Goal: Task Accomplishment & Management: Use online tool/utility

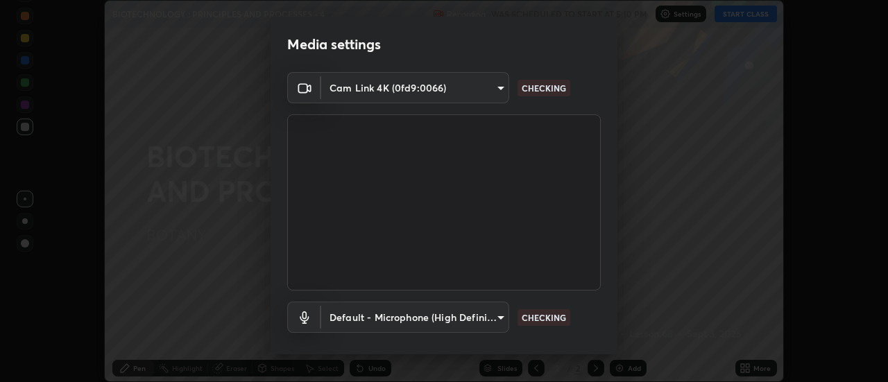
scroll to position [66, 0]
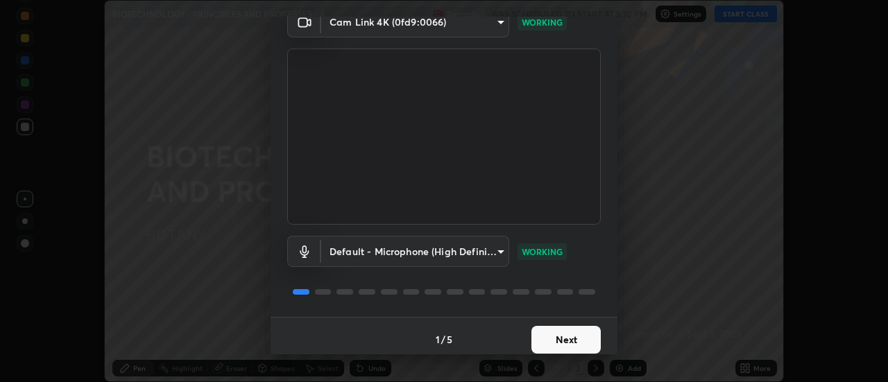
click at [577, 337] on button "Next" at bounding box center [566, 340] width 69 height 28
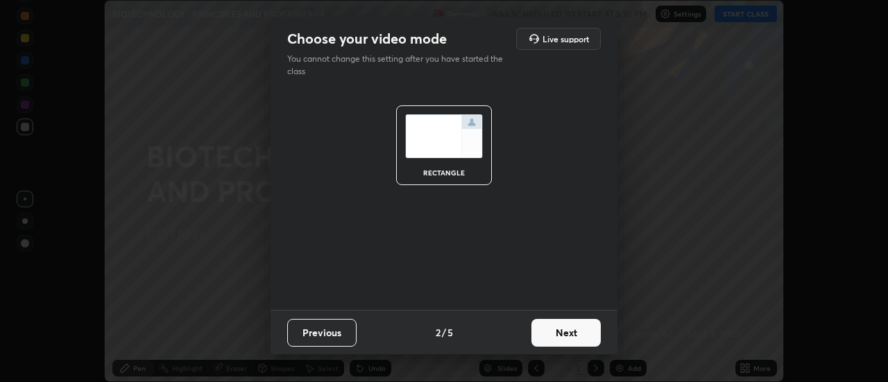
scroll to position [0, 0]
click at [578, 337] on button "Next" at bounding box center [566, 333] width 69 height 28
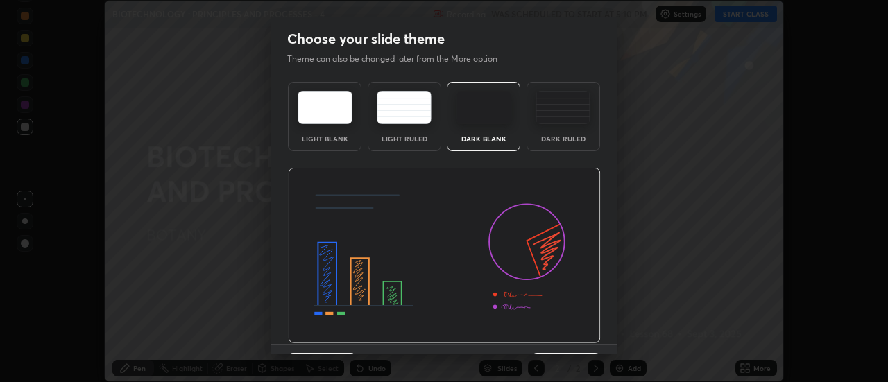
click at [580, 335] on img at bounding box center [444, 256] width 313 height 176
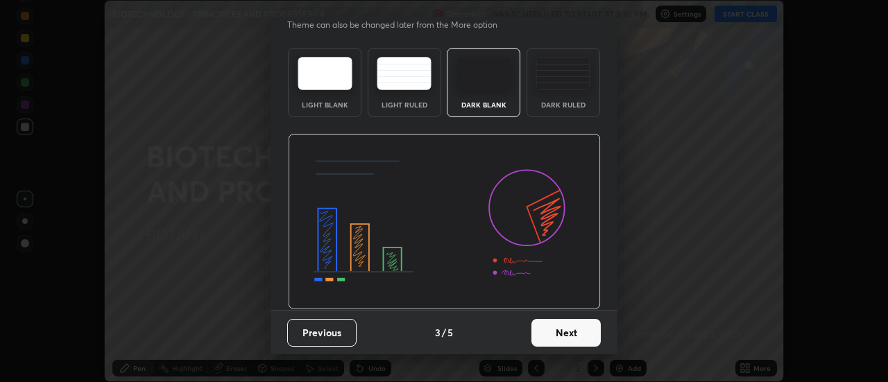
click at [578, 332] on button "Next" at bounding box center [566, 333] width 69 height 28
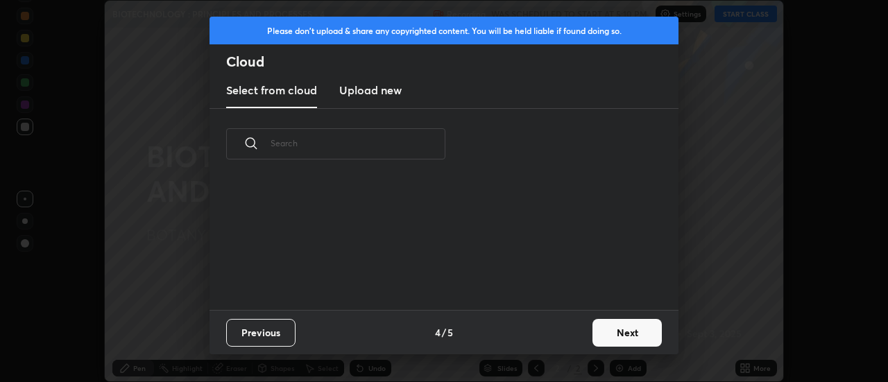
scroll to position [0, 0]
click at [613, 329] on button "Next" at bounding box center [627, 333] width 69 height 28
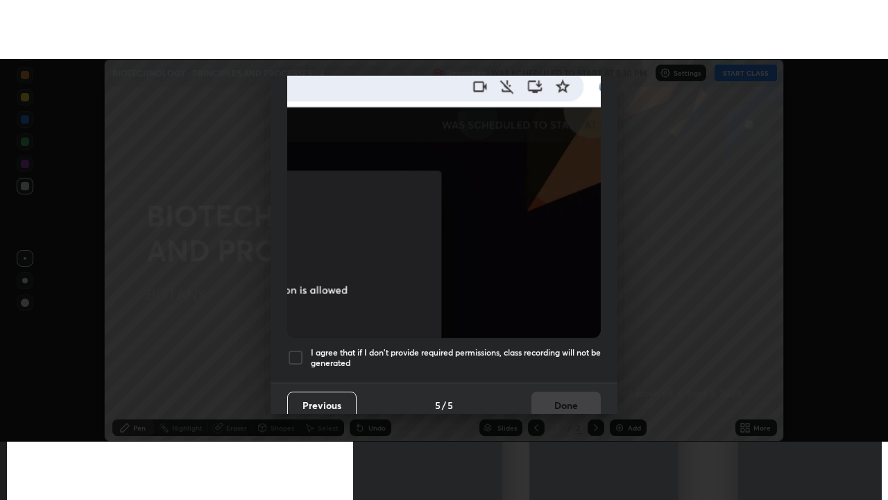
scroll to position [356, 0]
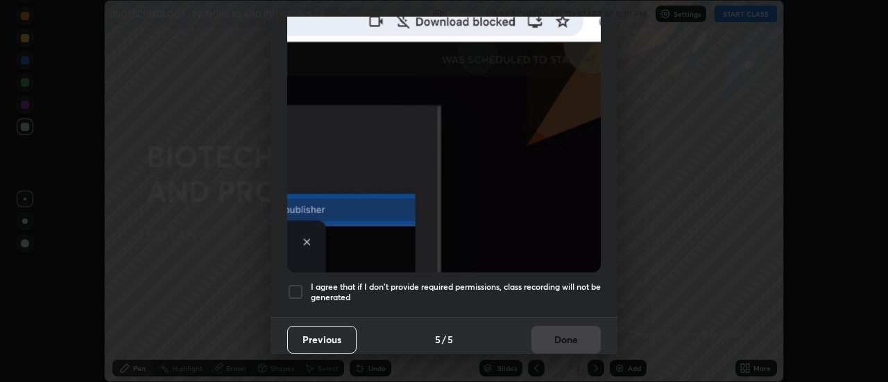
click at [296, 286] on div at bounding box center [295, 292] width 17 height 17
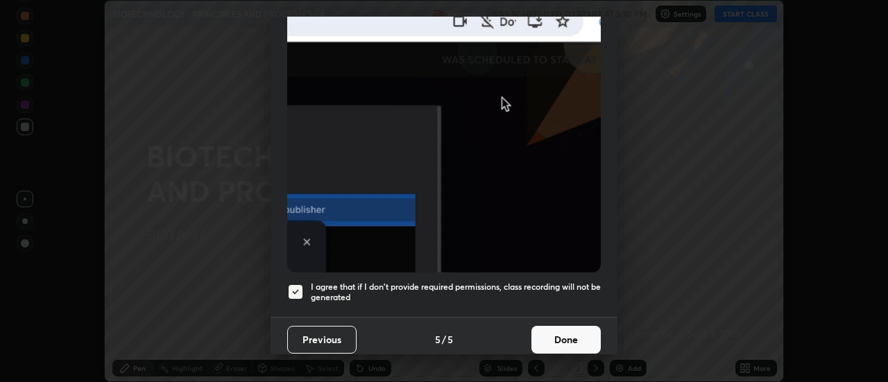
click at [585, 337] on button "Done" at bounding box center [566, 340] width 69 height 28
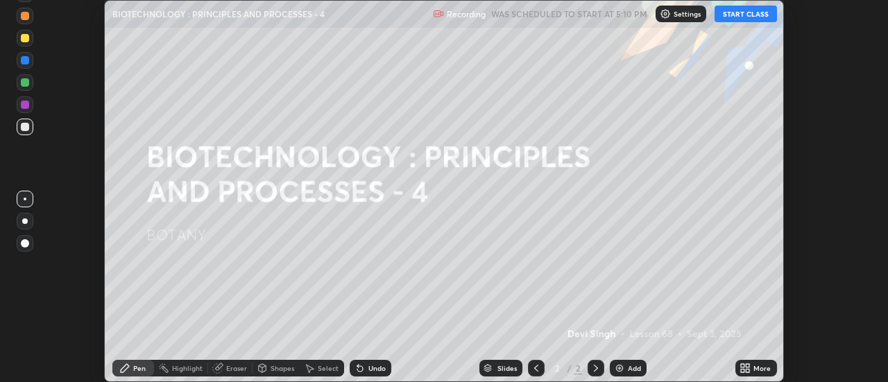
click at [729, 16] on button "START CLASS" at bounding box center [746, 14] width 62 height 17
click at [748, 366] on icon at bounding box center [748, 365] width 3 height 3
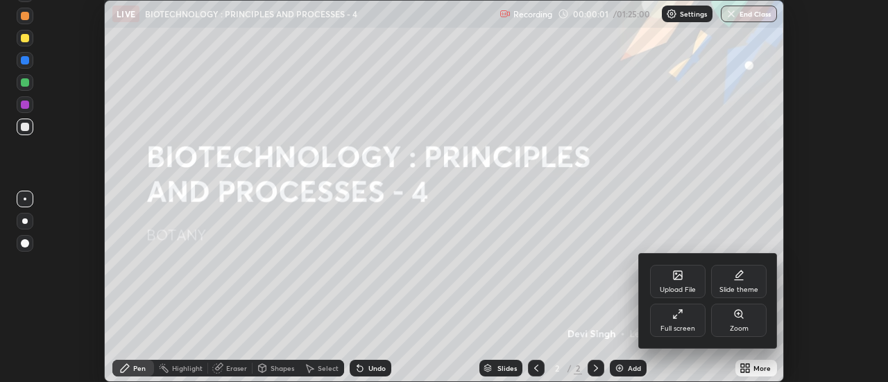
click at [680, 312] on icon at bounding box center [680, 311] width 3 height 3
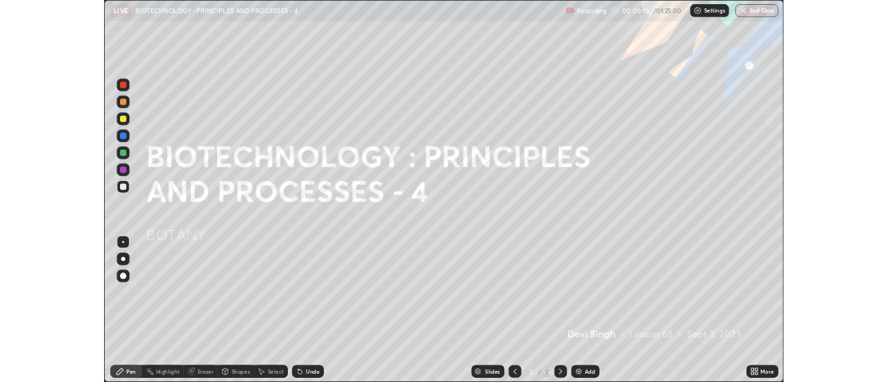
scroll to position [500, 888]
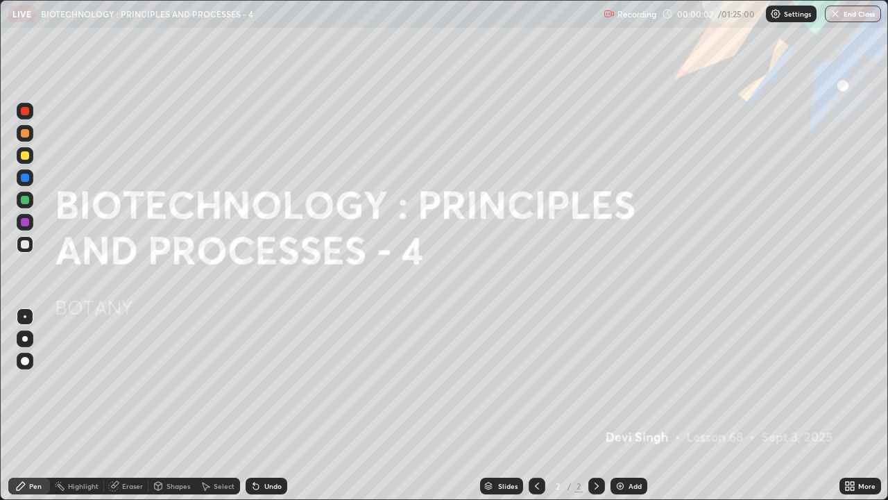
click at [638, 382] on div "Add" at bounding box center [629, 485] width 37 height 17
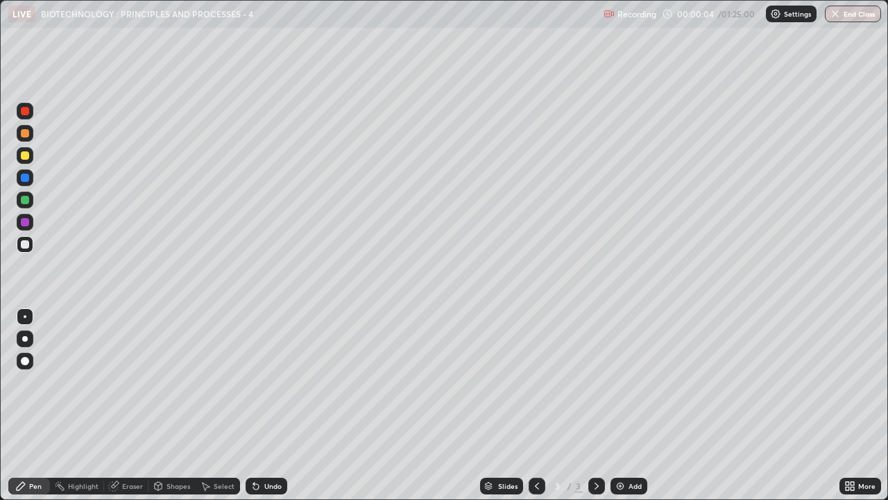
click at [22, 155] on div at bounding box center [25, 155] width 8 height 8
click at [167, 382] on div "Shapes" at bounding box center [179, 485] width 24 height 7
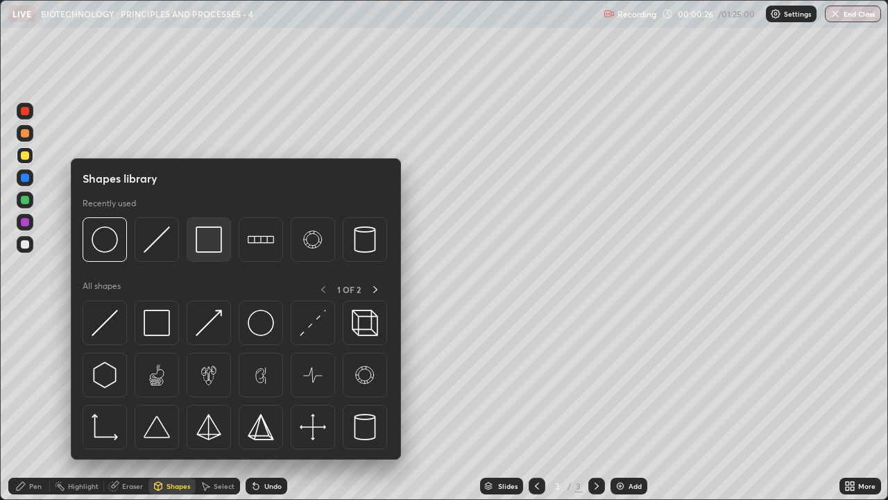
click at [220, 245] on img at bounding box center [209, 239] width 26 height 26
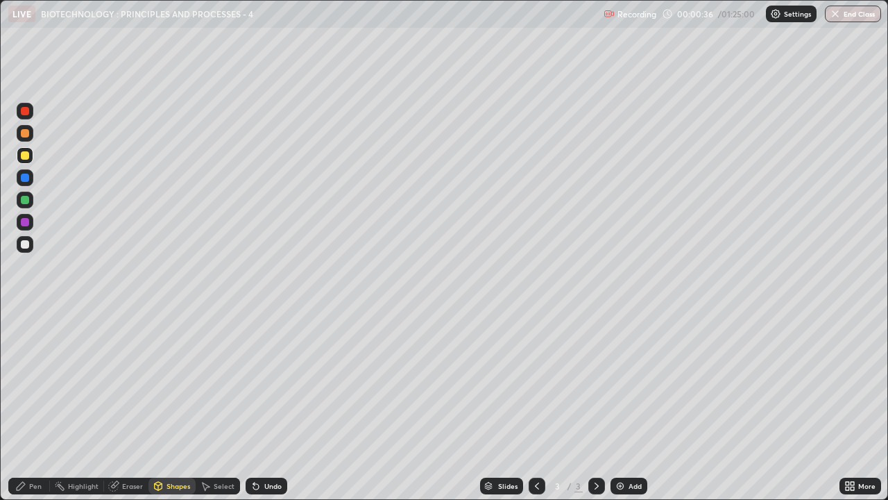
click at [40, 382] on div "Pen" at bounding box center [29, 485] width 42 height 17
click at [275, 382] on div "Undo" at bounding box center [272, 485] width 17 height 7
click at [26, 111] on div at bounding box center [25, 111] width 8 height 8
click at [23, 243] on div at bounding box center [25, 244] width 8 height 8
click at [264, 382] on div "Undo" at bounding box center [272, 485] width 17 height 7
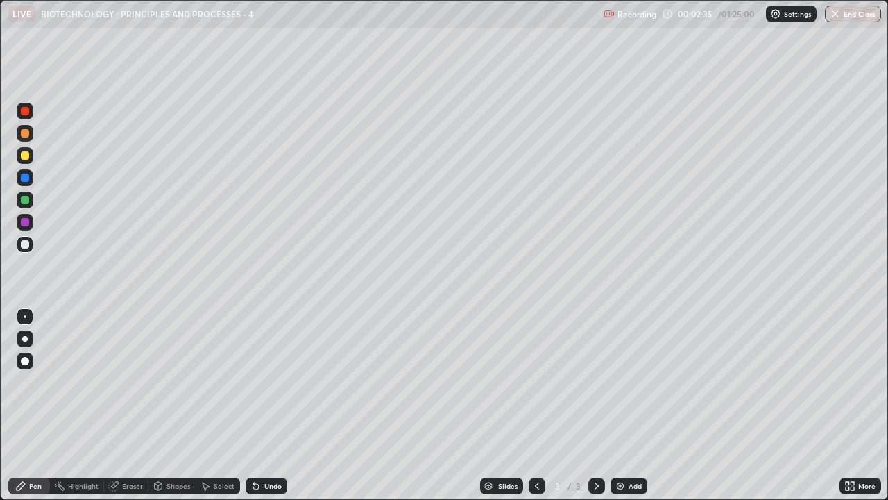
click at [268, 382] on div "Undo" at bounding box center [272, 485] width 17 height 7
click at [176, 382] on div "Shapes" at bounding box center [179, 485] width 24 height 7
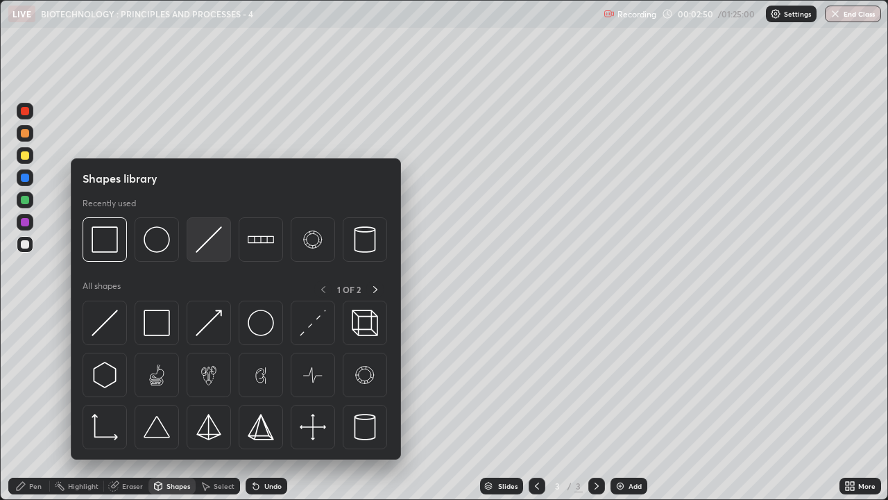
click at [207, 244] on img at bounding box center [209, 239] width 26 height 26
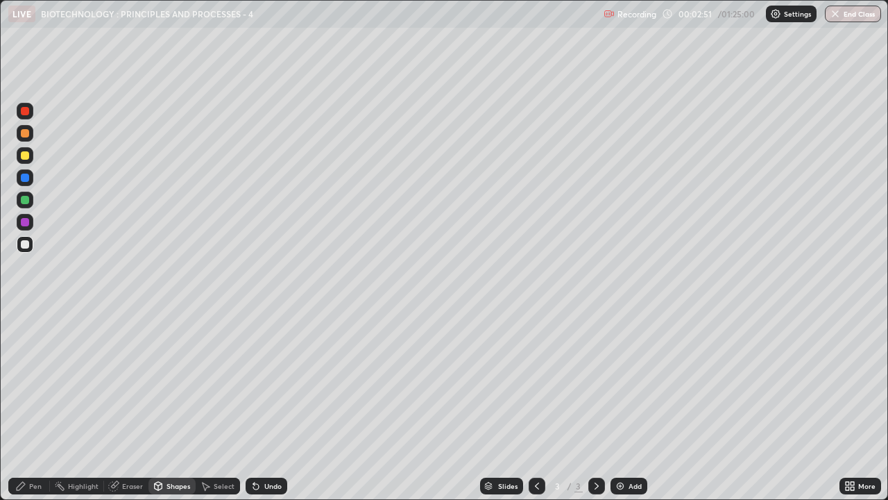
click at [22, 153] on div at bounding box center [25, 155] width 8 height 8
click at [44, 382] on div "Pen" at bounding box center [29, 485] width 42 height 17
click at [23, 245] on div at bounding box center [25, 244] width 8 height 8
click at [22, 148] on div at bounding box center [25, 155] width 17 height 17
click at [27, 244] on div at bounding box center [25, 244] width 8 height 8
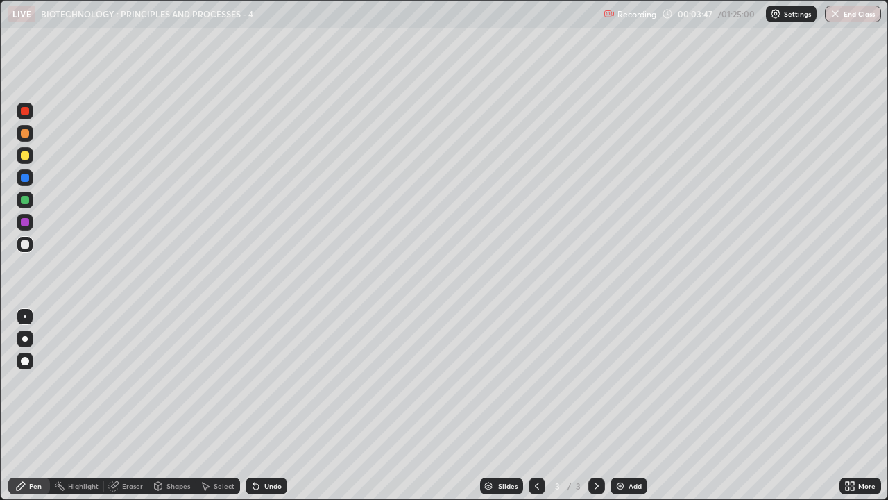
click at [223, 382] on div "Select" at bounding box center [218, 485] width 44 height 17
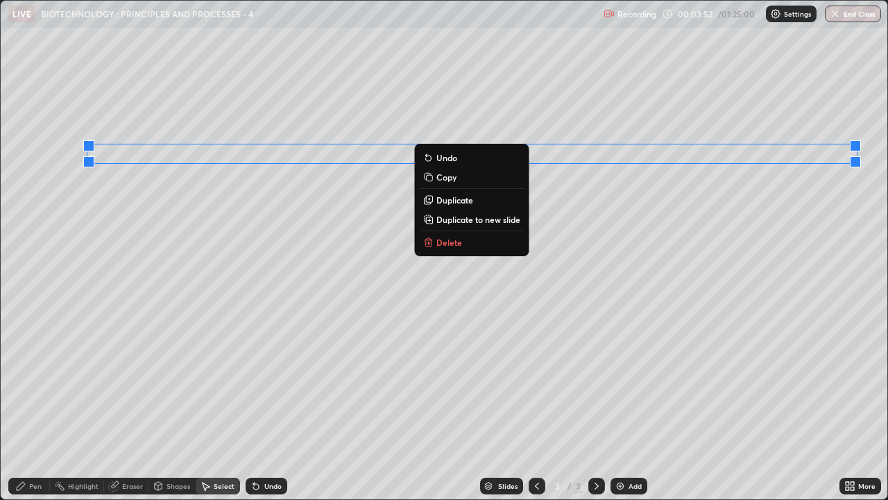
click at [457, 198] on p "Duplicate" at bounding box center [454, 199] width 37 height 11
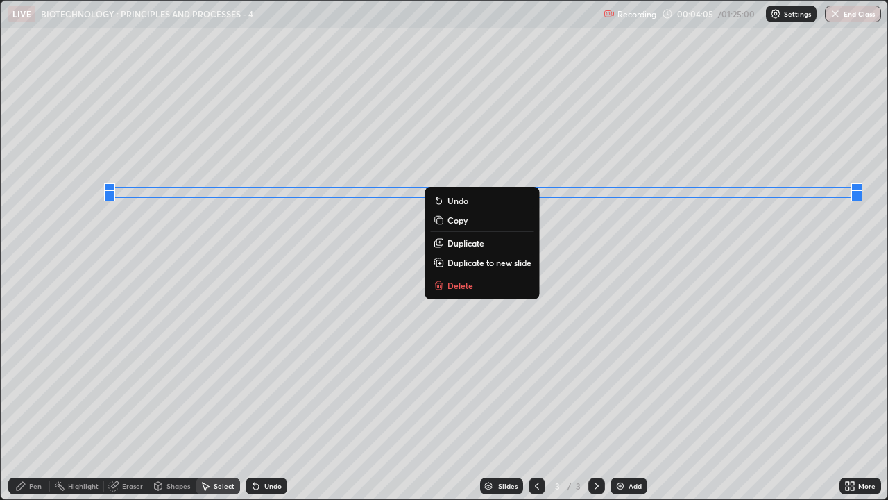
click at [462, 244] on p "Duplicate" at bounding box center [466, 242] width 37 height 11
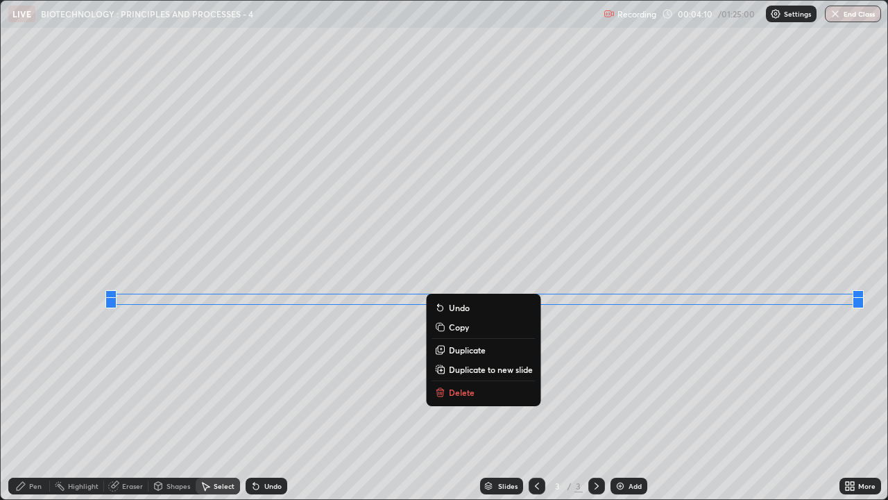
click at [600, 372] on div "0 ° Undo Copy Duplicate Duplicate to new slide Delete" at bounding box center [444, 250] width 887 height 498
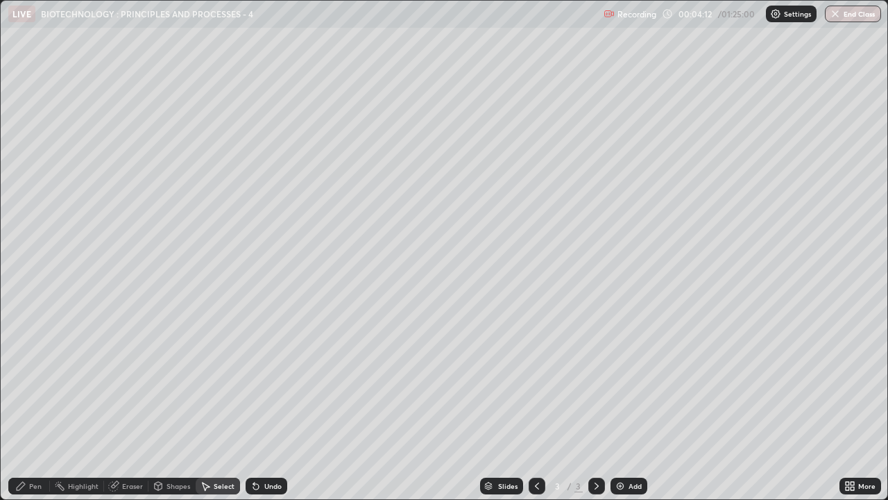
click at [34, 382] on div "Pen" at bounding box center [29, 485] width 42 height 17
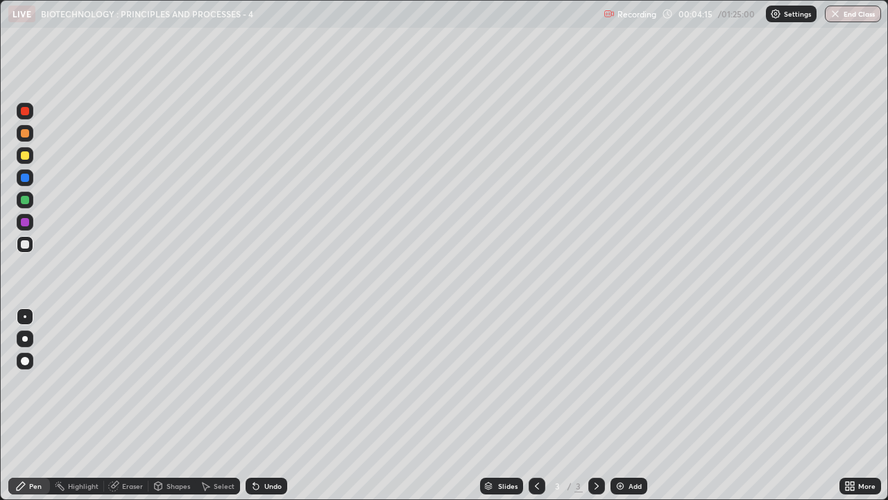
click at [256, 382] on icon at bounding box center [256, 485] width 11 height 11
click at [22, 153] on div at bounding box center [25, 155] width 8 height 8
click at [27, 246] on div at bounding box center [25, 244] width 8 height 8
click at [23, 108] on div at bounding box center [25, 111] width 8 height 8
click at [255, 382] on icon at bounding box center [256, 487] width 6 height 6
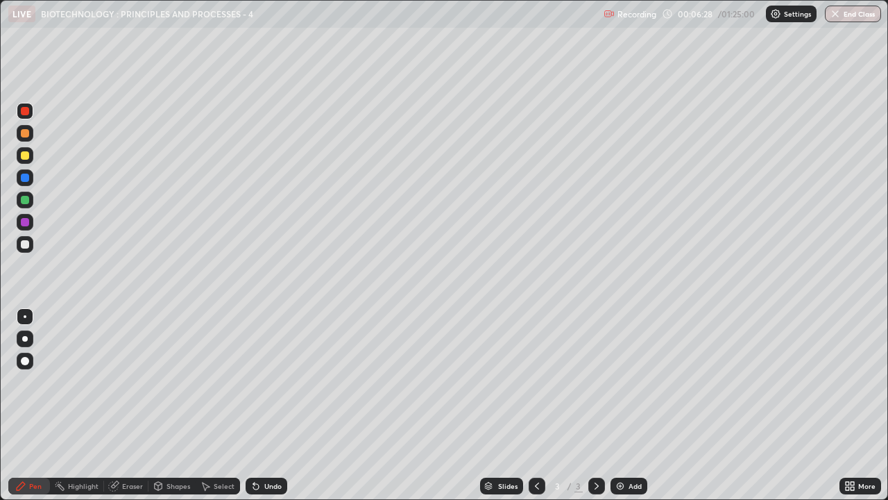
click at [254, 382] on icon at bounding box center [256, 487] width 6 height 6
click at [23, 243] on div at bounding box center [25, 244] width 8 height 8
click at [220, 382] on div "Select" at bounding box center [224, 485] width 21 height 7
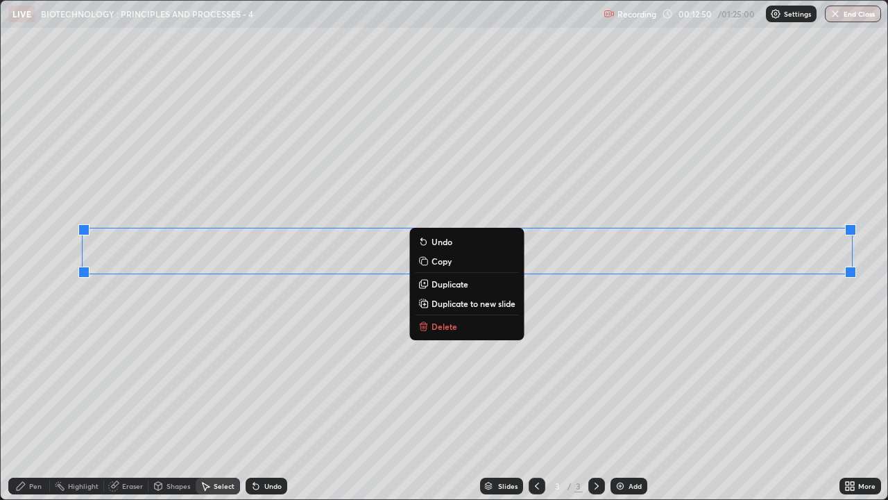
click at [455, 285] on p "Duplicate" at bounding box center [450, 283] width 37 height 11
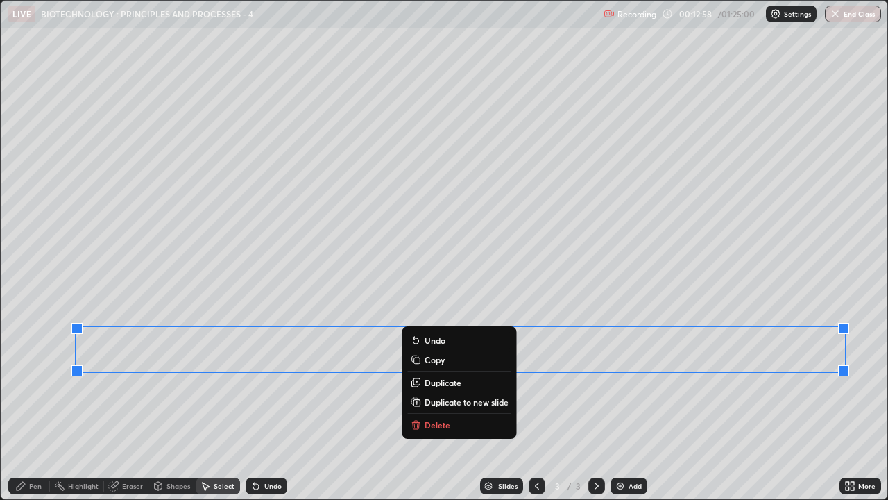
click at [567, 382] on div "0 ° Undo Copy Duplicate Duplicate to new slide Delete" at bounding box center [444, 250] width 887 height 498
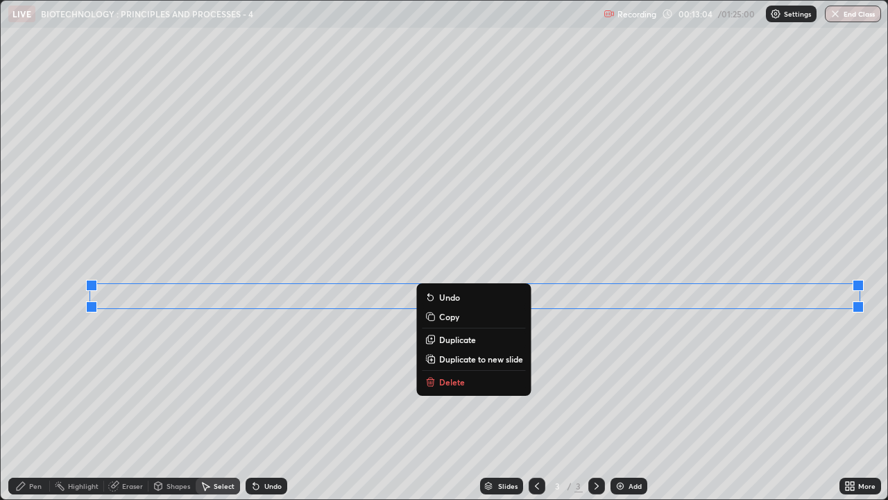
click at [464, 342] on p "Duplicate" at bounding box center [457, 339] width 37 height 11
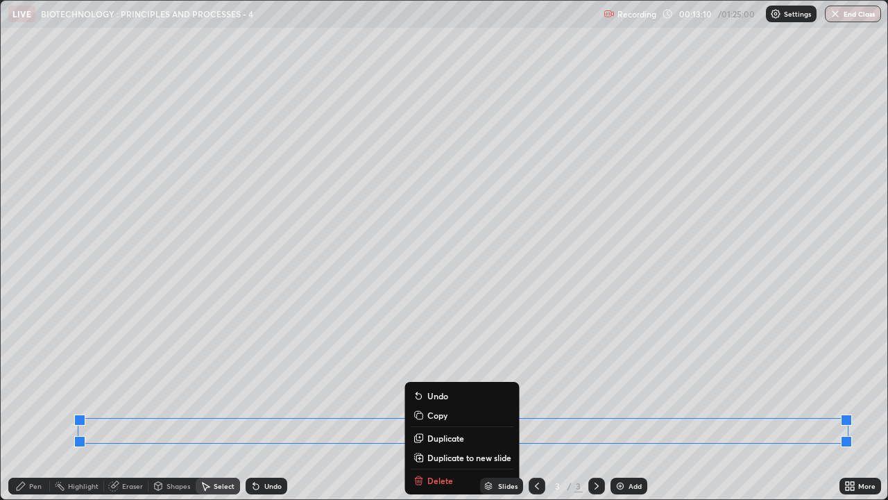
click at [538, 363] on div "0 ° Undo Copy Duplicate Duplicate to new slide Delete" at bounding box center [444, 250] width 887 height 498
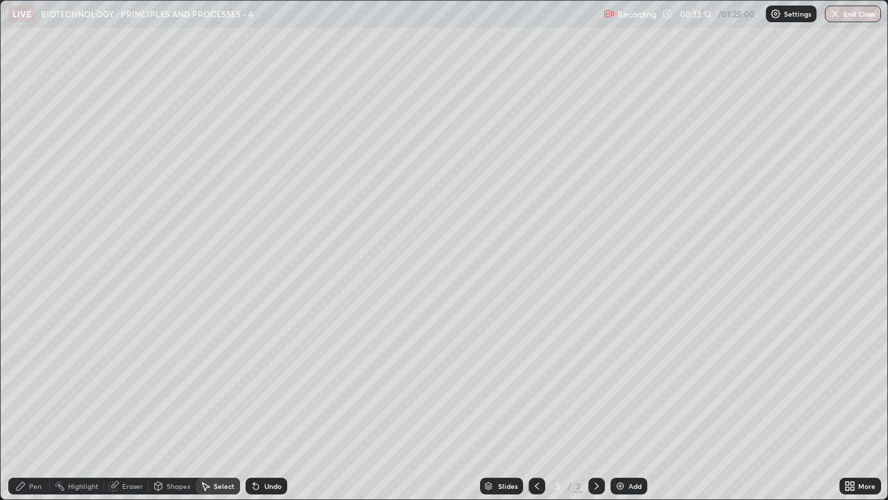
click at [37, 382] on div "Pen" at bounding box center [35, 485] width 12 height 7
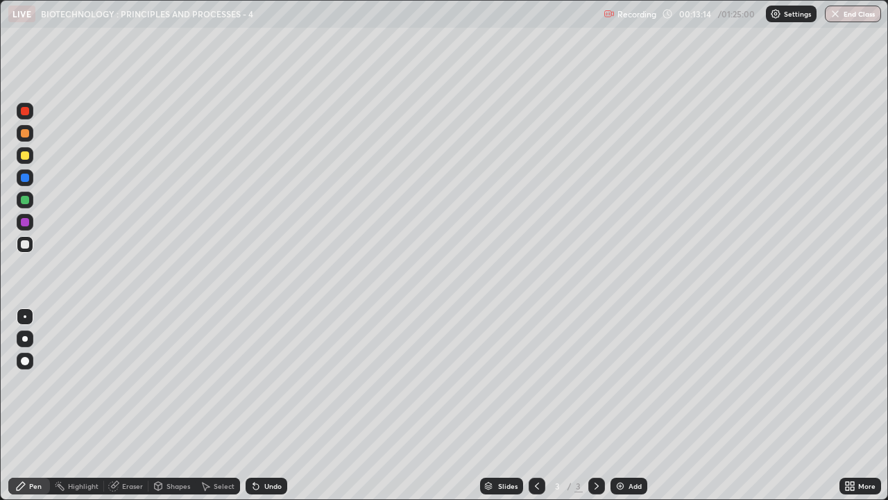
click at [19, 110] on div at bounding box center [25, 111] width 17 height 17
click at [25, 241] on div at bounding box center [25, 244] width 8 height 8
click at [23, 197] on div at bounding box center [25, 200] width 8 height 8
click at [173, 382] on div "Shapes" at bounding box center [179, 485] width 24 height 7
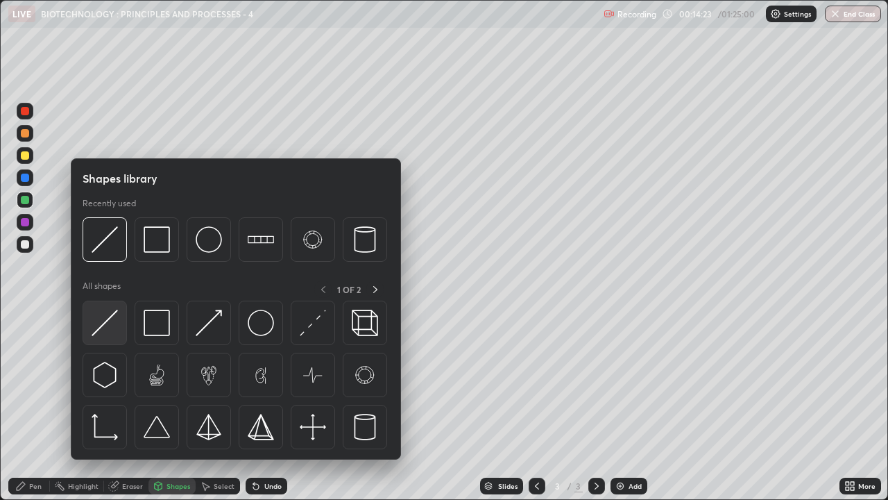
click at [107, 318] on img at bounding box center [105, 322] width 26 height 26
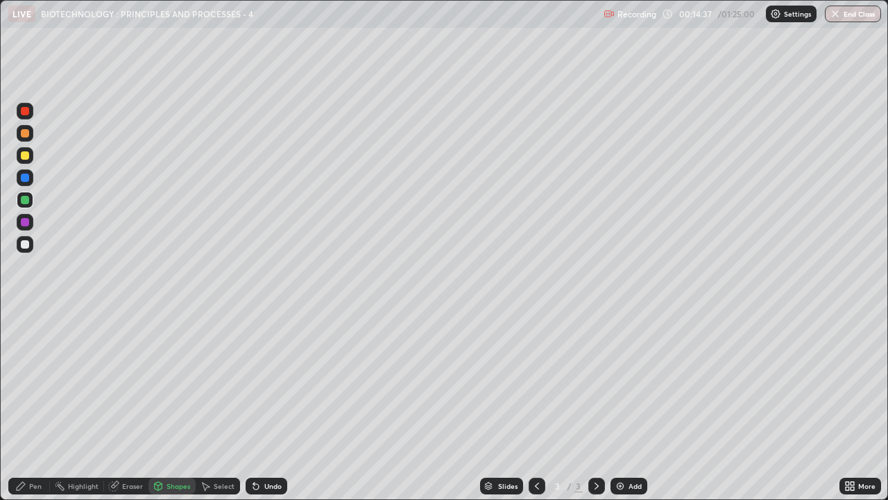
click at [29, 382] on div "Pen" at bounding box center [29, 485] width 42 height 17
click at [216, 382] on div "Select" at bounding box center [224, 485] width 21 height 7
click at [60, 345] on div "0 ° Undo Copy Duplicate Duplicate to new slide Delete" at bounding box center [444, 250] width 887 height 498
click at [123, 382] on div "Eraser" at bounding box center [132, 485] width 21 height 7
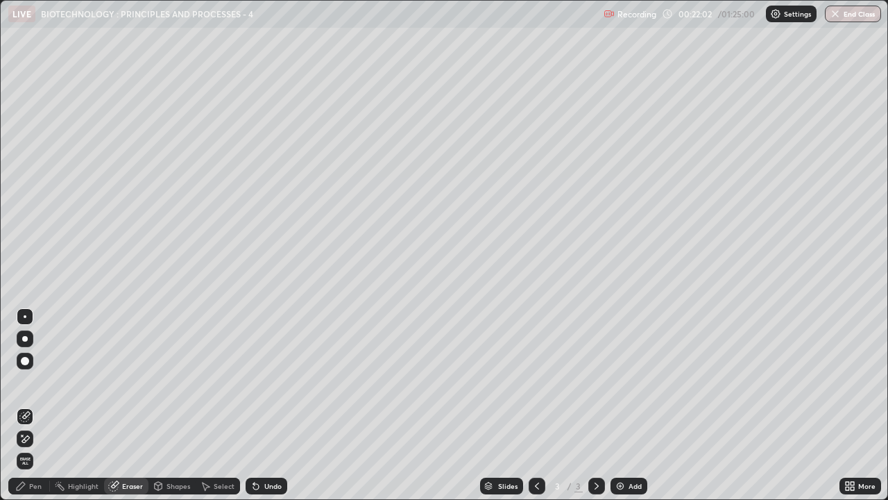
click at [218, 382] on div "Select" at bounding box center [224, 485] width 21 height 7
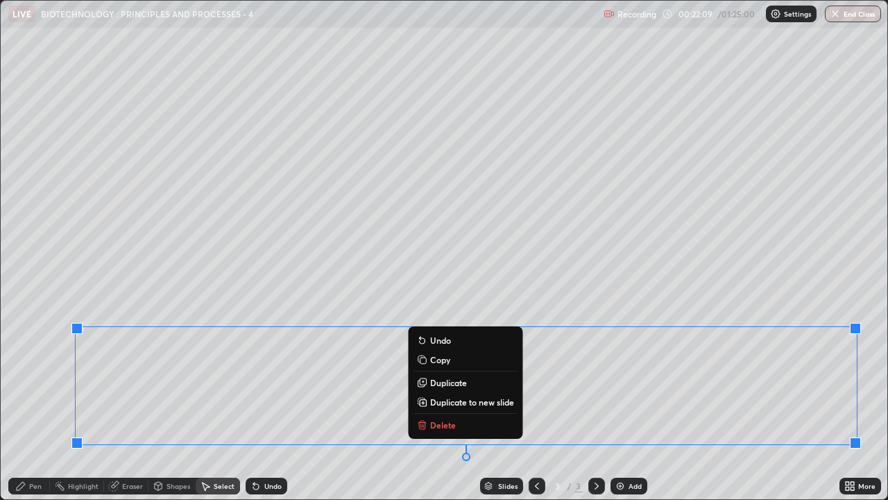
click at [490, 382] on p "Duplicate to new slide" at bounding box center [472, 401] width 84 height 11
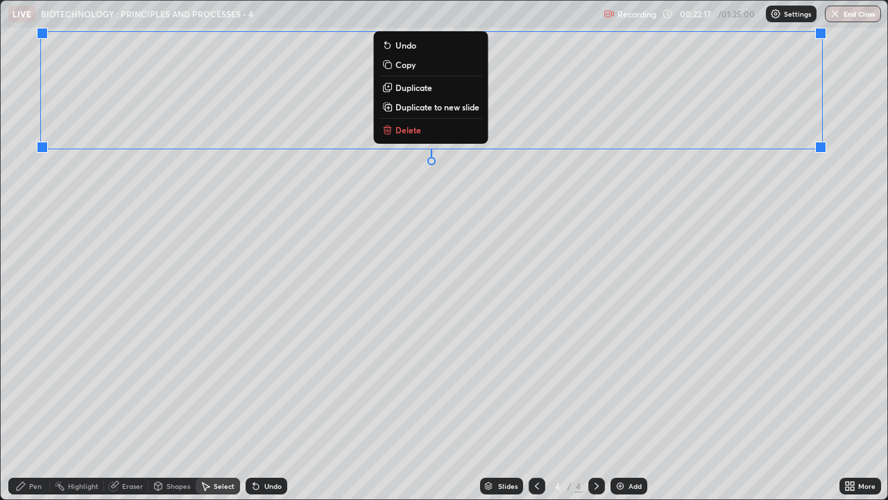
click at [529, 251] on div "0 ° Undo Copy Duplicate Duplicate to new slide Delete" at bounding box center [444, 250] width 887 height 498
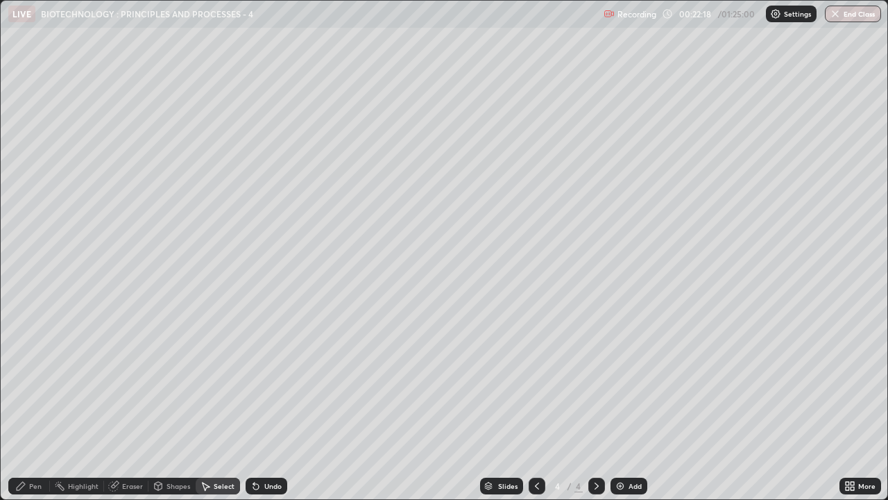
click at [43, 382] on div "Pen" at bounding box center [29, 485] width 42 height 17
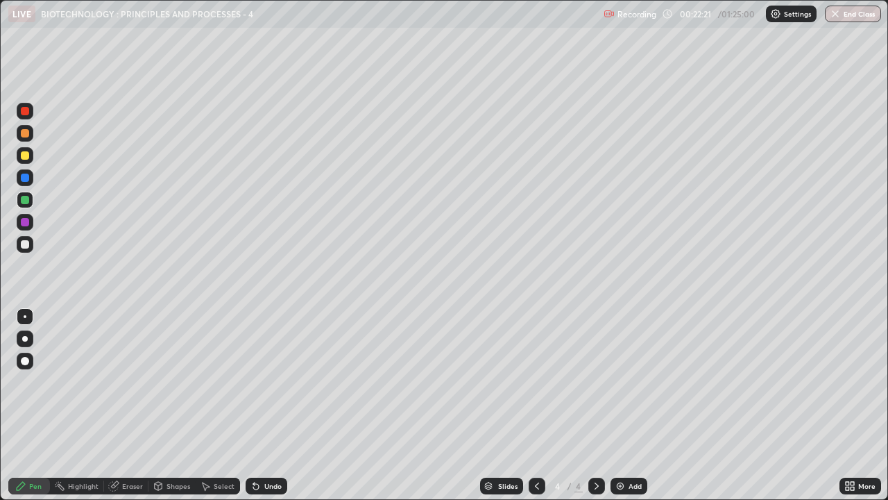
click at [132, 382] on div "Eraser" at bounding box center [132, 485] width 21 height 7
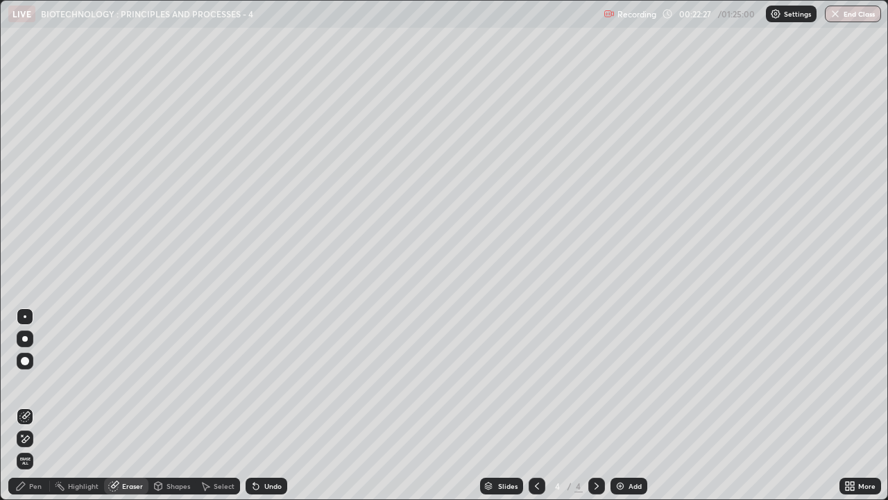
click at [33, 382] on div "Pen" at bounding box center [29, 485] width 42 height 17
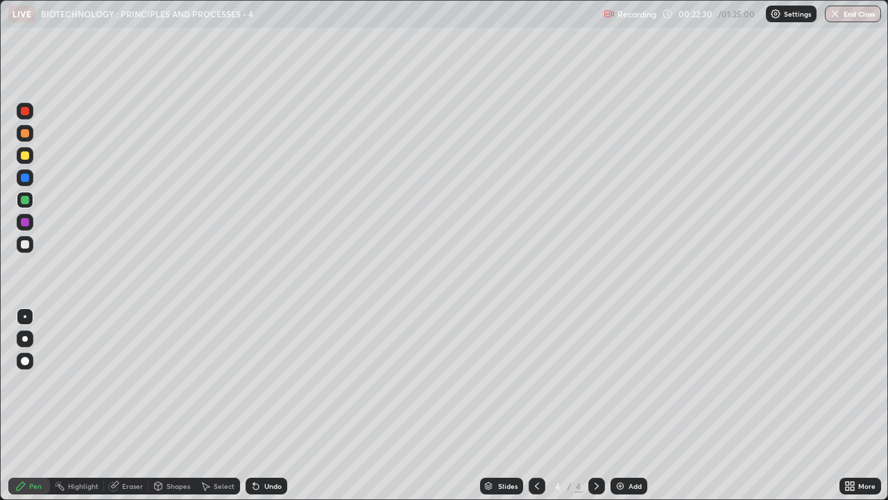
click at [260, 382] on div "Undo" at bounding box center [267, 485] width 42 height 17
click at [126, 382] on div "Eraser" at bounding box center [132, 485] width 21 height 7
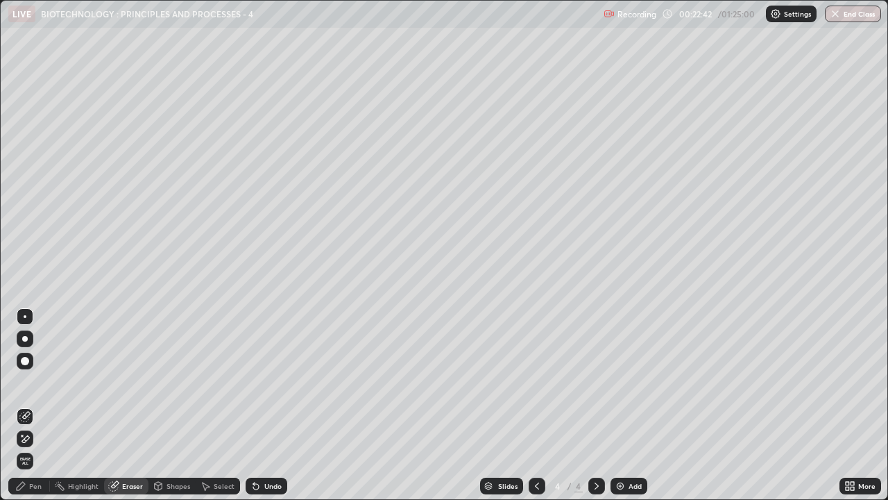
click at [40, 382] on div "Pen" at bounding box center [35, 485] width 12 height 7
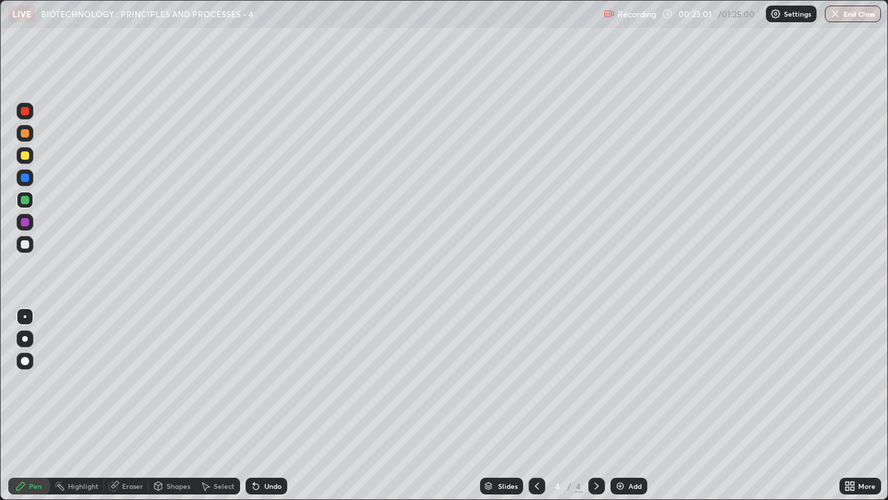
click at [23, 157] on div at bounding box center [25, 155] width 8 height 8
click at [164, 382] on div "Shapes" at bounding box center [171, 485] width 47 height 17
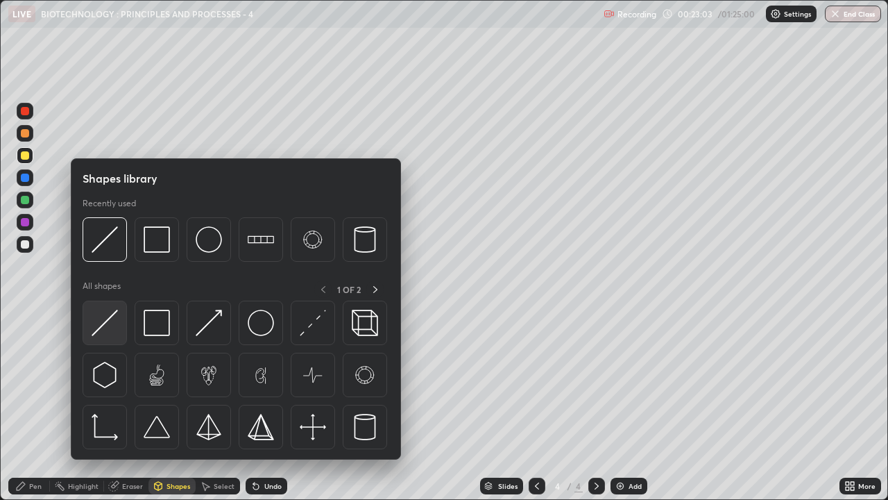
click at [108, 321] on img at bounding box center [105, 322] width 26 height 26
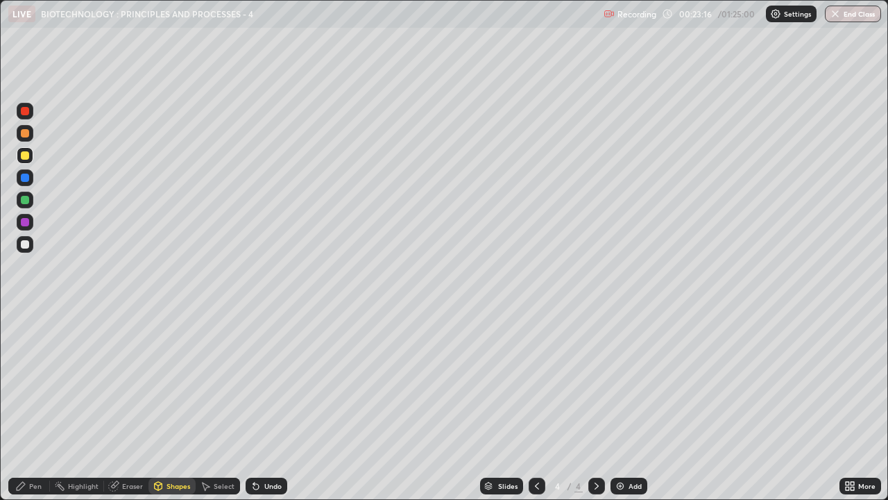
click at [23, 201] on div at bounding box center [25, 200] width 8 height 8
click at [42, 382] on div "Pen" at bounding box center [29, 485] width 42 height 17
click at [25, 153] on div at bounding box center [25, 155] width 8 height 8
click at [269, 382] on div "Undo" at bounding box center [272, 485] width 17 height 7
click at [21, 112] on div at bounding box center [25, 111] width 8 height 8
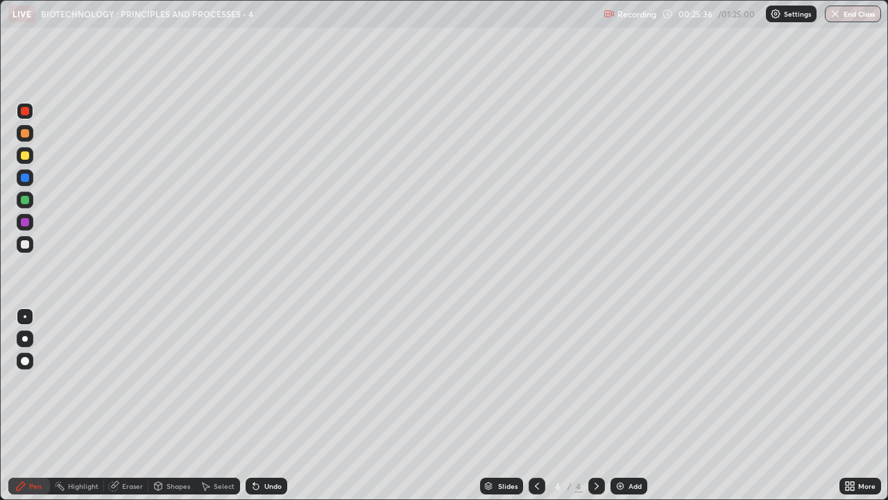
click at [23, 158] on div at bounding box center [25, 155] width 8 height 8
click at [22, 180] on div at bounding box center [25, 177] width 8 height 8
click at [171, 382] on div "Shapes" at bounding box center [179, 485] width 24 height 7
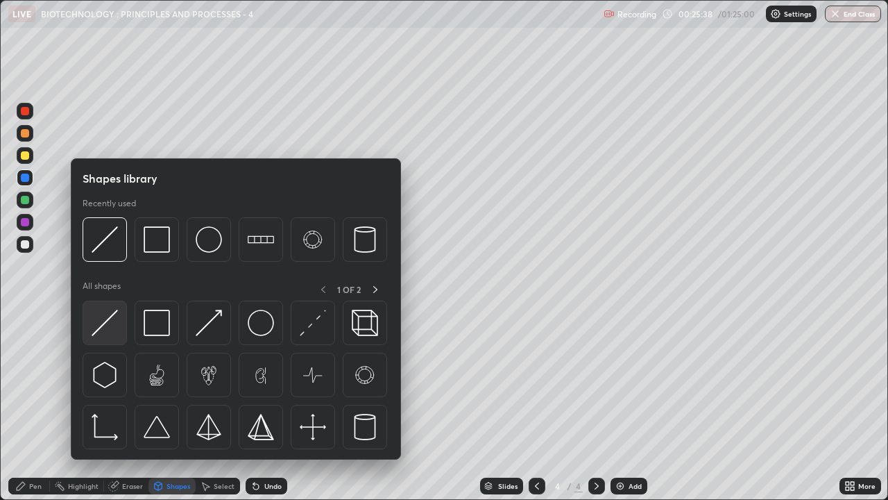
click at [108, 323] on img at bounding box center [105, 322] width 26 height 26
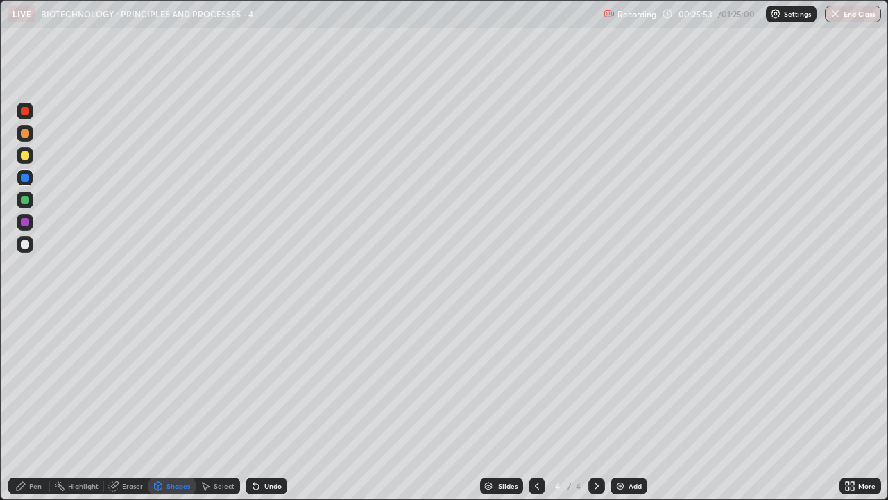
click at [28, 224] on div at bounding box center [25, 222] width 17 height 17
click at [28, 248] on div at bounding box center [25, 244] width 17 height 17
click at [32, 382] on div "Pen" at bounding box center [35, 485] width 12 height 7
click at [222, 382] on div "Select" at bounding box center [224, 485] width 21 height 7
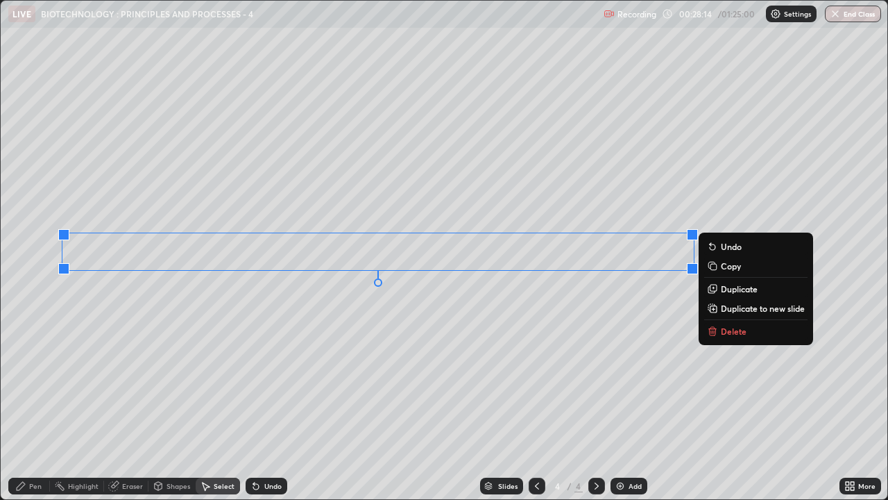
click at [731, 265] on p "Copy" at bounding box center [731, 265] width 20 height 11
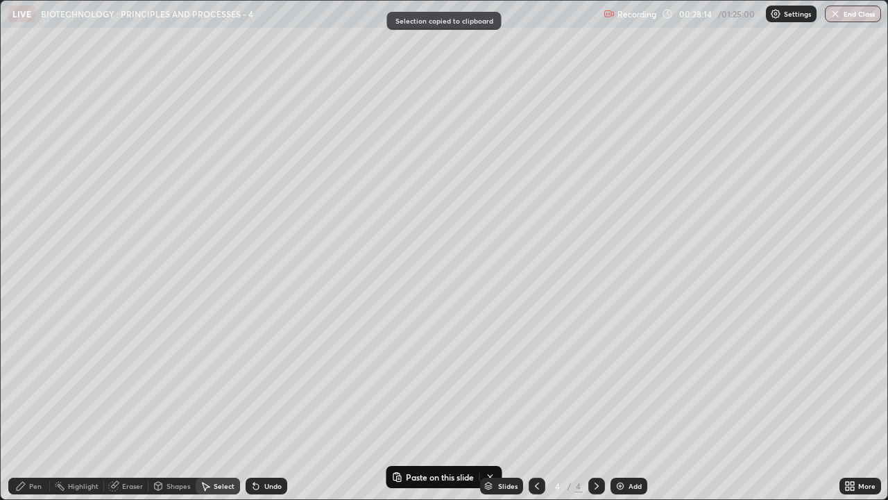
click at [635, 382] on div "Add" at bounding box center [629, 485] width 37 height 17
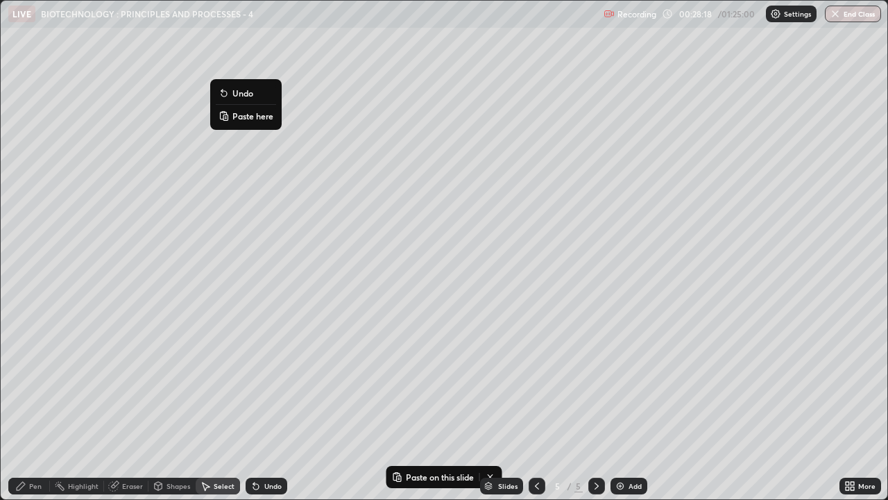
click at [248, 117] on p "Paste here" at bounding box center [252, 115] width 41 height 11
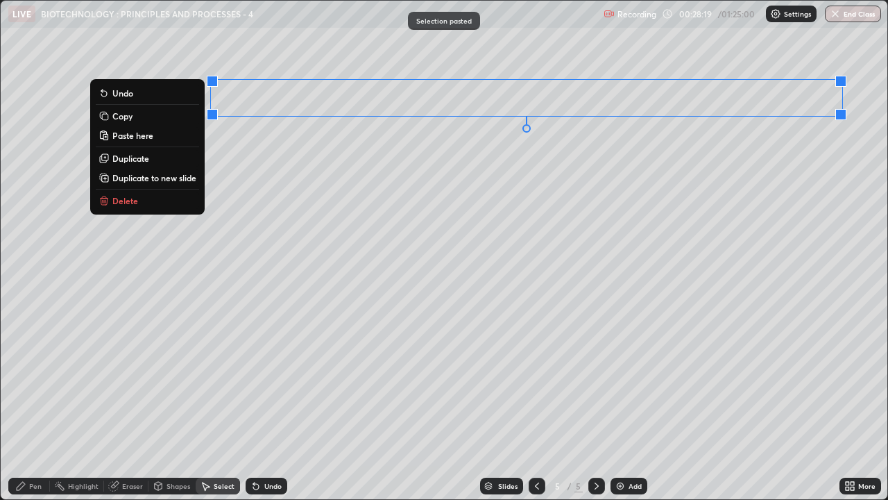
click at [350, 158] on div "0 ° Undo Copy Paste here Duplicate Duplicate to new slide Delete" at bounding box center [444, 250] width 887 height 498
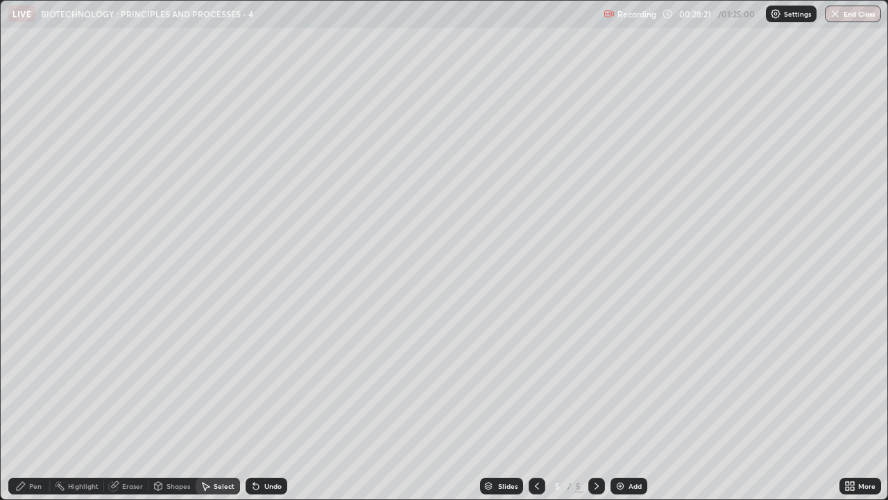
click at [43, 382] on div "Pen" at bounding box center [29, 485] width 42 height 17
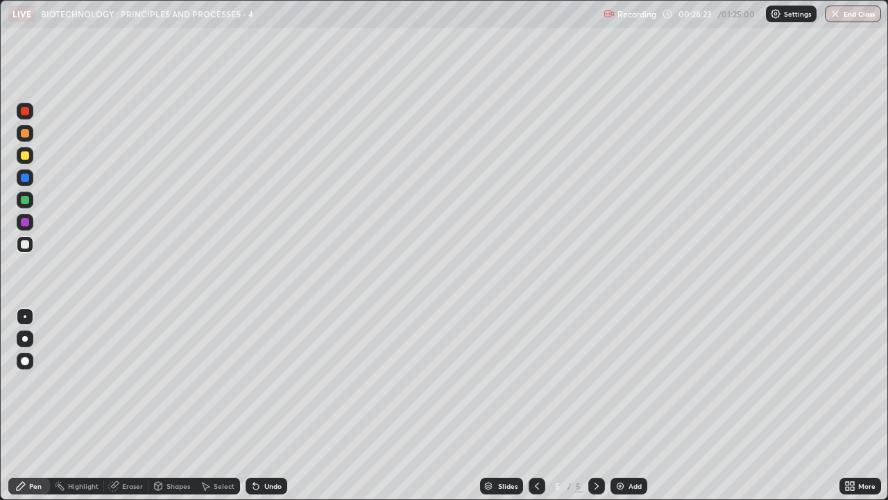
click at [26, 178] on div at bounding box center [25, 177] width 8 height 8
click at [31, 201] on div at bounding box center [25, 200] width 17 height 17
click at [27, 108] on div at bounding box center [25, 111] width 8 height 8
click at [538, 382] on div at bounding box center [537, 485] width 17 height 17
click at [529, 382] on div at bounding box center [537, 485] width 17 height 17
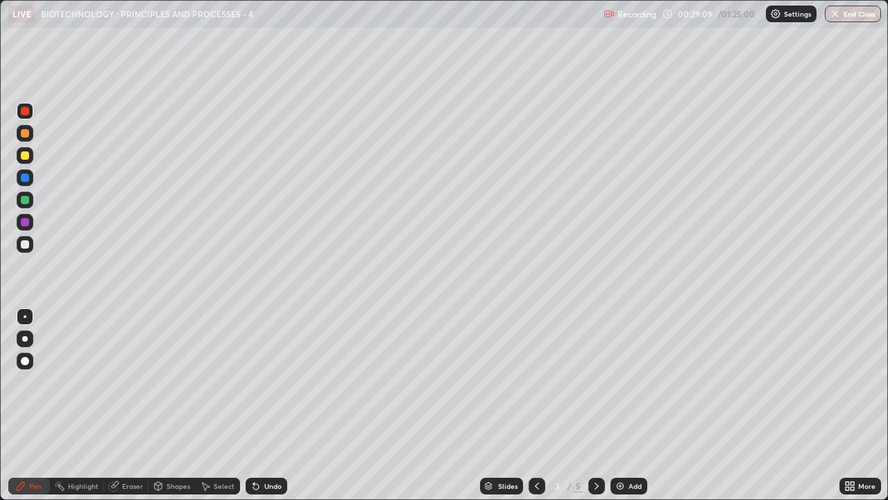
click at [132, 382] on div "Eraser" at bounding box center [132, 485] width 21 height 7
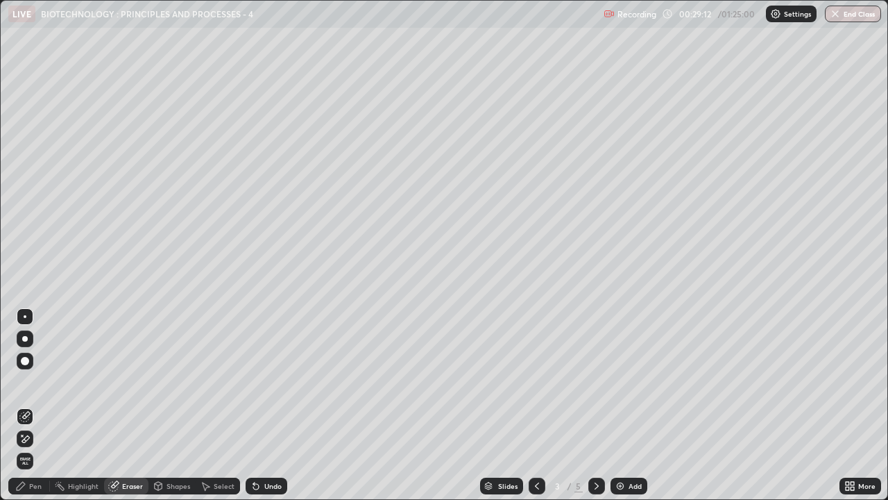
click at [28, 382] on div "Pen" at bounding box center [29, 485] width 42 height 17
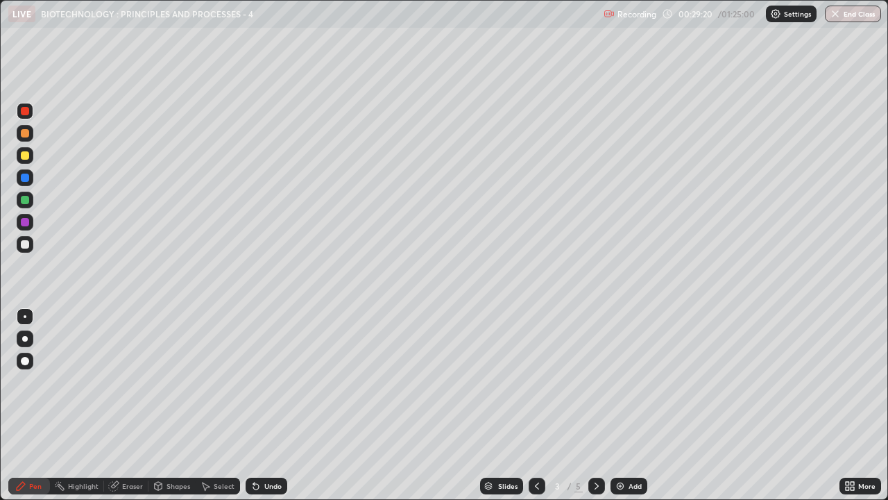
click at [595, 382] on icon at bounding box center [596, 485] width 11 height 11
click at [594, 382] on icon at bounding box center [596, 485] width 11 height 11
click at [596, 382] on icon at bounding box center [596, 485] width 11 height 11
click at [623, 382] on img at bounding box center [620, 485] width 11 height 11
click at [25, 158] on div at bounding box center [25, 155] width 8 height 8
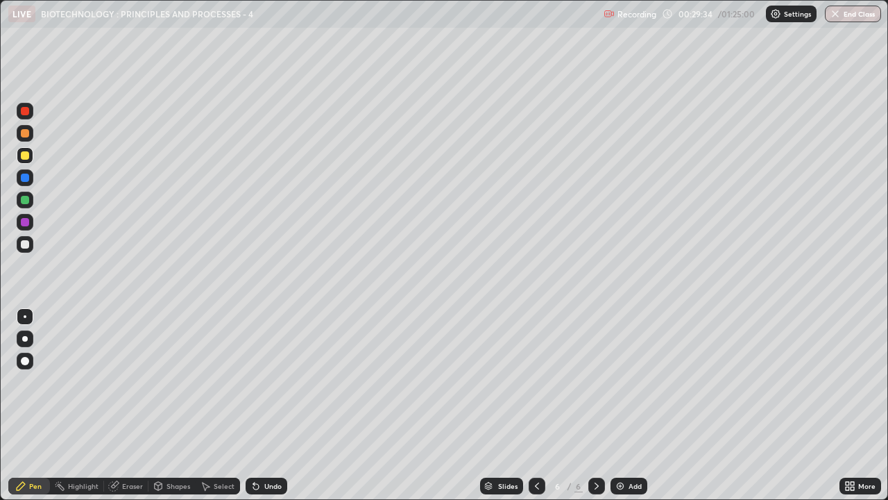
click at [529, 382] on div at bounding box center [537, 485] width 17 height 17
click at [536, 382] on icon at bounding box center [537, 485] width 11 height 11
click at [535, 382] on icon at bounding box center [537, 485] width 4 height 7
click at [591, 382] on icon at bounding box center [596, 485] width 11 height 11
click at [593, 382] on icon at bounding box center [596, 485] width 11 height 11
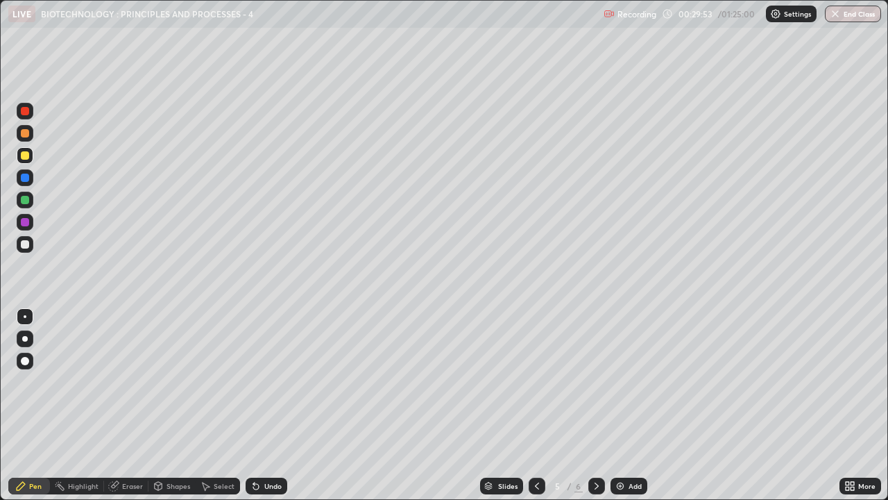
click at [595, 382] on icon at bounding box center [596, 485] width 11 height 11
click at [26, 247] on div at bounding box center [25, 244] width 8 height 8
click at [253, 382] on icon at bounding box center [253, 482] width 1 height 1
click at [851, 382] on icon at bounding box center [852, 483] width 3 height 3
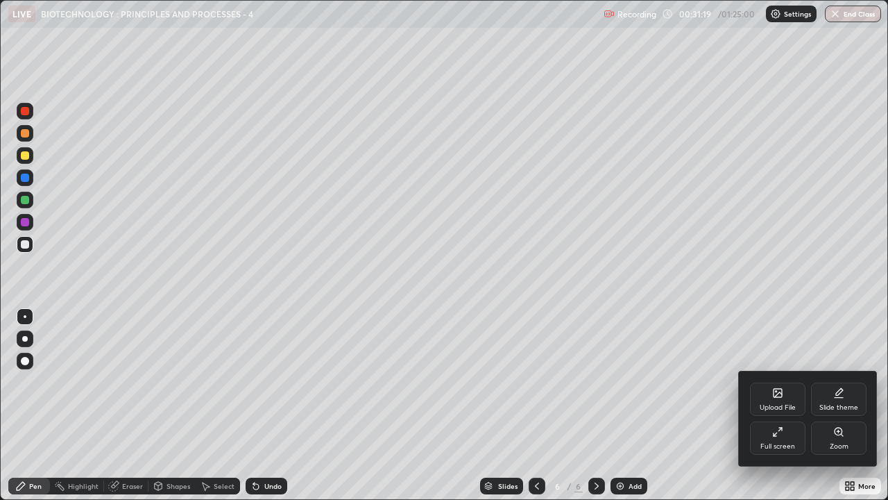
click at [772, 382] on div "Full screen" at bounding box center [778, 437] width 56 height 33
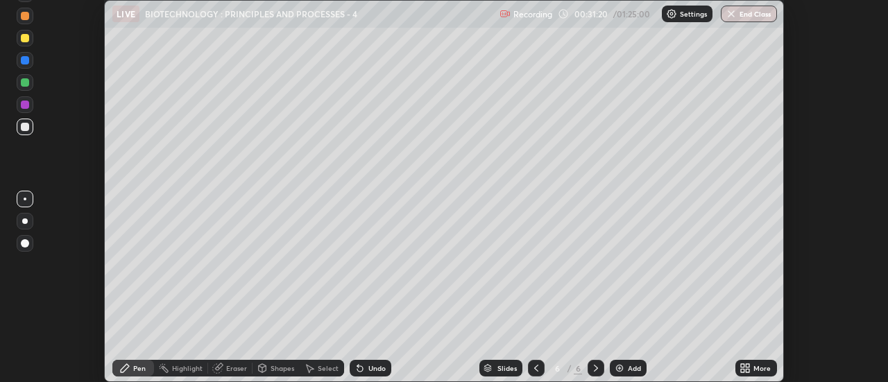
scroll to position [69009, 68503]
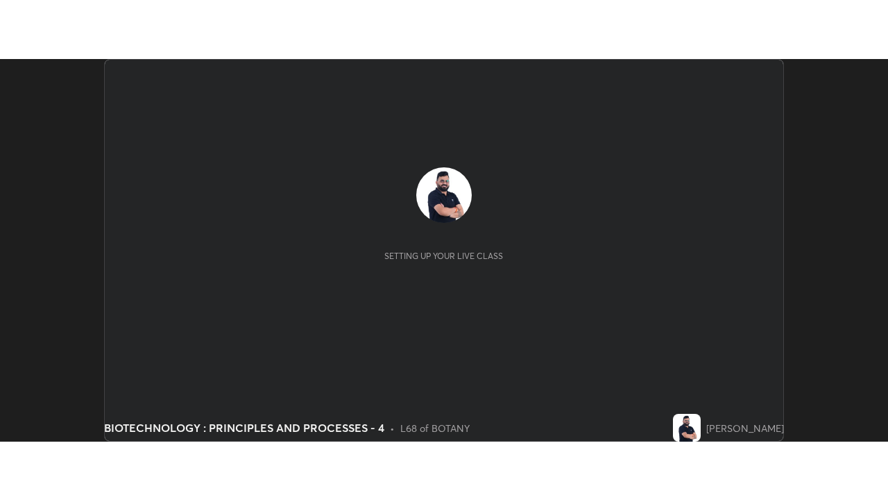
scroll to position [382, 888]
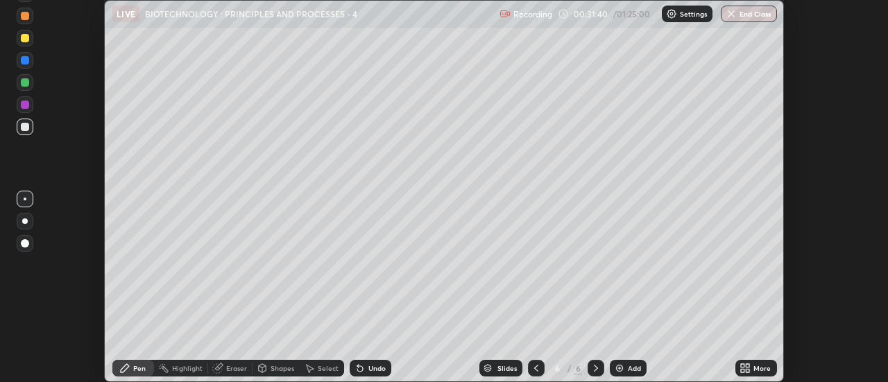
click at [748, 366] on icon at bounding box center [748, 365] width 3 height 3
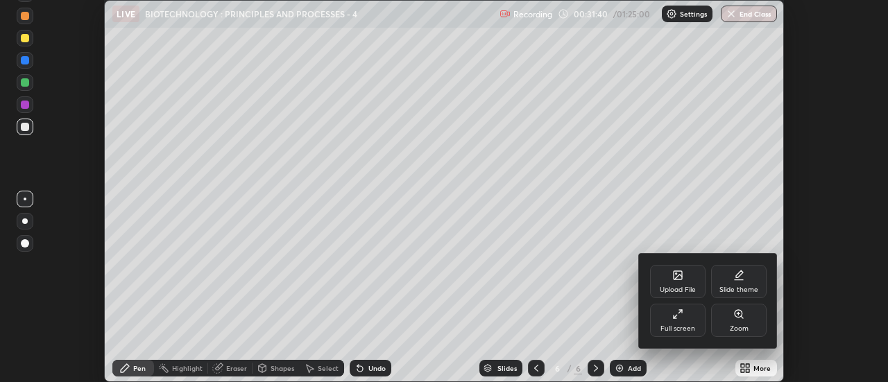
click at [675, 325] on div "Full screen" at bounding box center [678, 328] width 35 height 7
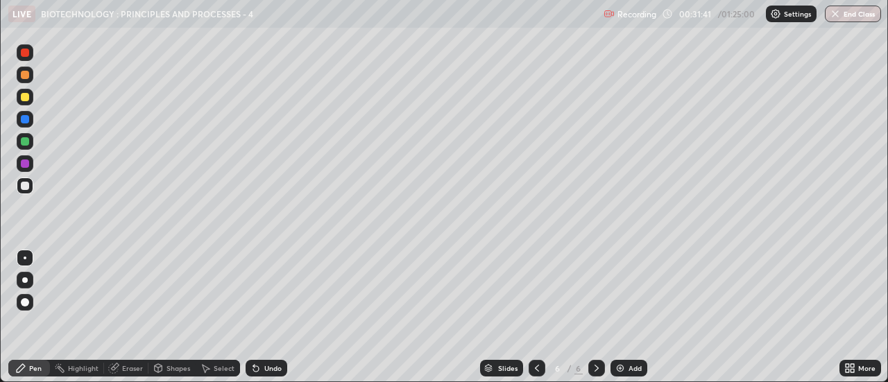
scroll to position [500, 888]
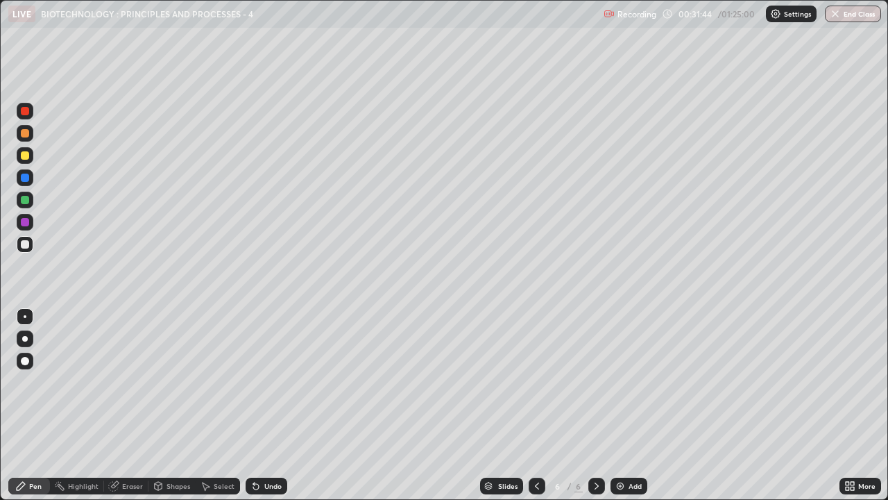
click at [273, 382] on div "Undo" at bounding box center [267, 485] width 42 height 17
click at [636, 382] on div "Add" at bounding box center [635, 485] width 13 height 7
click at [26, 157] on div at bounding box center [25, 155] width 8 height 8
click at [26, 246] on div at bounding box center [25, 244] width 8 height 8
click at [26, 178] on div at bounding box center [25, 177] width 8 height 8
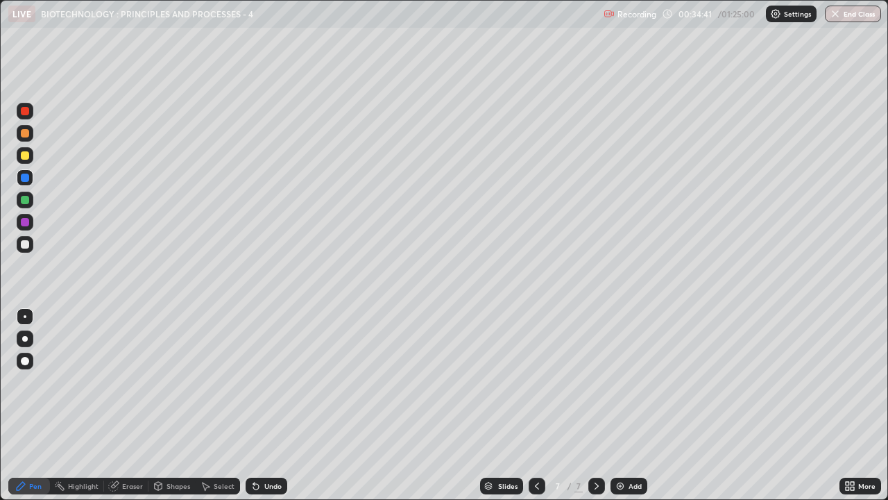
click at [128, 382] on div "Eraser" at bounding box center [132, 485] width 21 height 7
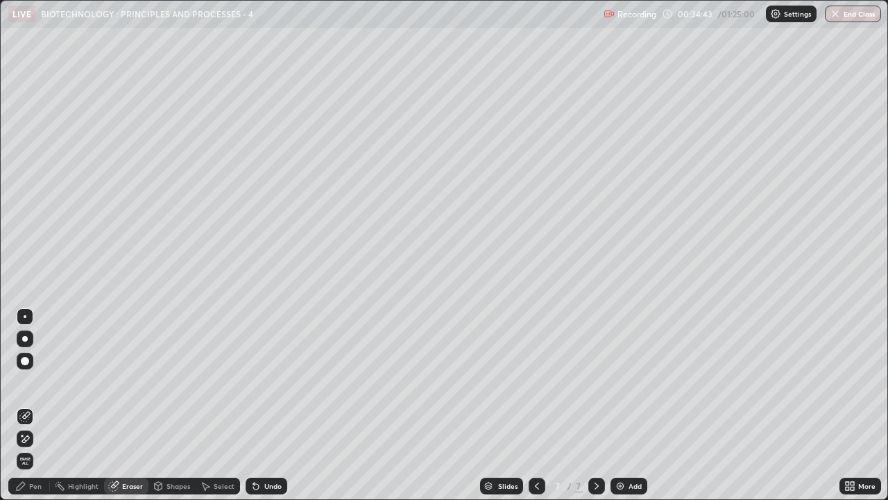
click at [46, 382] on div "Pen" at bounding box center [29, 485] width 42 height 17
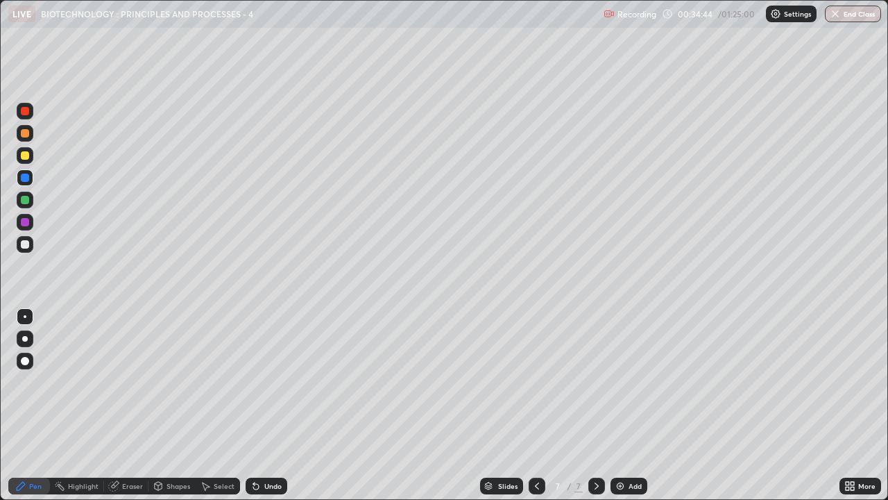
click at [28, 244] on div at bounding box center [25, 244] width 8 height 8
click at [22, 152] on div at bounding box center [25, 155] width 8 height 8
click at [167, 382] on div "Shapes" at bounding box center [179, 485] width 24 height 7
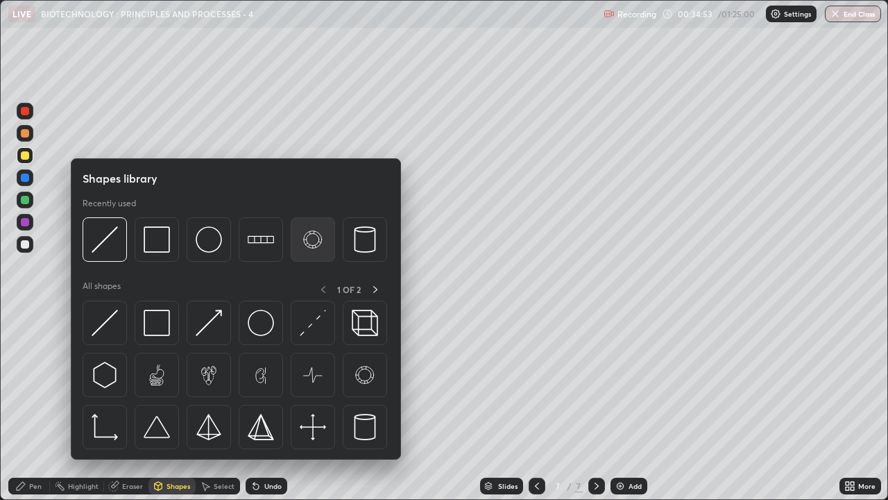
click at [316, 236] on img at bounding box center [313, 239] width 26 height 26
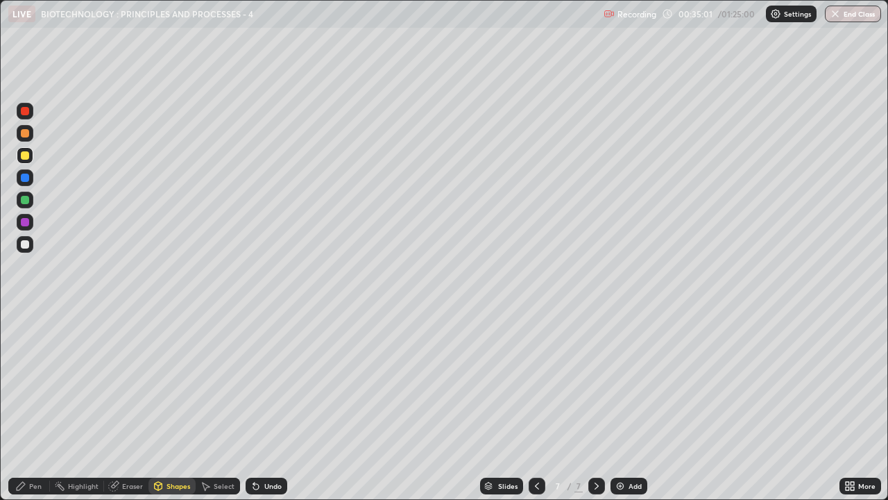
click at [134, 382] on div "Eraser" at bounding box center [132, 485] width 21 height 7
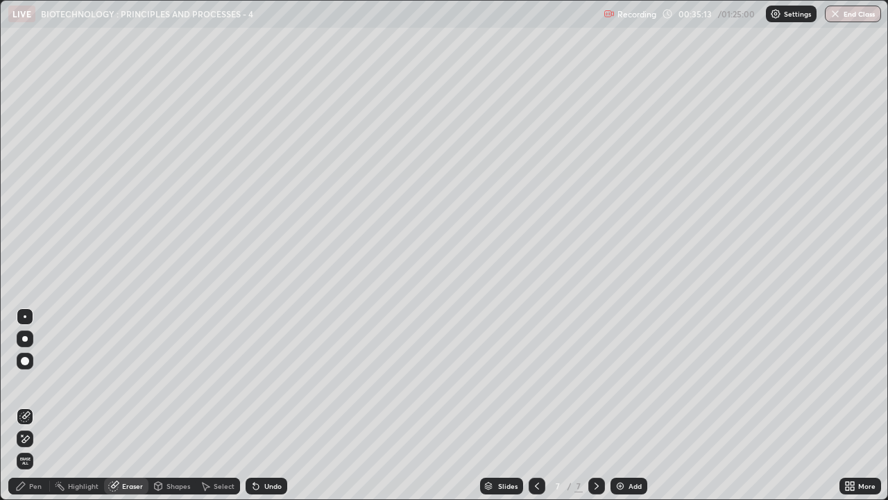
click at [44, 382] on div "Pen" at bounding box center [29, 485] width 42 height 17
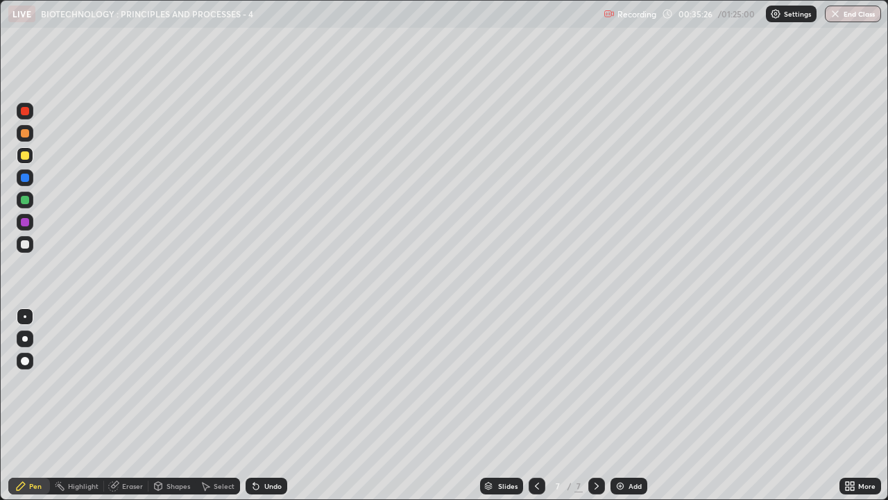
click at [218, 382] on div "Select" at bounding box center [224, 485] width 21 height 7
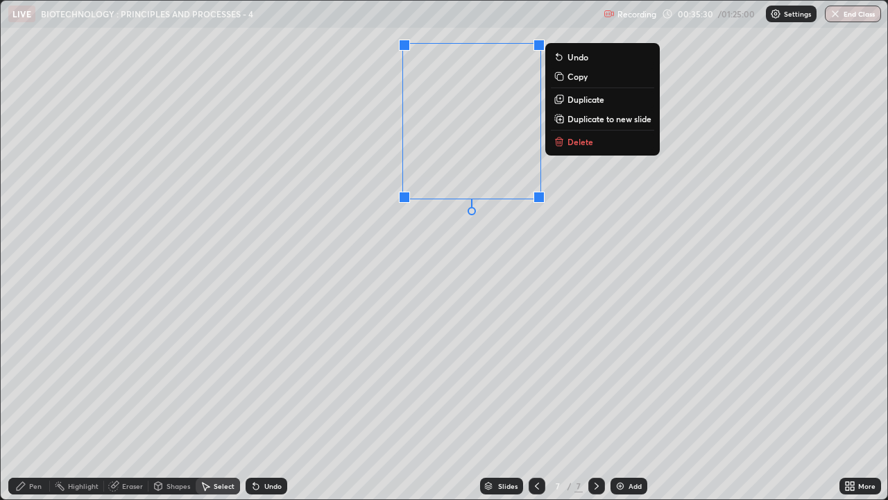
click at [579, 99] on p "Duplicate" at bounding box center [586, 99] width 37 height 11
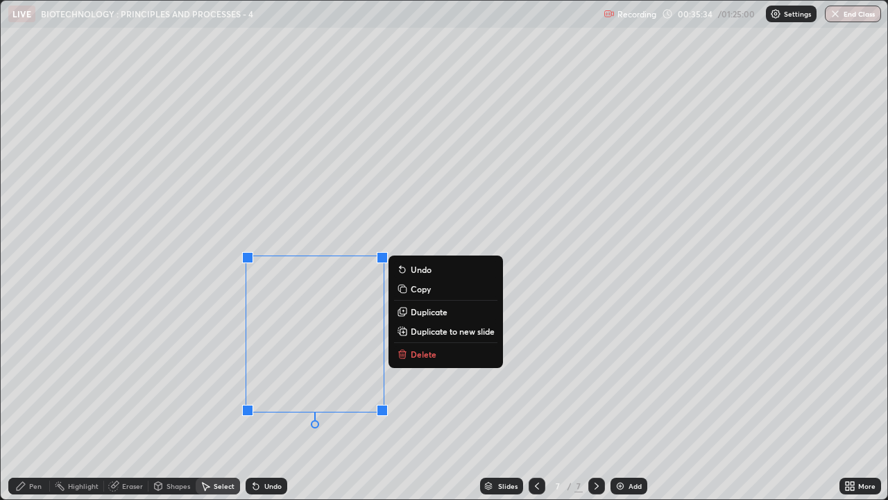
click at [431, 311] on p "Duplicate" at bounding box center [429, 311] width 37 height 11
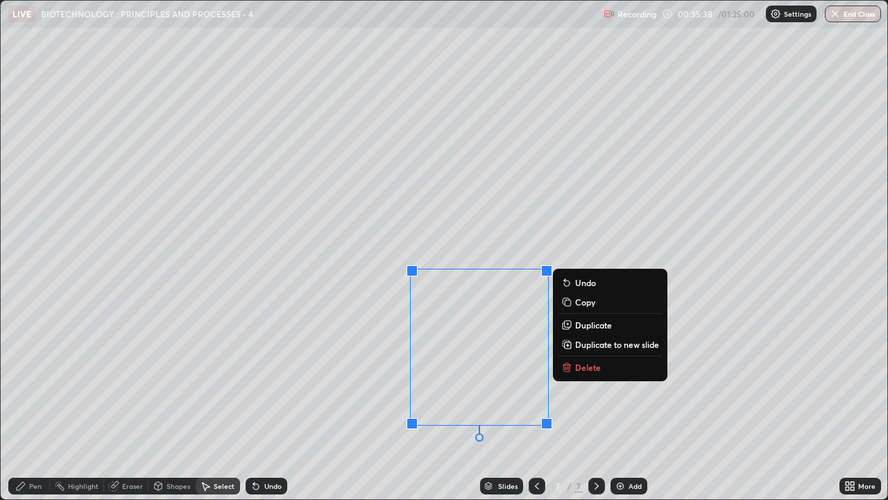
click at [362, 382] on div "0 ° Undo Copy Duplicate Duplicate to new slide Delete" at bounding box center [444, 250] width 887 height 498
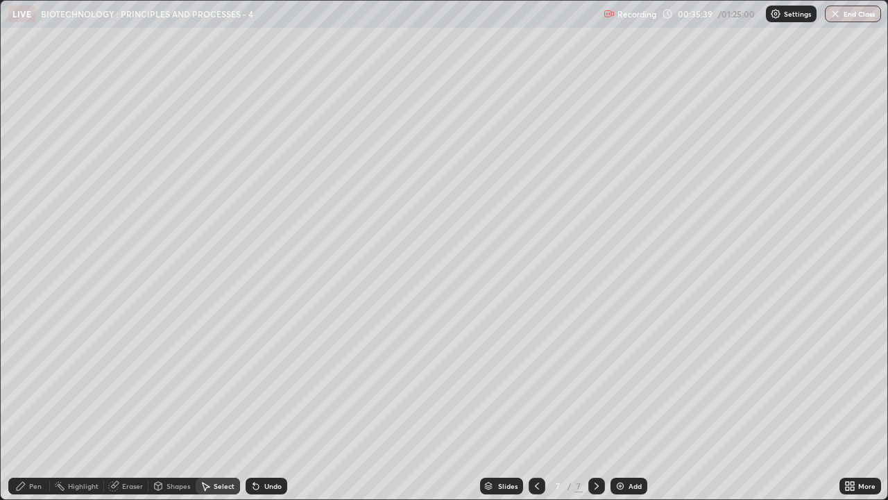
click at [130, 382] on div "Eraser" at bounding box center [132, 485] width 21 height 7
click at [41, 382] on div "Pen" at bounding box center [35, 485] width 12 height 7
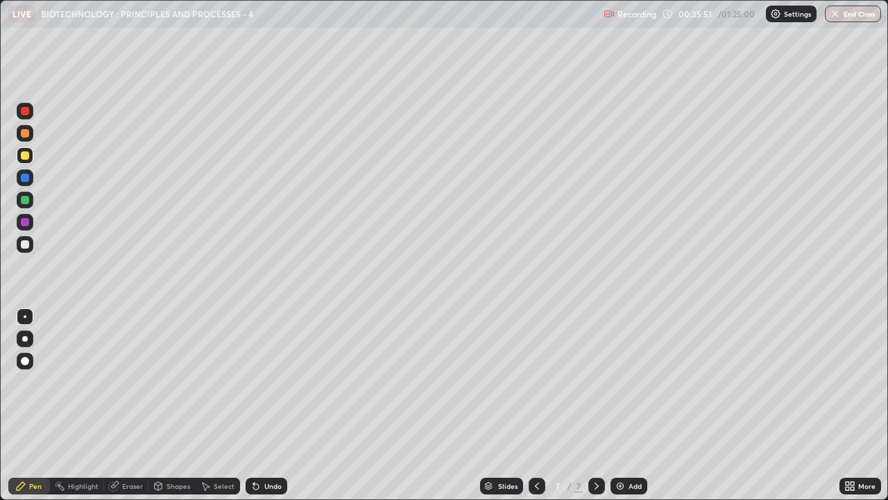
click at [24, 179] on div at bounding box center [25, 177] width 8 height 8
click at [22, 110] on div at bounding box center [25, 111] width 8 height 8
click at [629, 382] on div "Add" at bounding box center [635, 485] width 13 height 7
click at [25, 158] on div at bounding box center [25, 155] width 8 height 8
click at [269, 382] on div "Undo" at bounding box center [272, 485] width 17 height 7
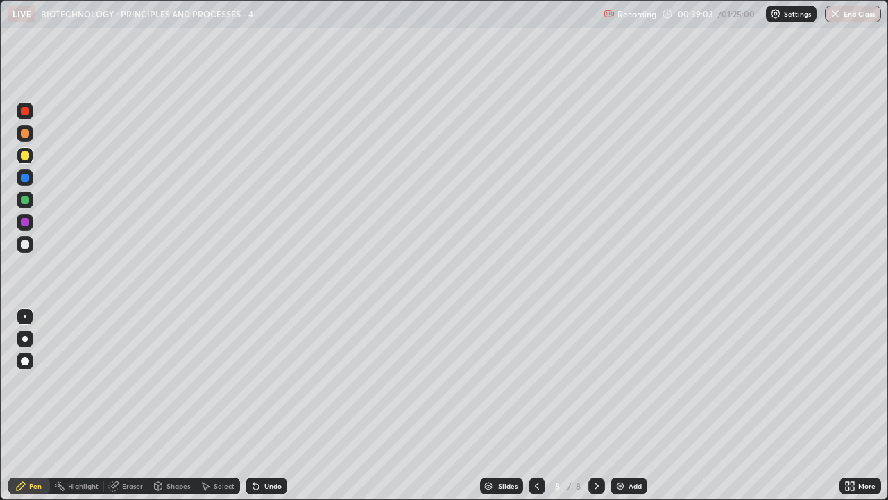
click at [24, 245] on div at bounding box center [25, 244] width 8 height 8
click at [19, 153] on div at bounding box center [25, 155] width 17 height 17
click at [262, 382] on div "Undo" at bounding box center [267, 485] width 42 height 17
click at [255, 382] on icon at bounding box center [256, 485] width 11 height 11
click at [259, 382] on icon at bounding box center [256, 485] width 11 height 11
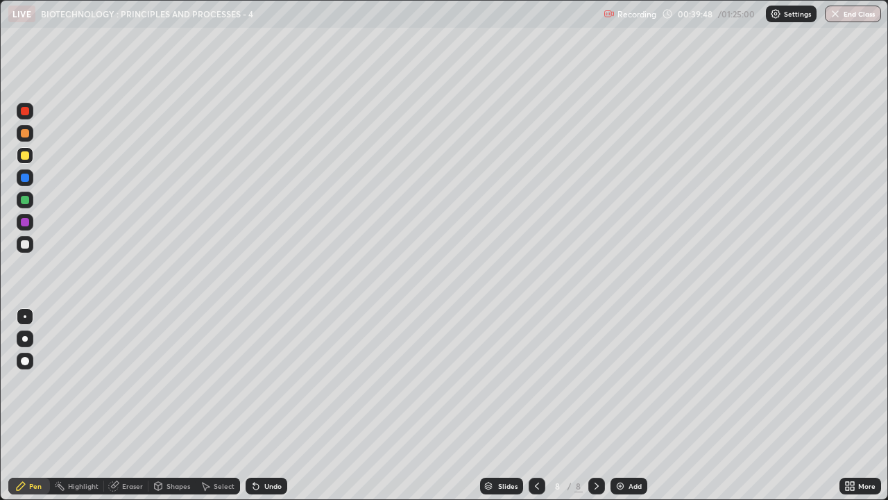
click at [176, 382] on div "Shapes" at bounding box center [179, 485] width 24 height 7
click at [23, 241] on div at bounding box center [25, 244] width 8 height 8
click at [168, 382] on div "Shapes" at bounding box center [171, 485] width 47 height 17
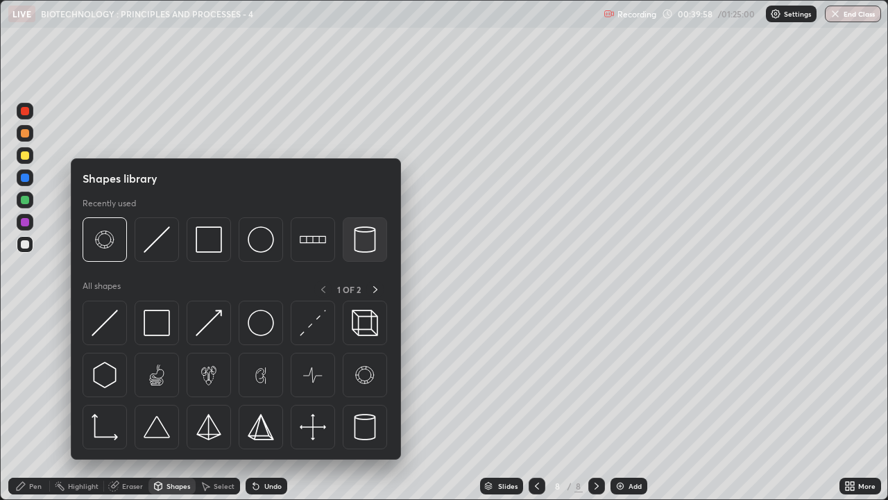
click at [362, 245] on img at bounding box center [365, 239] width 26 height 26
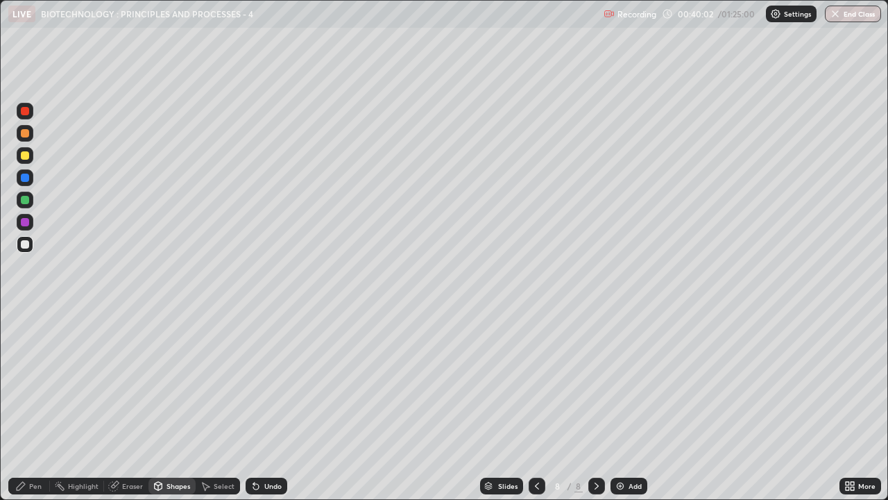
click at [23, 201] on div at bounding box center [25, 200] width 8 height 8
click at [171, 382] on div "Shapes" at bounding box center [179, 485] width 24 height 7
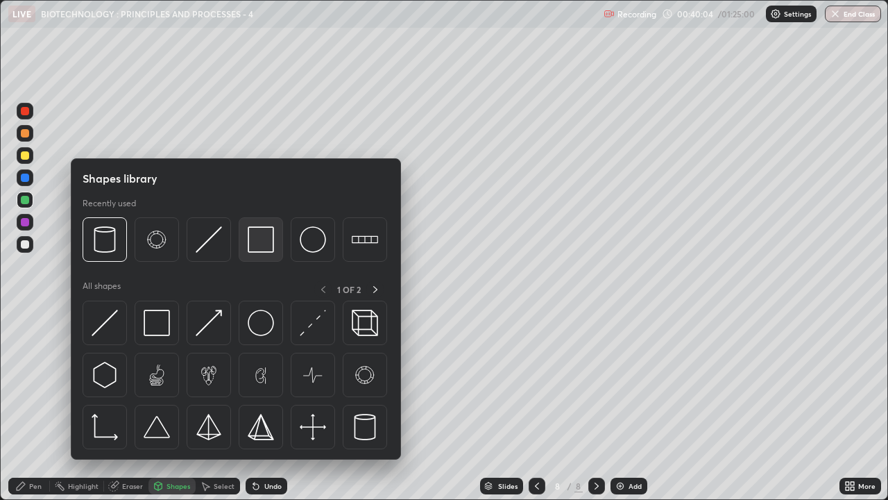
click at [255, 246] on img at bounding box center [261, 239] width 26 height 26
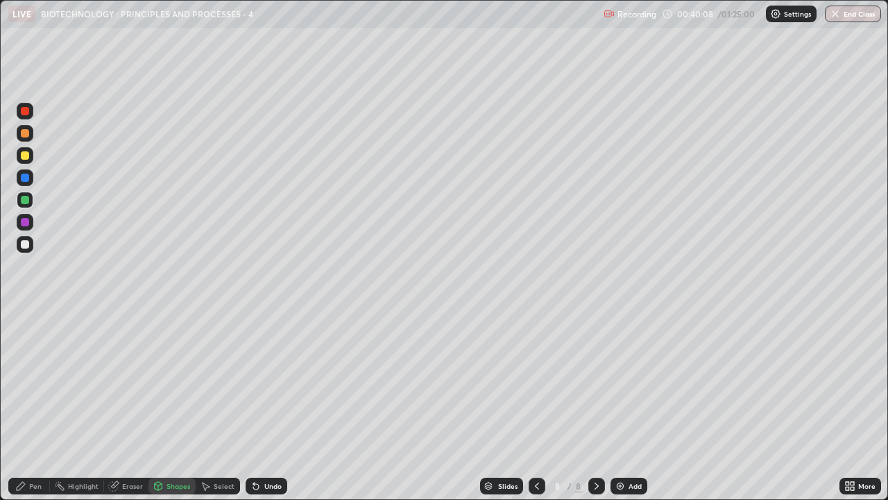
click at [25, 224] on div at bounding box center [25, 222] width 8 height 8
click at [24, 245] on div at bounding box center [25, 244] width 8 height 8
click at [30, 382] on div "Pen" at bounding box center [29, 485] width 42 height 17
click at [23, 155] on div at bounding box center [25, 155] width 8 height 8
click at [126, 382] on div "Eraser" at bounding box center [132, 485] width 21 height 7
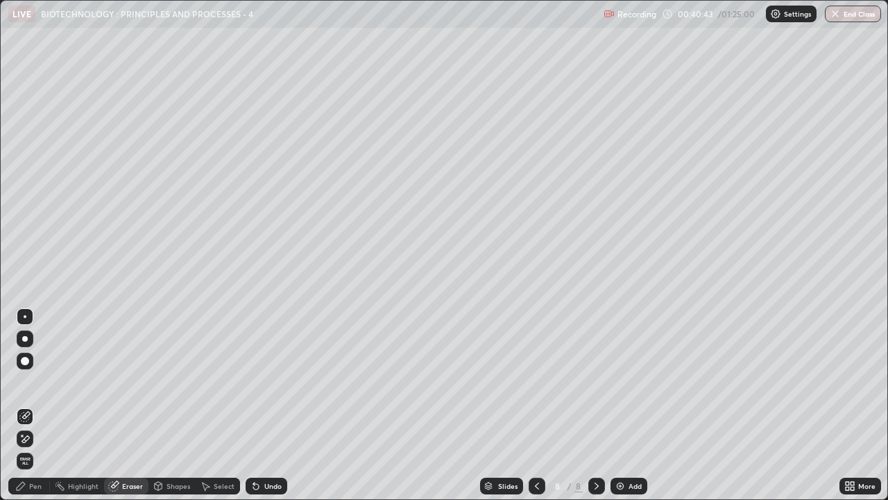
click at [35, 382] on div "Pen" at bounding box center [35, 485] width 12 height 7
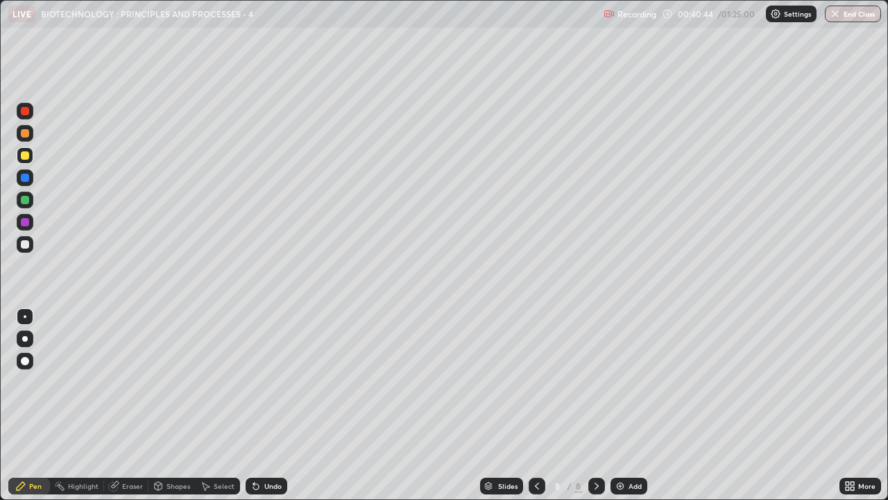
click at [24, 176] on div at bounding box center [25, 177] width 8 height 8
click at [24, 110] on div at bounding box center [25, 111] width 8 height 8
click at [23, 250] on div at bounding box center [25, 244] width 17 height 17
click at [261, 382] on div "Undo" at bounding box center [267, 485] width 42 height 17
click at [217, 382] on div "Select" at bounding box center [224, 485] width 21 height 7
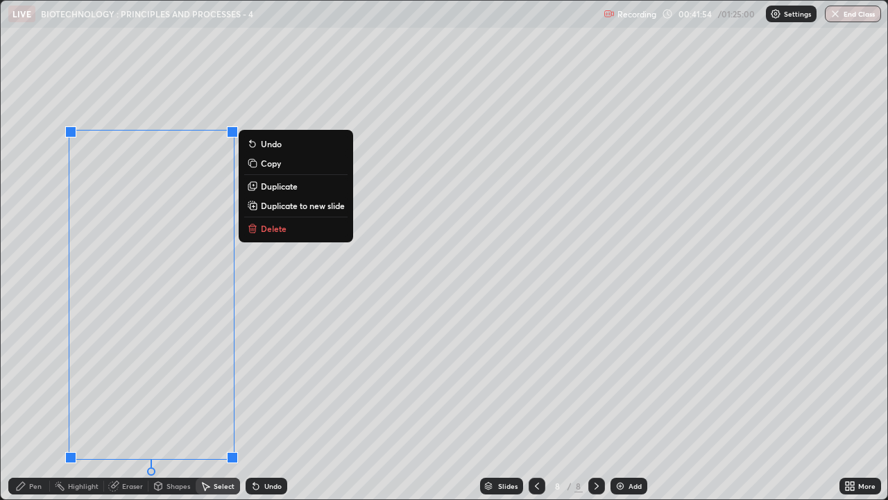
click at [274, 187] on p "Duplicate" at bounding box center [279, 185] width 37 height 11
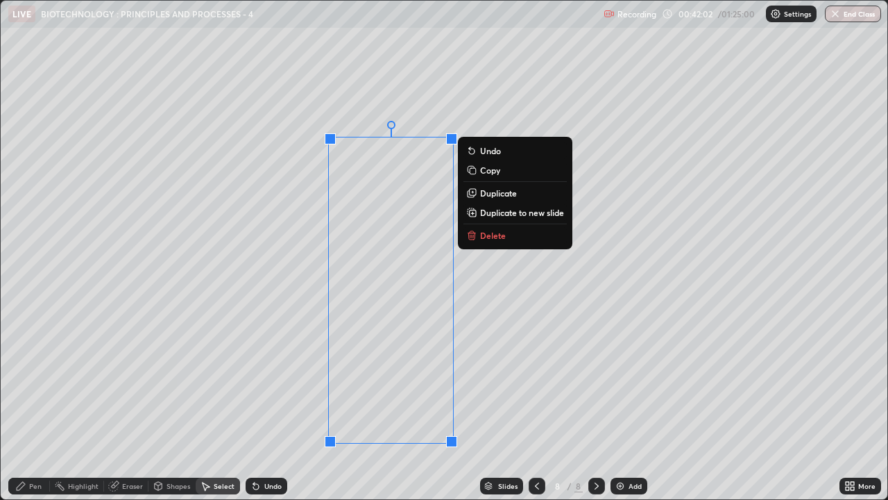
click at [281, 382] on div "0 ° Undo Copy Duplicate Duplicate to new slide Delete" at bounding box center [444, 250] width 887 height 498
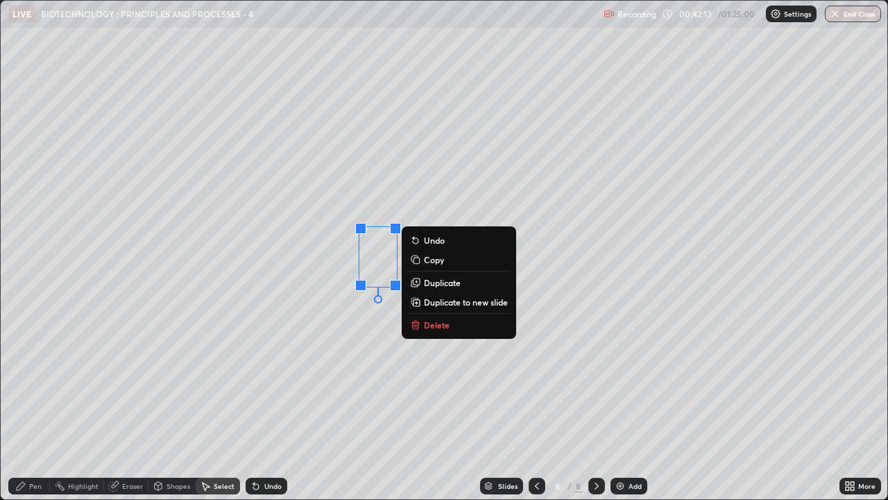
click at [437, 284] on p "Duplicate" at bounding box center [442, 282] width 37 height 11
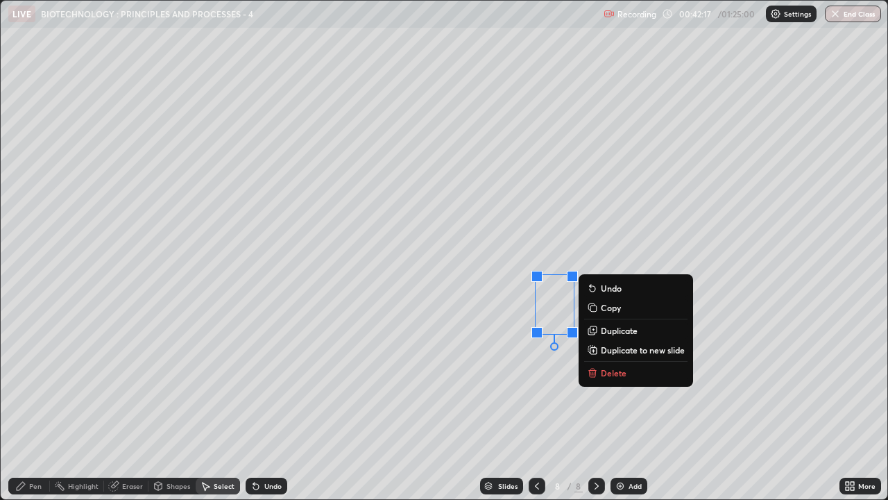
click at [606, 371] on p "Delete" at bounding box center [614, 372] width 26 height 11
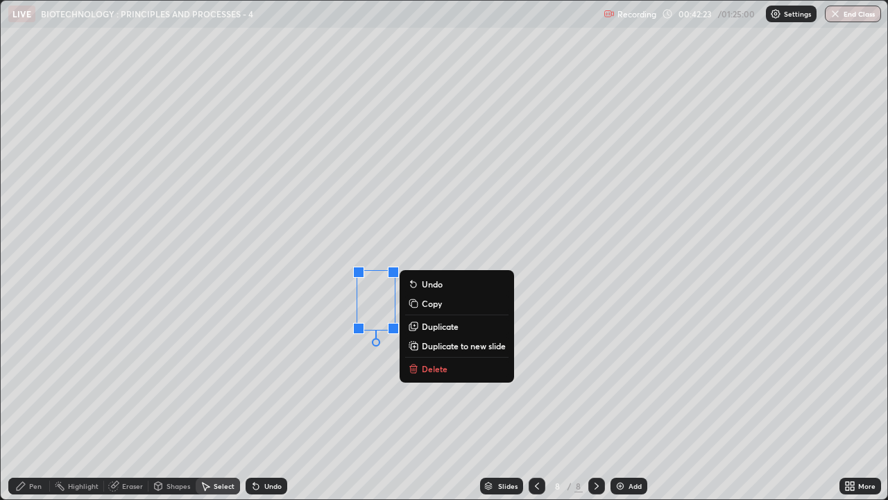
click at [522, 235] on div "0 ° Undo Copy Duplicate Duplicate to new slide Delete" at bounding box center [444, 250] width 887 height 498
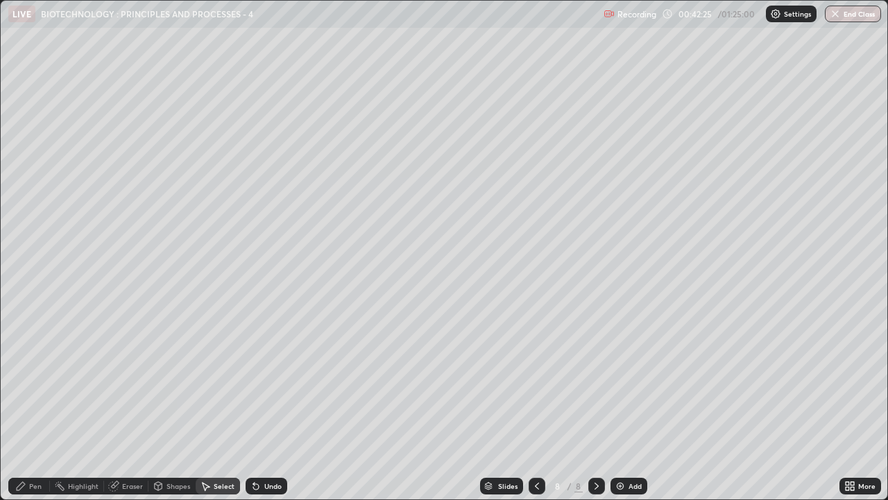
click at [124, 382] on div "Eraser" at bounding box center [132, 485] width 21 height 7
click at [33, 382] on div "Pen" at bounding box center [35, 485] width 12 height 7
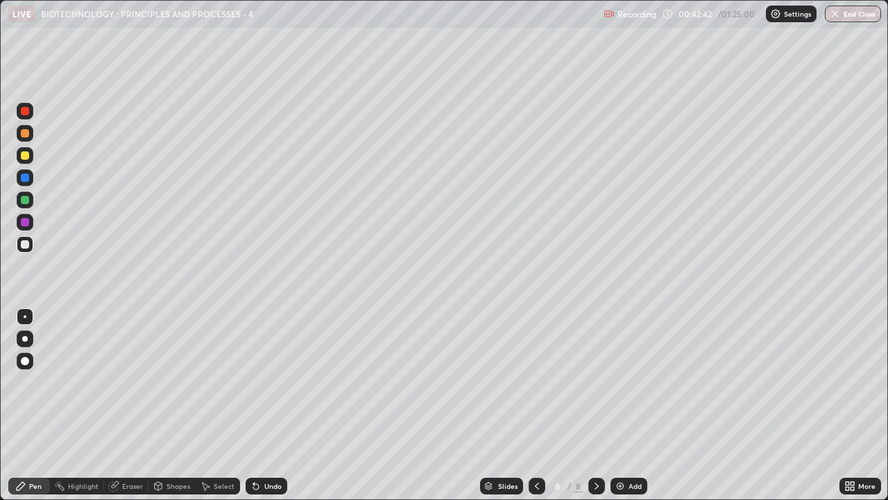
click at [161, 382] on icon at bounding box center [159, 486] width 8 height 8
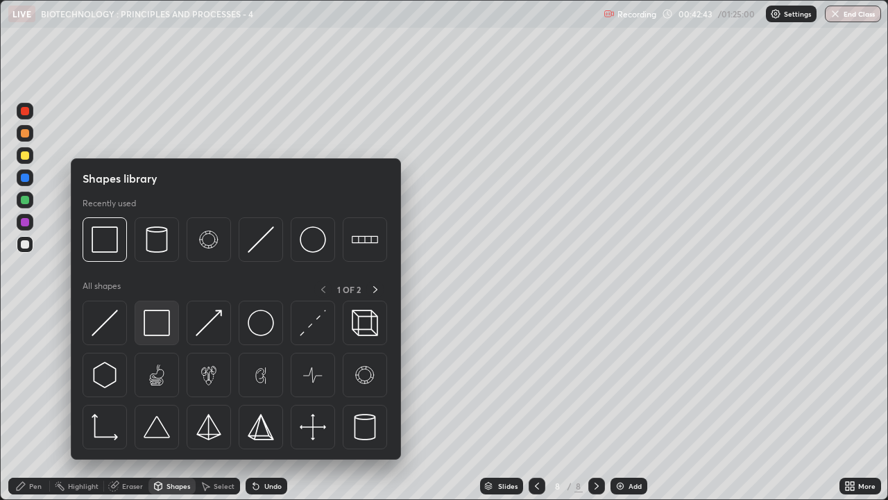
click at [153, 324] on img at bounding box center [157, 322] width 26 height 26
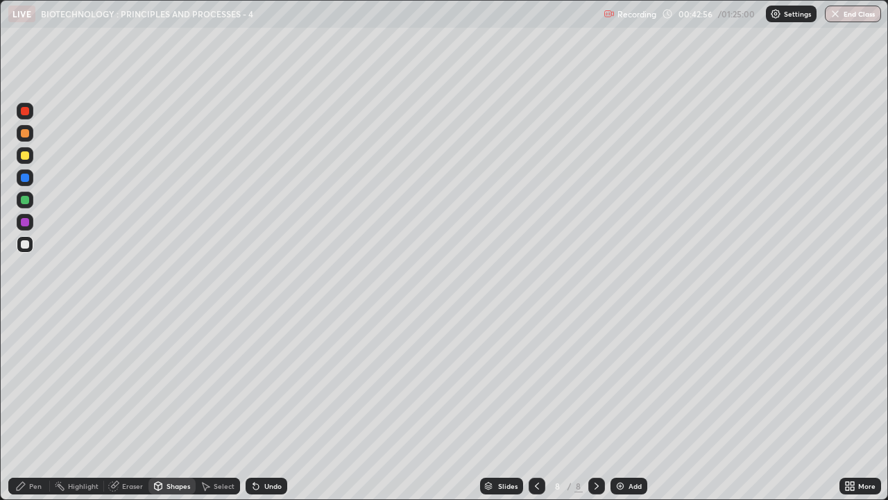
click at [121, 382] on div "Eraser" at bounding box center [126, 485] width 44 height 17
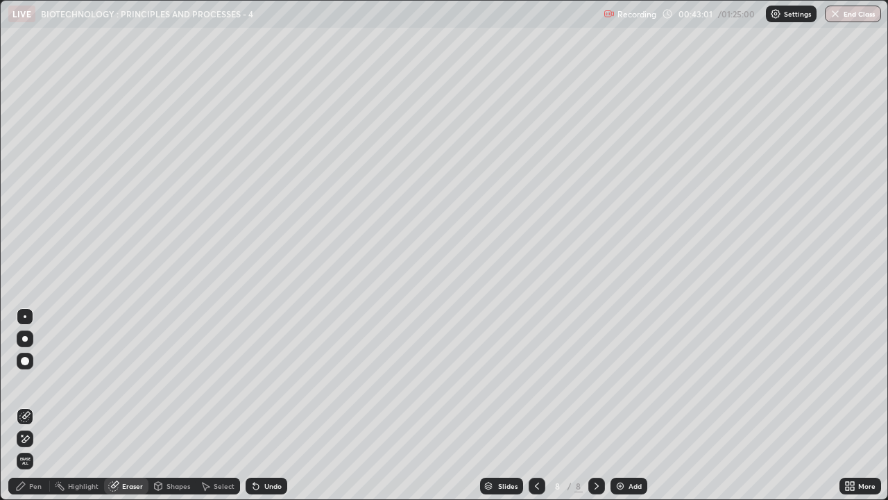
click at [255, 382] on icon at bounding box center [256, 487] width 6 height 6
click at [261, 382] on div "Undo" at bounding box center [267, 485] width 42 height 17
click at [256, 382] on icon at bounding box center [256, 487] width 6 height 6
click at [169, 382] on div "Shapes" at bounding box center [179, 485] width 24 height 7
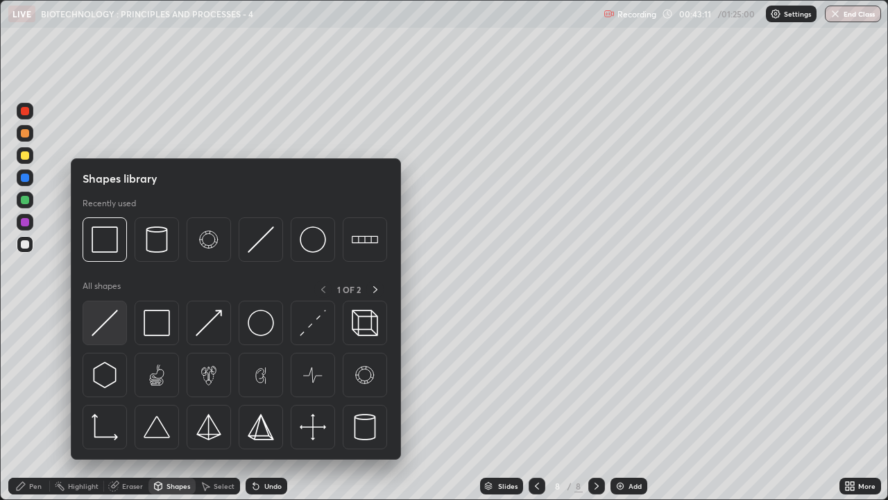
click at [118, 319] on img at bounding box center [105, 322] width 26 height 26
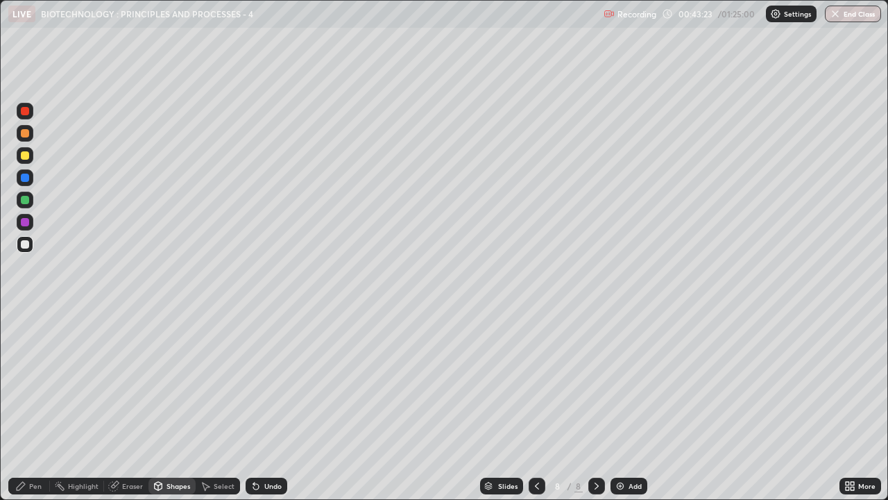
click at [21, 178] on div at bounding box center [25, 177] width 8 height 8
click at [31, 382] on div "Pen" at bounding box center [35, 485] width 12 height 7
click at [171, 382] on div "Shapes" at bounding box center [179, 485] width 24 height 7
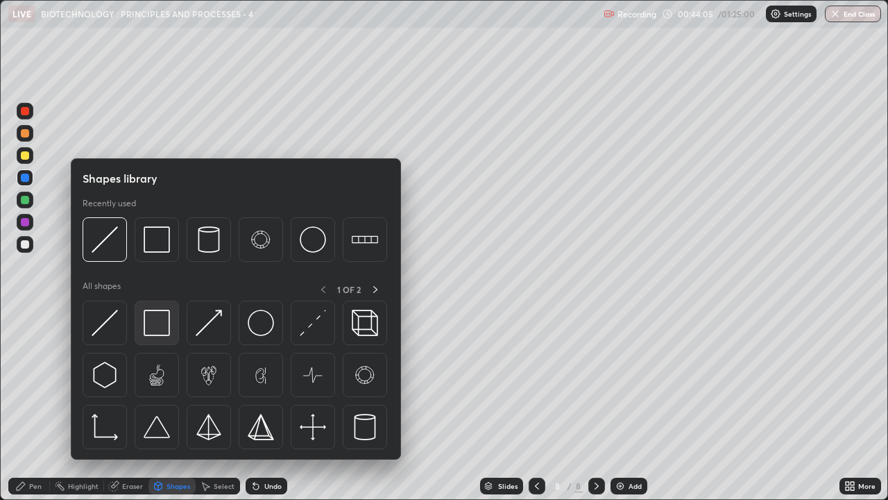
click at [157, 328] on img at bounding box center [157, 322] width 26 height 26
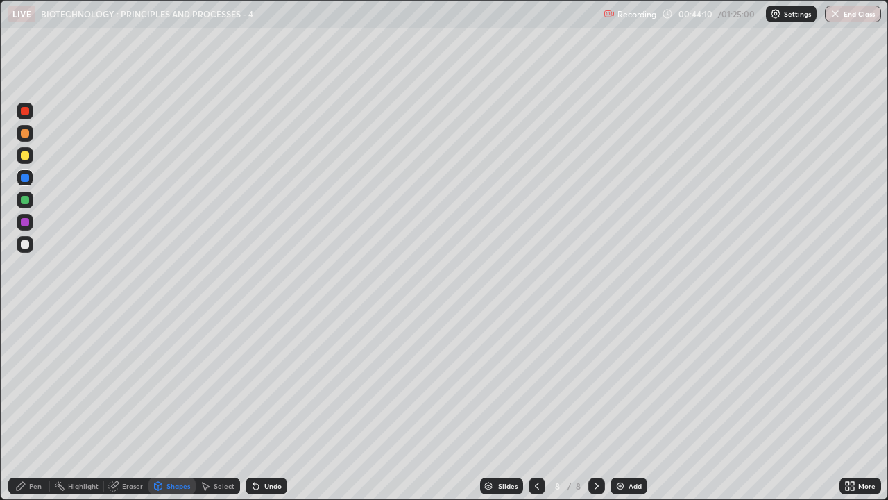
click at [26, 244] on div at bounding box center [25, 244] width 8 height 8
click at [126, 382] on div "Eraser" at bounding box center [132, 485] width 21 height 7
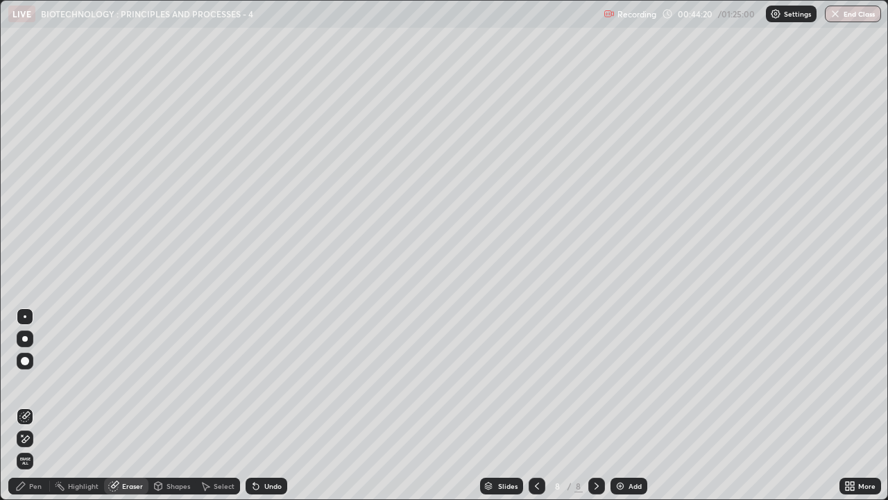
click at [32, 382] on div "Pen" at bounding box center [35, 485] width 12 height 7
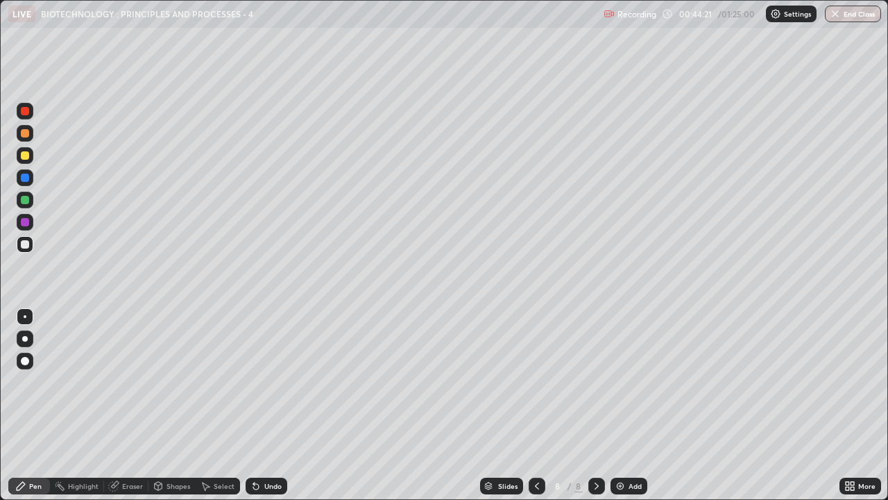
click at [24, 178] on div at bounding box center [25, 177] width 8 height 8
click at [226, 382] on div "Select" at bounding box center [218, 485] width 44 height 17
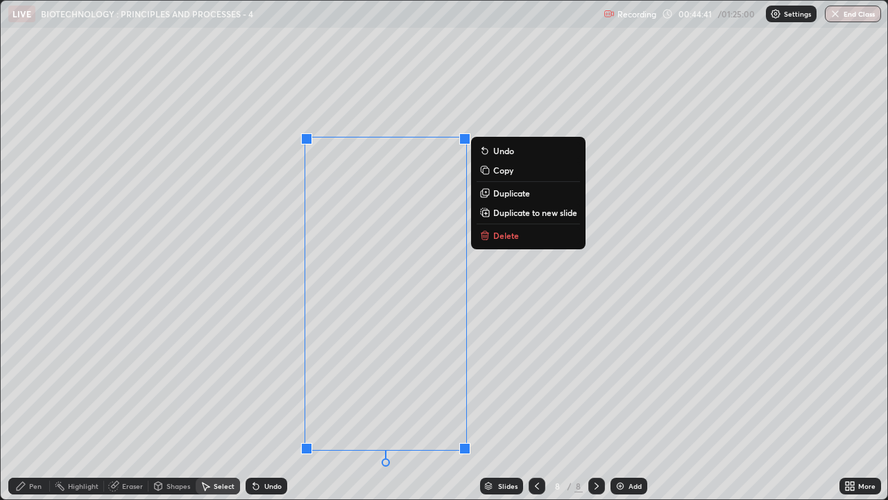
click at [504, 193] on p "Duplicate" at bounding box center [511, 192] width 37 height 11
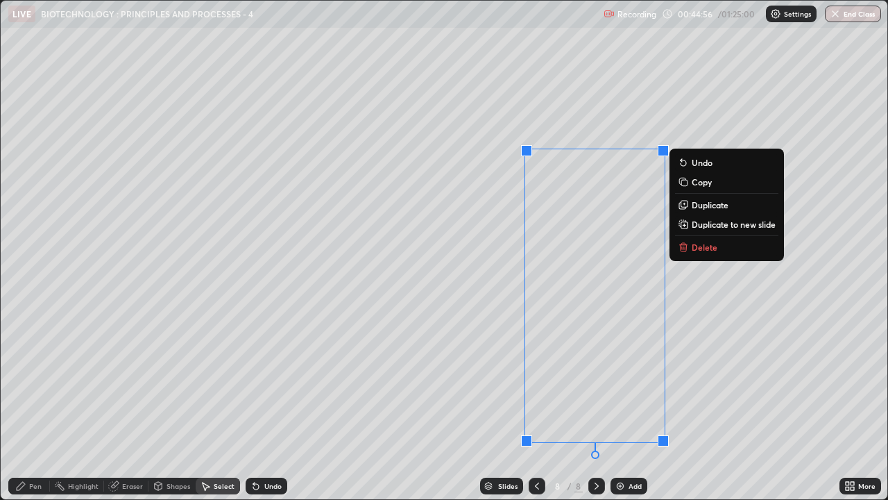
click at [731, 358] on div "0 ° Undo Copy Duplicate Duplicate to new slide Delete" at bounding box center [444, 250] width 887 height 498
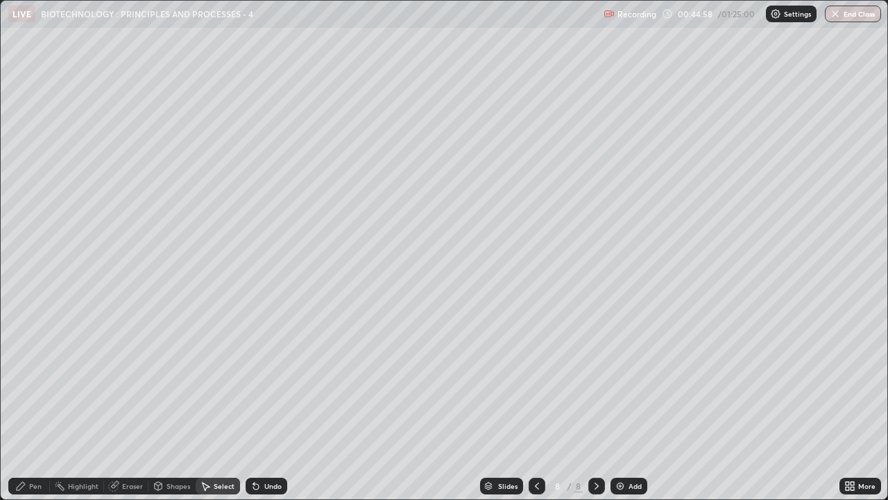
click at [126, 382] on div "Eraser" at bounding box center [132, 485] width 21 height 7
click at [36, 382] on div "Pen" at bounding box center [29, 485] width 42 height 17
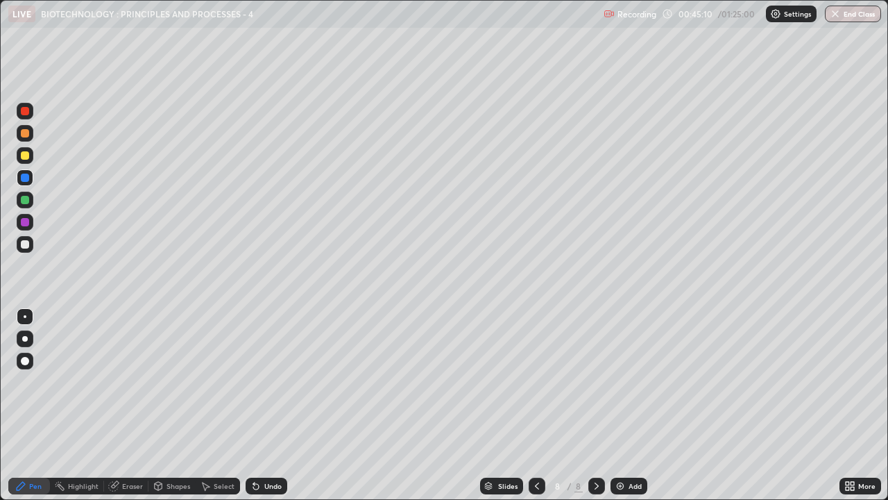
click at [24, 245] on div at bounding box center [25, 244] width 8 height 8
click at [24, 173] on div at bounding box center [25, 177] width 8 height 8
click at [129, 382] on div "Eraser" at bounding box center [132, 485] width 21 height 7
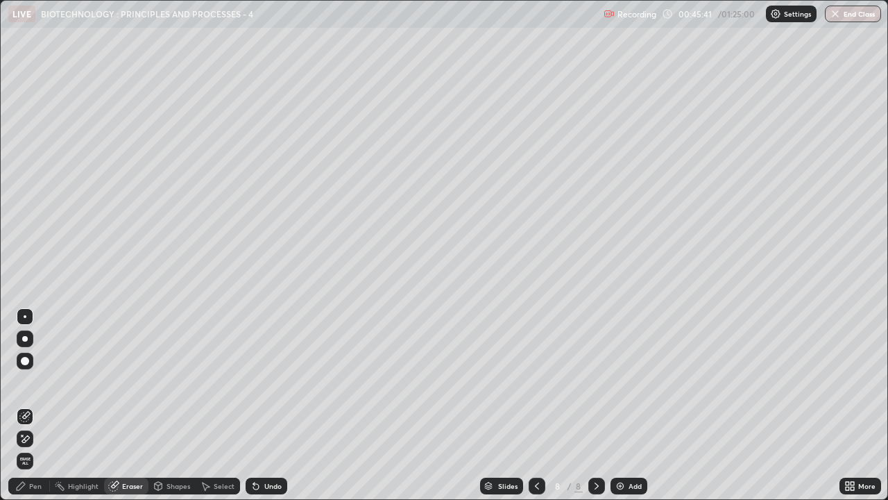
click at [34, 382] on div "Pen" at bounding box center [35, 485] width 12 height 7
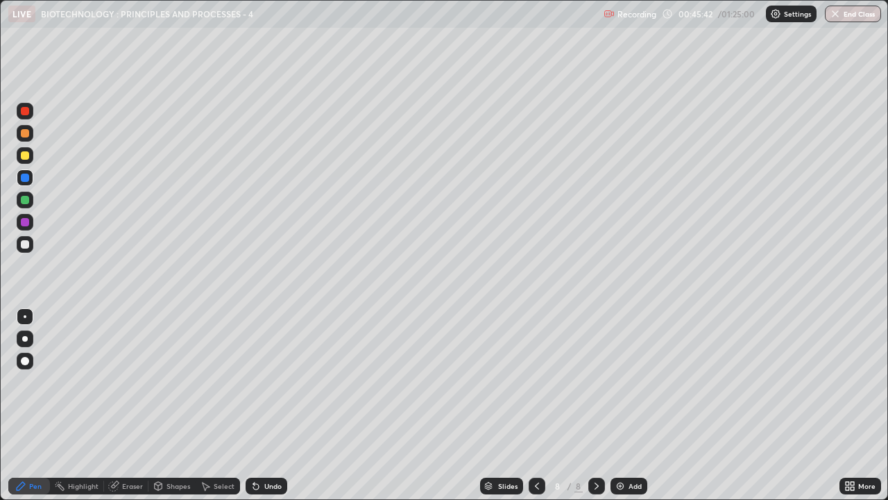
click at [22, 201] on div at bounding box center [25, 200] width 8 height 8
click at [24, 221] on div at bounding box center [25, 222] width 8 height 8
click at [214, 382] on div "Select" at bounding box center [224, 485] width 21 height 7
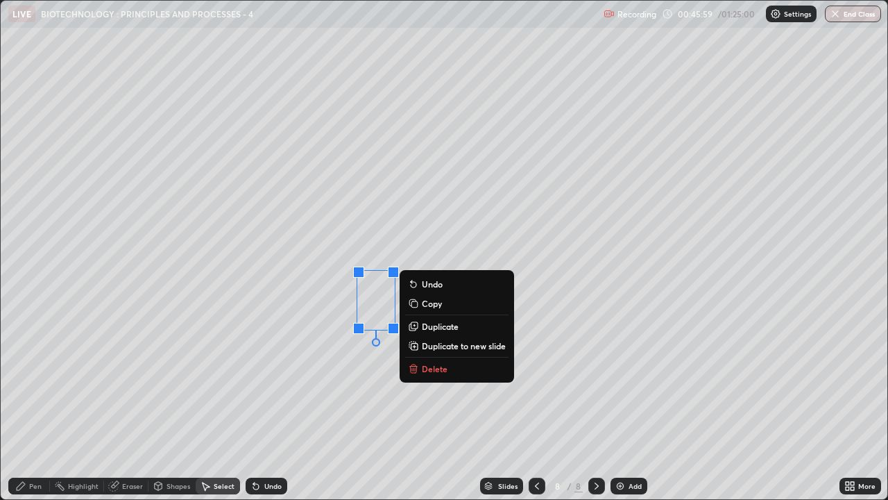
click at [436, 327] on p "Duplicate" at bounding box center [440, 326] width 37 height 11
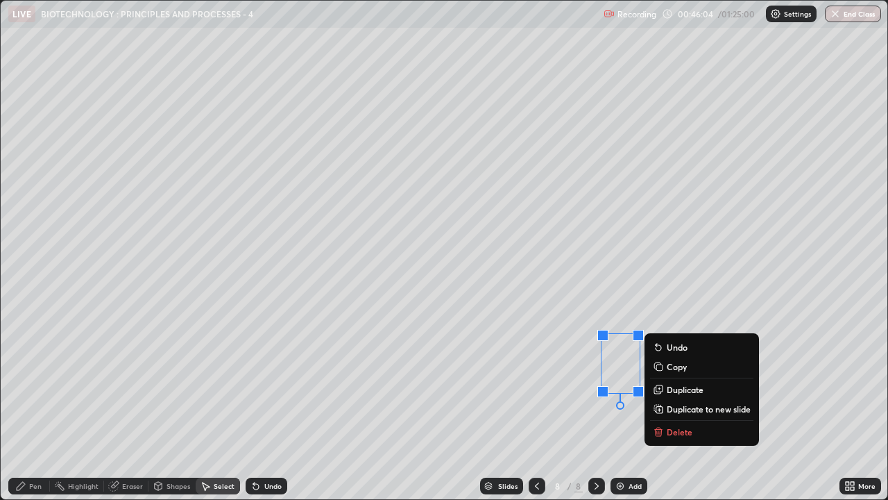
click at [739, 243] on div "0 ° Undo Copy Duplicate Duplicate to new slide Delete" at bounding box center [444, 250] width 887 height 498
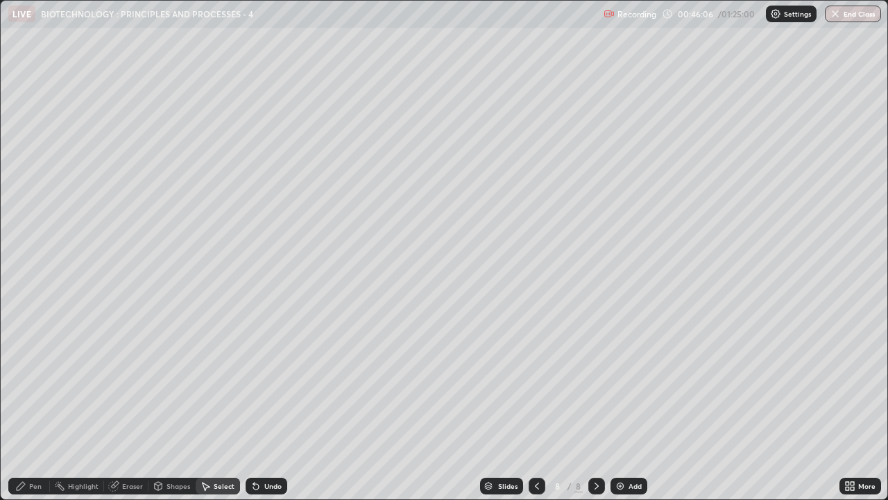
click at [28, 382] on div "Pen" at bounding box center [29, 485] width 42 height 17
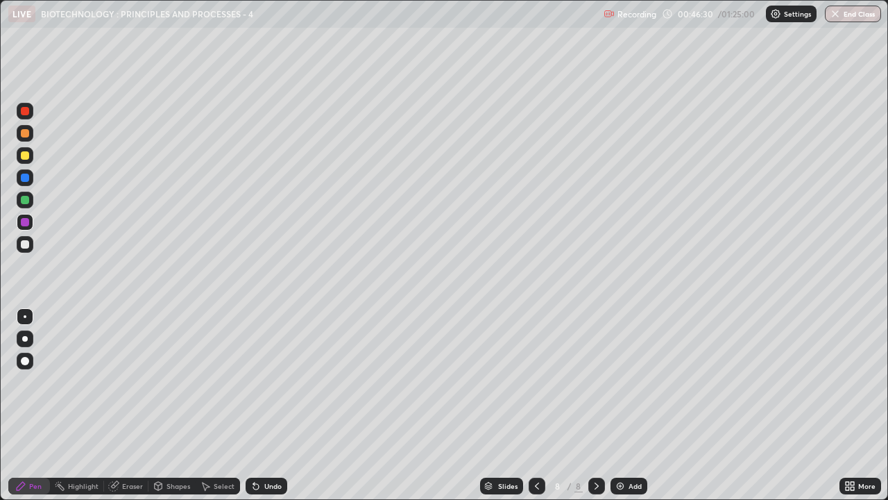
click at [225, 382] on div "Select" at bounding box center [224, 485] width 21 height 7
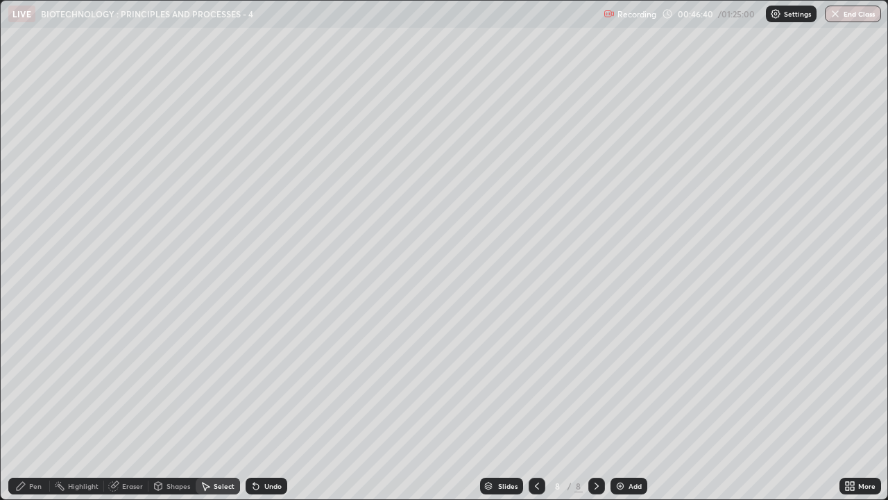
click at [684, 335] on div "0 ° Undo Copy Duplicate Duplicate to new slide Delete" at bounding box center [444, 250] width 887 height 498
click at [37, 382] on div "Pen" at bounding box center [35, 485] width 12 height 7
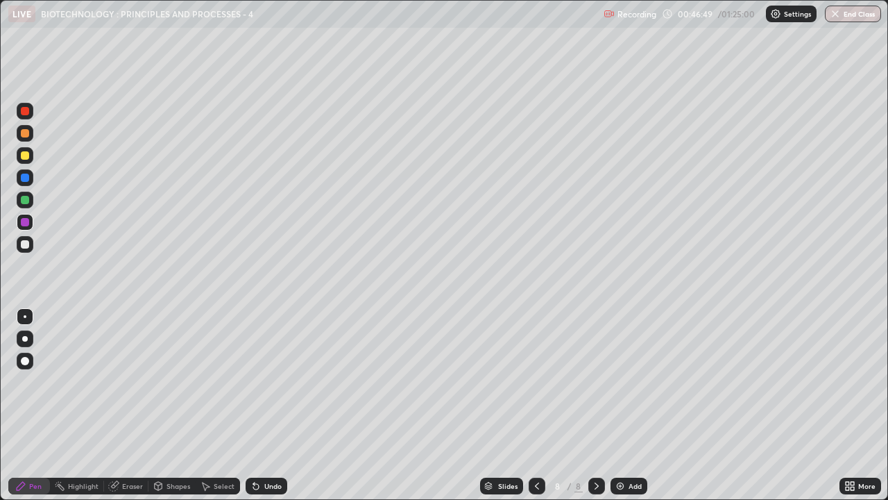
click at [180, 382] on div "Shapes" at bounding box center [179, 485] width 24 height 7
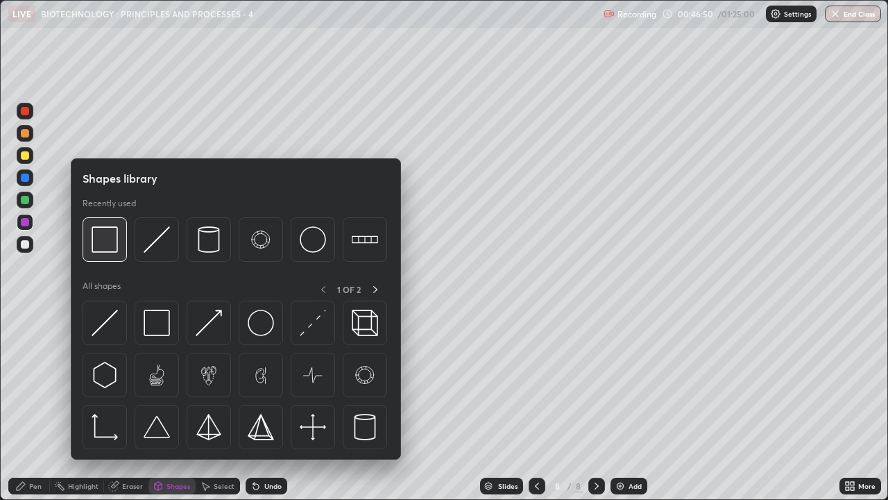
click at [107, 248] on img at bounding box center [105, 239] width 26 height 26
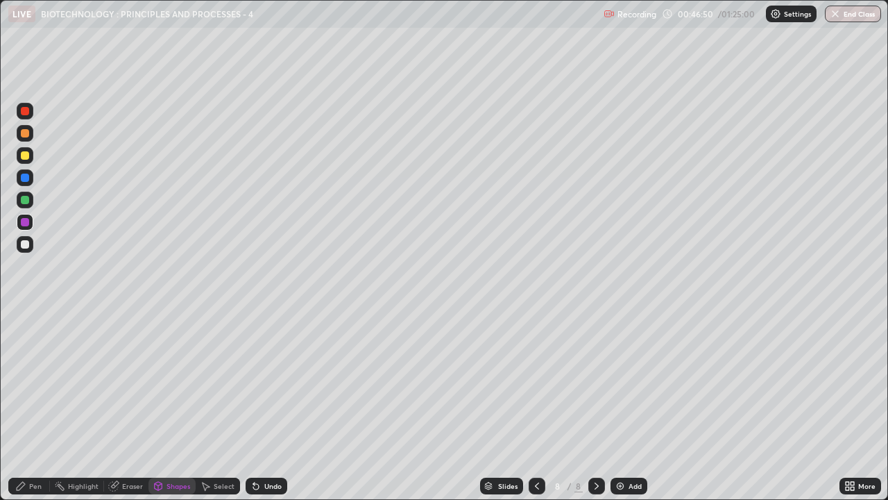
click at [24, 243] on div at bounding box center [25, 244] width 8 height 8
click at [131, 382] on div "Eraser" at bounding box center [132, 485] width 21 height 7
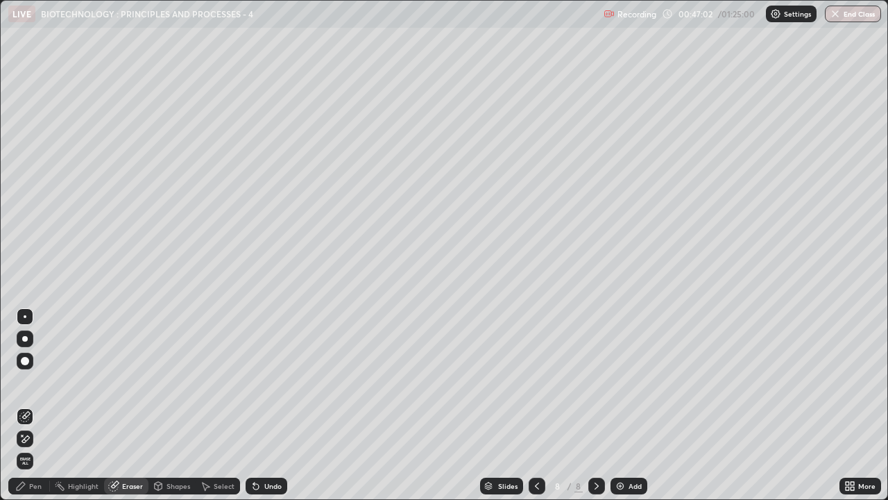
click at [37, 382] on div "Pen" at bounding box center [35, 485] width 12 height 7
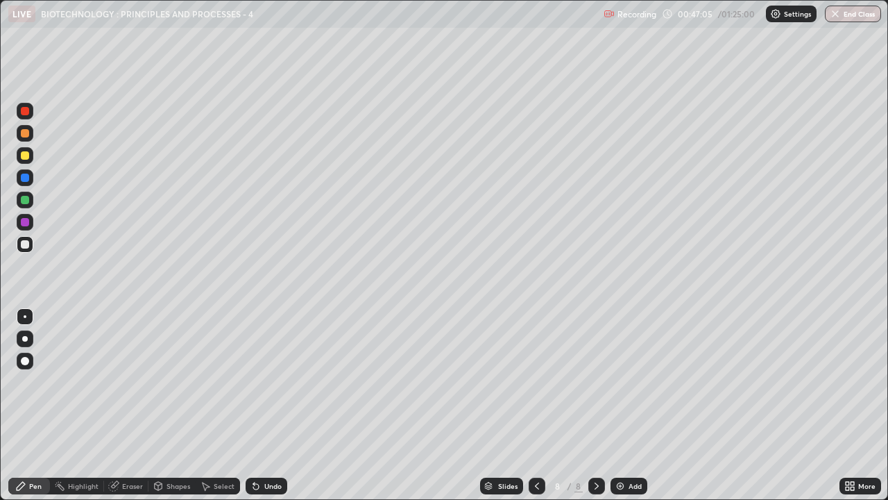
click at [220, 382] on div "Select" at bounding box center [224, 485] width 21 height 7
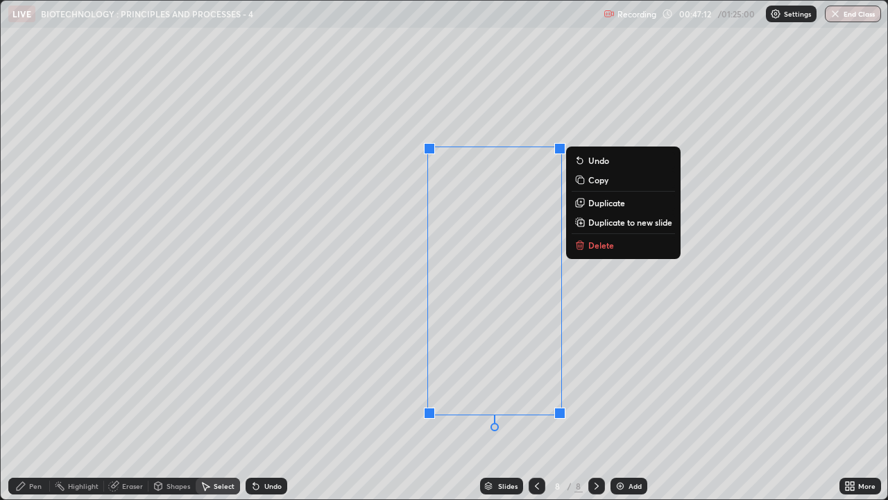
click at [466, 114] on div "0 ° Undo Copy Duplicate Duplicate to new slide Delete" at bounding box center [444, 250] width 887 height 498
click at [603, 203] on p "Duplicate" at bounding box center [606, 202] width 37 height 11
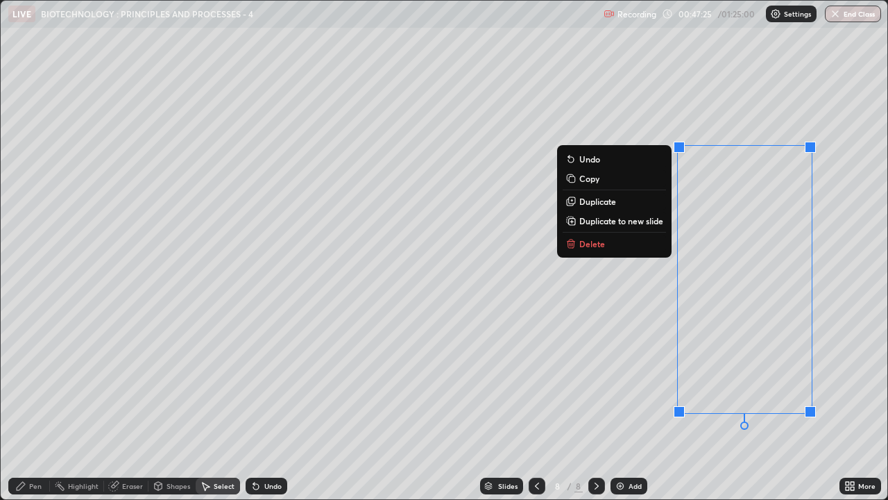
click at [641, 219] on p "Duplicate to new slide" at bounding box center [621, 220] width 84 height 11
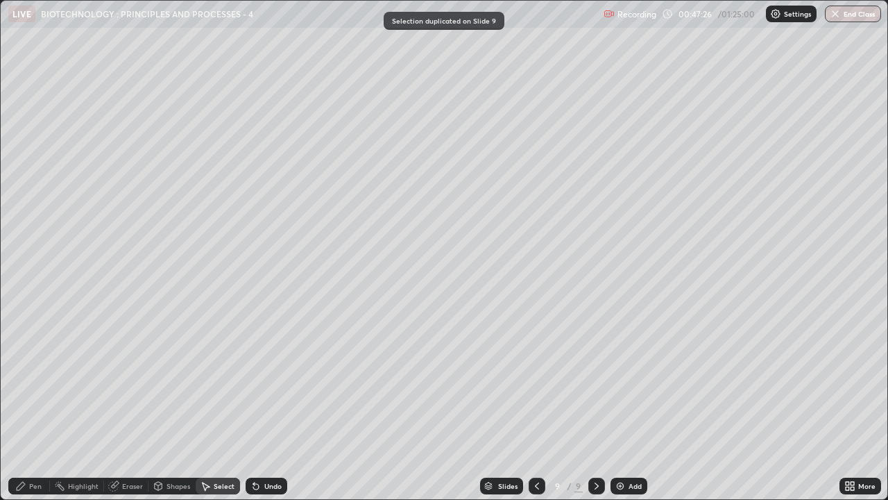
click at [611, 285] on div "0 ° Undo Copy Duplicate Duplicate to new slide Delete" at bounding box center [444, 250] width 887 height 498
click at [534, 382] on icon at bounding box center [537, 485] width 11 height 11
click at [124, 382] on div "Eraser" at bounding box center [132, 485] width 21 height 7
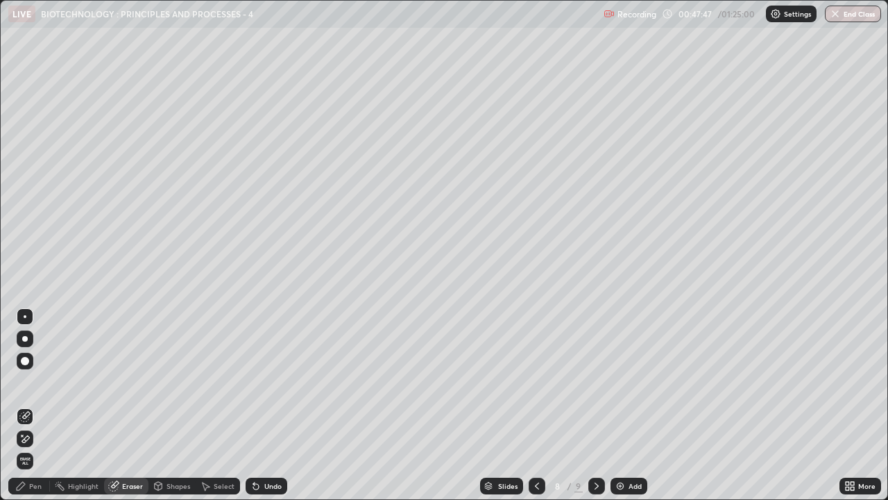
click at [46, 382] on div "Pen" at bounding box center [29, 485] width 42 height 17
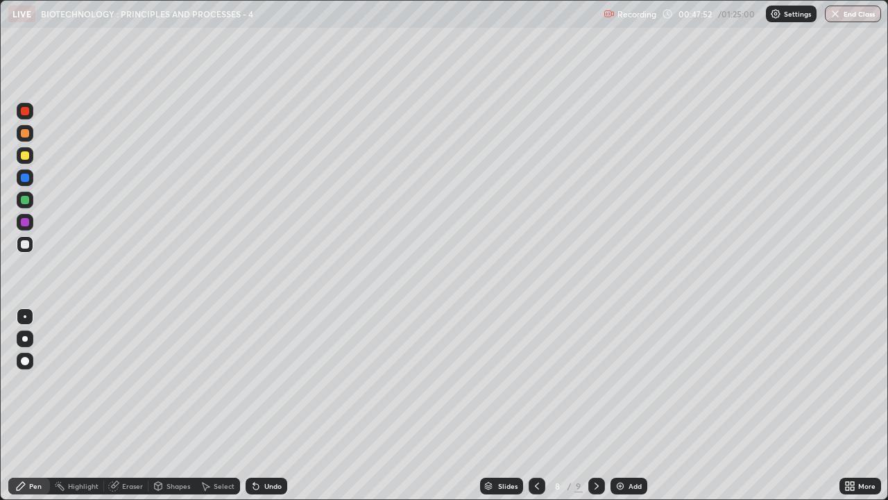
click at [19, 176] on div at bounding box center [25, 177] width 17 height 17
click at [24, 198] on div at bounding box center [25, 200] width 8 height 8
click at [23, 226] on div at bounding box center [25, 222] width 8 height 8
click at [595, 382] on icon at bounding box center [596, 485] width 11 height 11
click at [126, 382] on div "Eraser" at bounding box center [132, 485] width 21 height 7
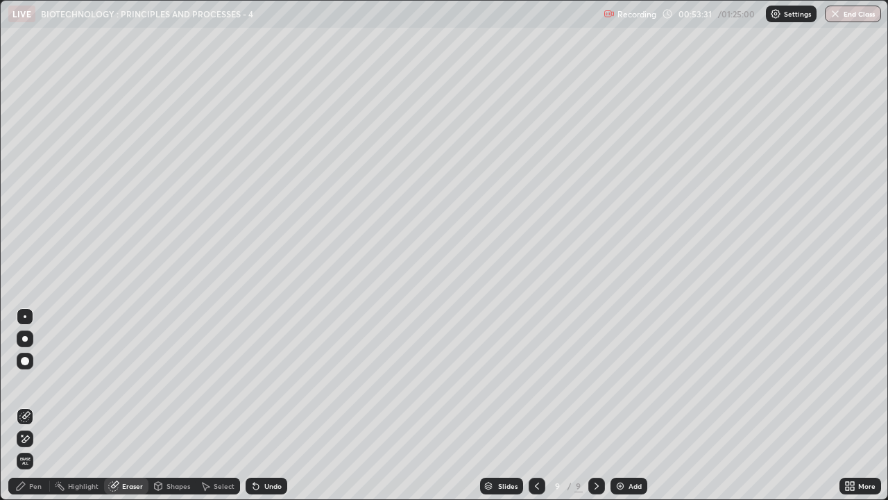
click at [35, 382] on div "Pen" at bounding box center [35, 485] width 12 height 7
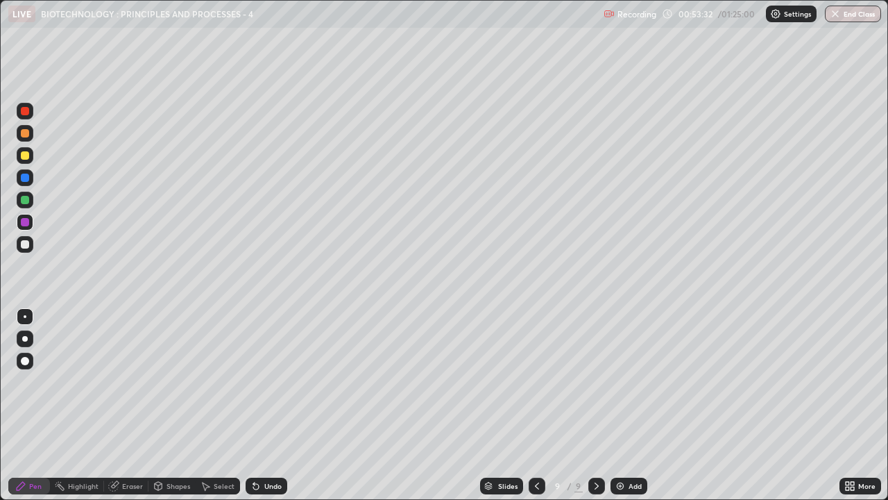
click at [25, 158] on div at bounding box center [25, 155] width 8 height 8
click at [858, 382] on div "More" at bounding box center [861, 485] width 42 height 17
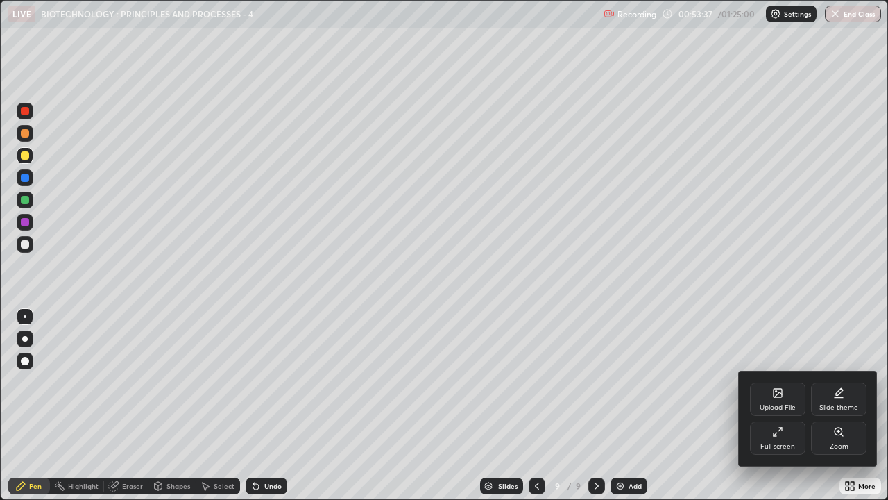
click at [774, 382] on icon at bounding box center [777, 431] width 11 height 11
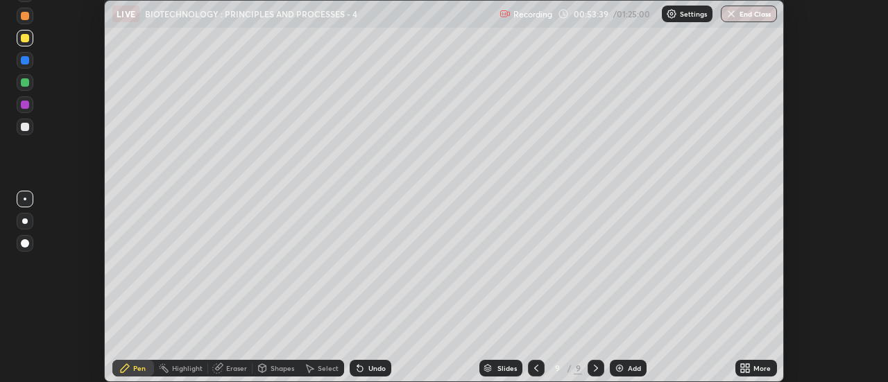
scroll to position [69009, 68503]
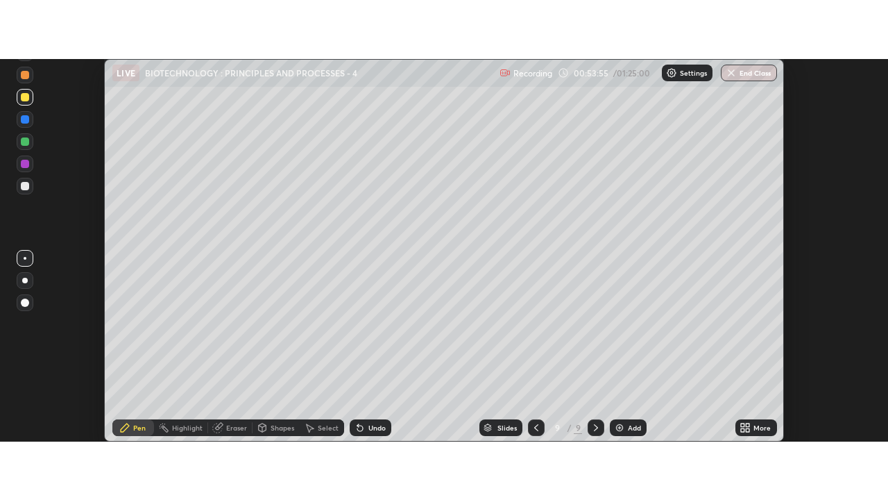
scroll to position [382, 888]
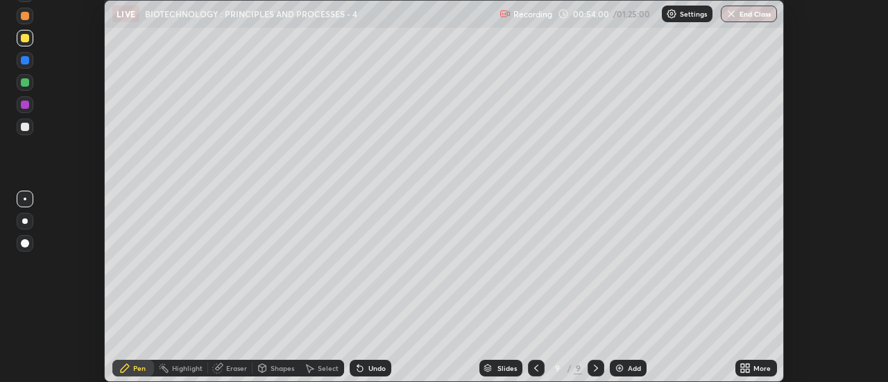
click at [743, 366] on icon at bounding box center [742, 365] width 3 height 3
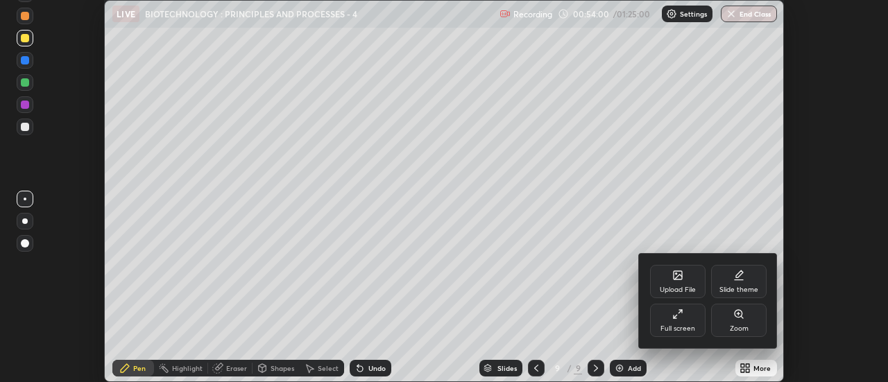
click at [665, 320] on div "Full screen" at bounding box center [678, 320] width 56 height 33
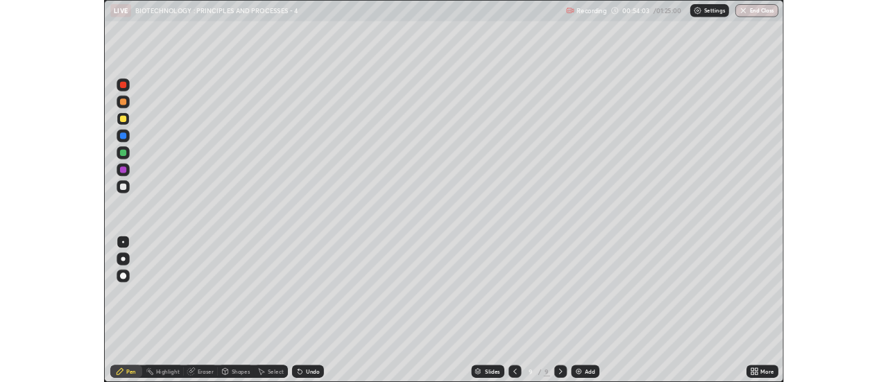
scroll to position [500, 888]
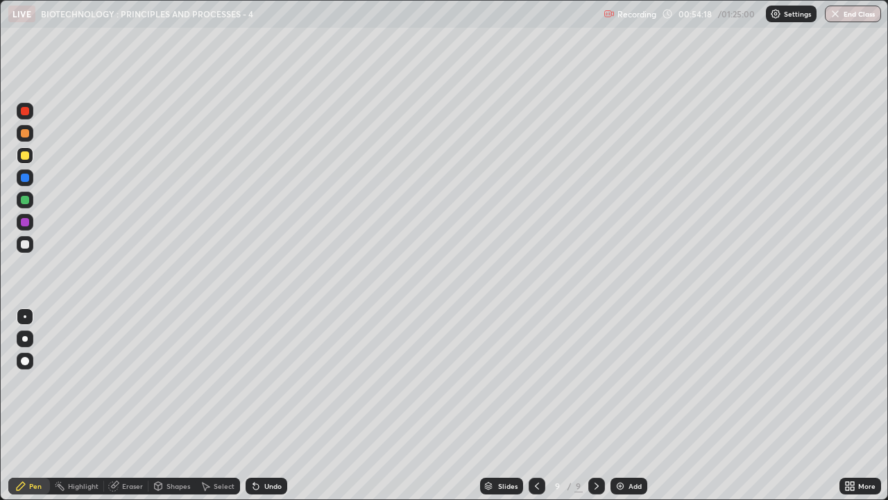
click at [22, 199] on div at bounding box center [25, 200] width 8 height 8
click at [174, 382] on div "Shapes" at bounding box center [179, 485] width 24 height 7
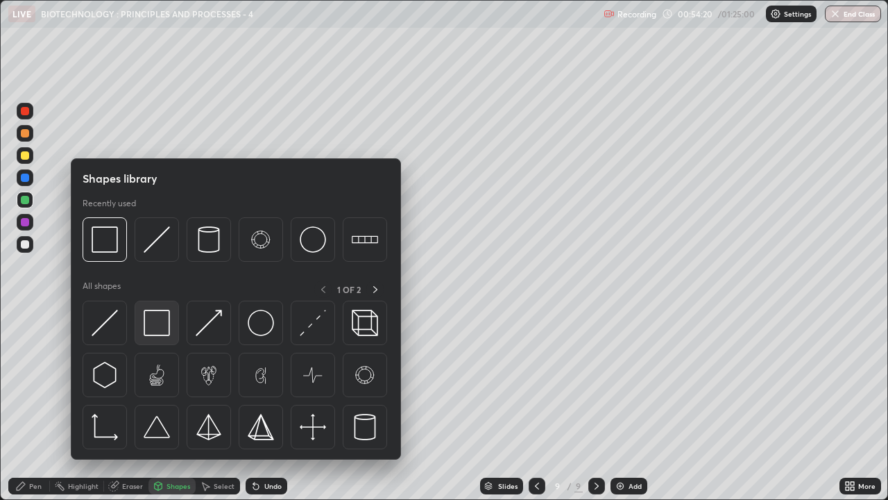
click at [166, 324] on img at bounding box center [157, 322] width 26 height 26
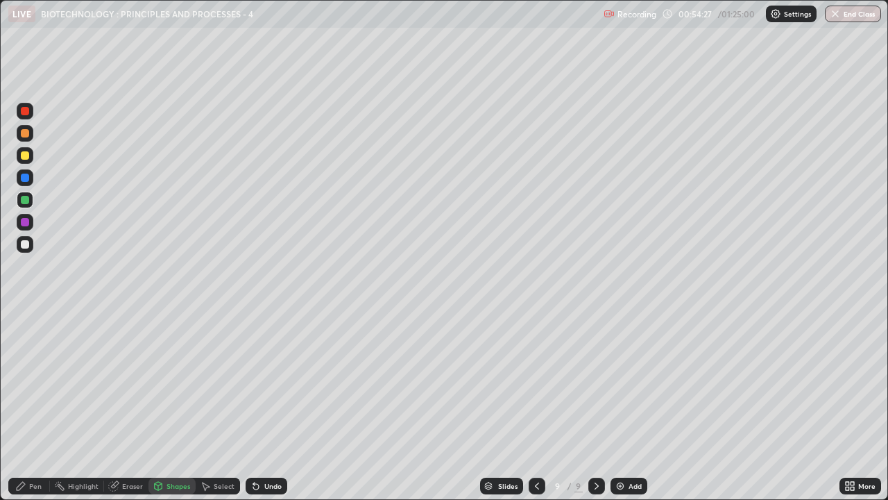
click at [26, 158] on div at bounding box center [25, 155] width 8 height 8
click at [25, 245] on div at bounding box center [25, 244] width 8 height 8
click at [29, 382] on div "Pen" at bounding box center [35, 485] width 12 height 7
click at [261, 382] on div "Undo" at bounding box center [267, 485] width 42 height 17
click at [264, 382] on div "Undo" at bounding box center [272, 485] width 17 height 7
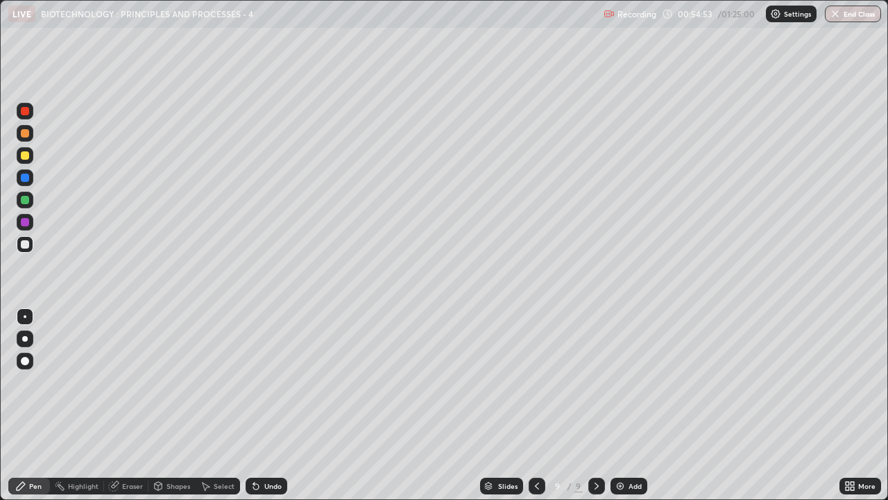
click at [21, 181] on div at bounding box center [25, 177] width 17 height 17
click at [169, 382] on div "Shapes" at bounding box center [179, 485] width 24 height 7
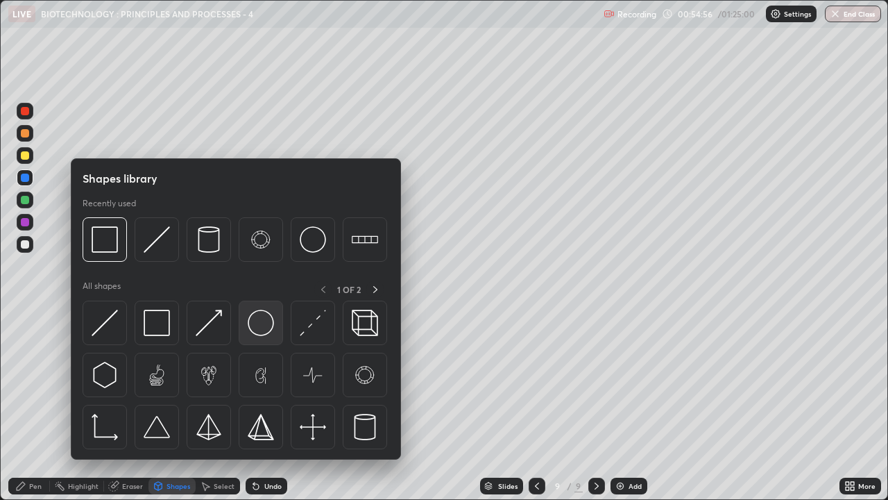
click at [262, 325] on img at bounding box center [261, 322] width 26 height 26
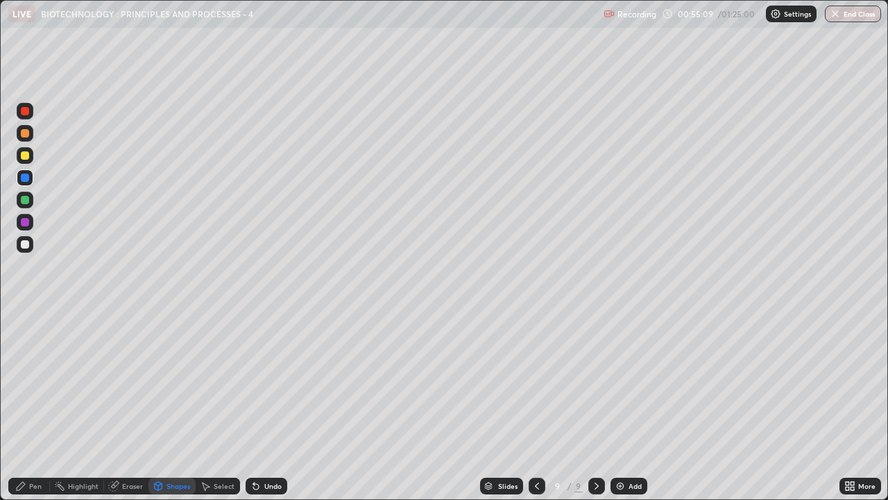
click at [27, 382] on div "Pen" at bounding box center [29, 485] width 42 height 17
click at [128, 382] on div "Eraser" at bounding box center [126, 485] width 44 height 17
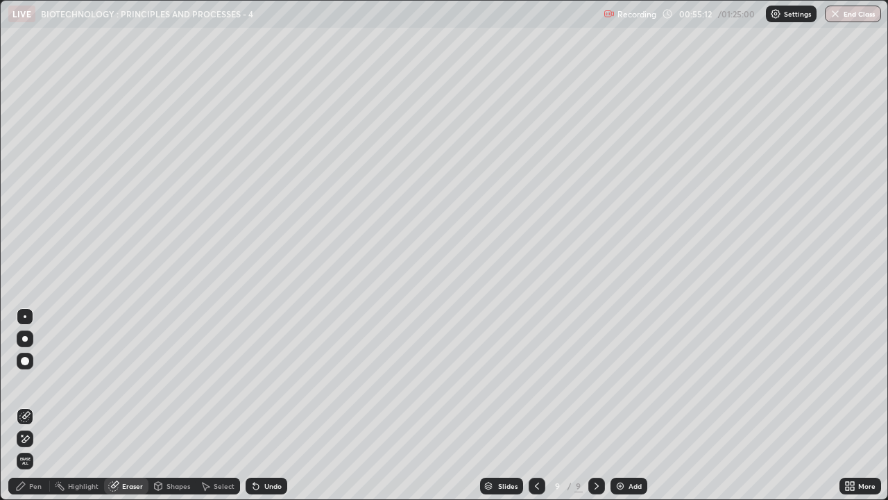
click at [24, 382] on icon at bounding box center [20, 485] width 11 height 11
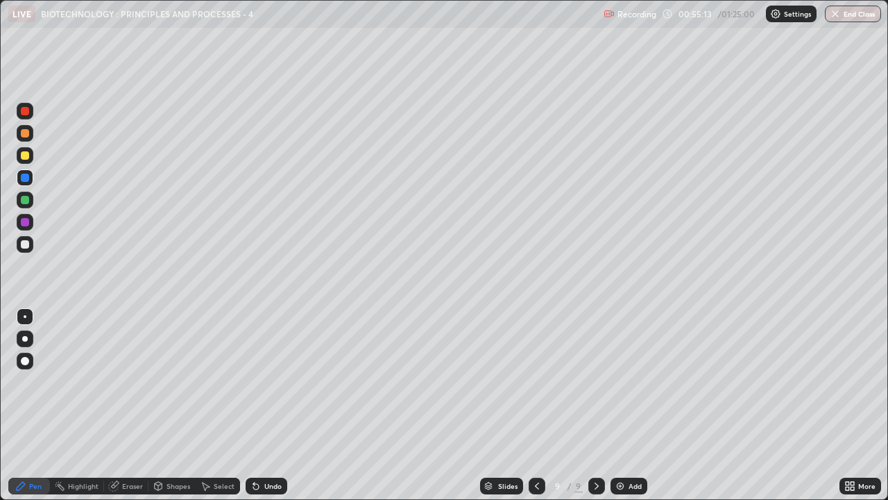
click at [29, 382] on div "Pen" at bounding box center [29, 485] width 42 height 17
click at [25, 154] on div at bounding box center [25, 155] width 8 height 8
click at [171, 382] on div "Shapes" at bounding box center [179, 485] width 24 height 7
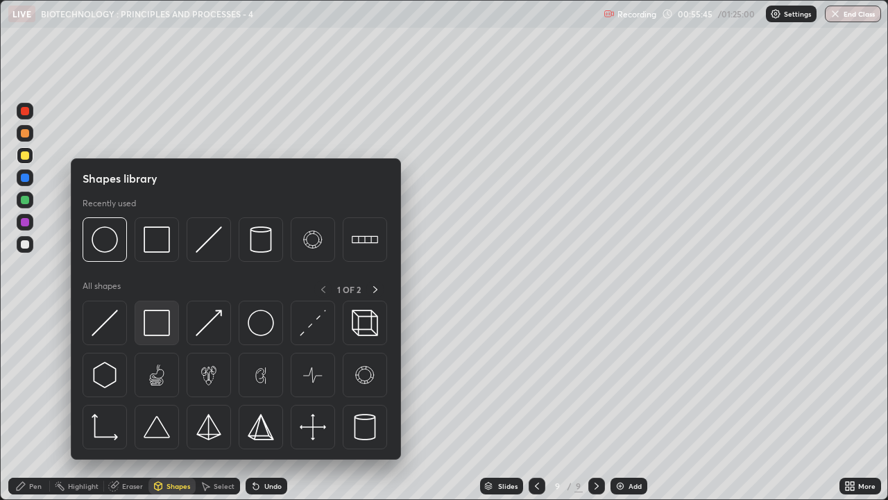
click at [158, 330] on img at bounding box center [157, 322] width 26 height 26
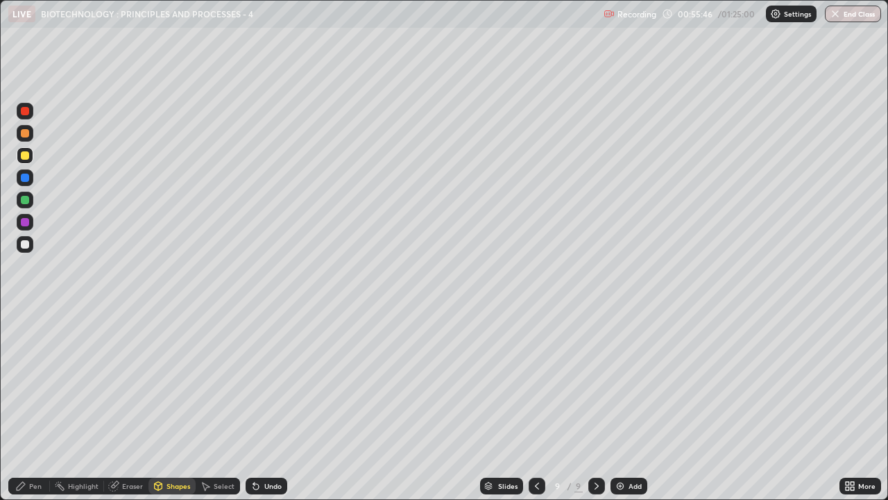
click at [28, 224] on div at bounding box center [25, 222] width 8 height 8
click at [28, 199] on div at bounding box center [25, 200] width 8 height 8
click at [37, 382] on div "Pen" at bounding box center [35, 485] width 12 height 7
click at [31, 244] on div at bounding box center [25, 244] width 17 height 17
click at [24, 178] on div at bounding box center [25, 177] width 8 height 8
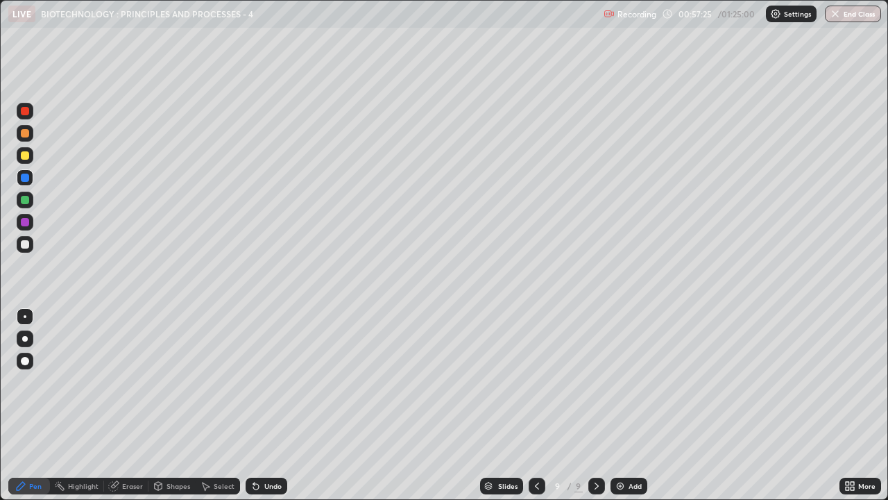
click at [25, 155] on div at bounding box center [25, 155] width 8 height 8
click at [117, 382] on icon at bounding box center [115, 484] width 8 height 7
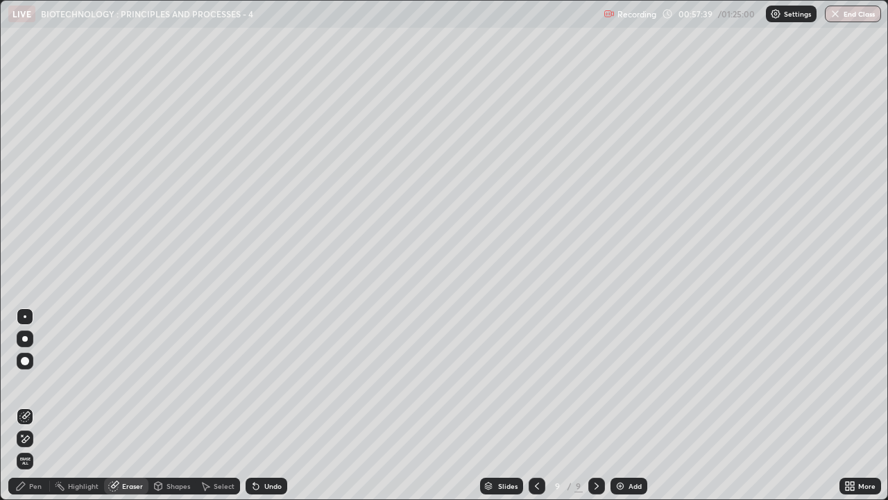
click at [24, 382] on icon at bounding box center [20, 485] width 11 height 11
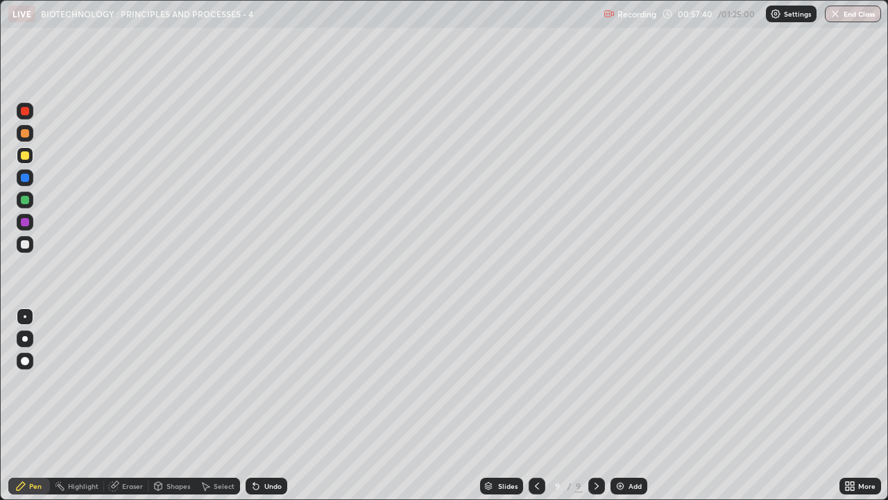
click at [26, 110] on div at bounding box center [25, 111] width 8 height 8
click at [24, 240] on div at bounding box center [25, 244] width 8 height 8
click at [27, 173] on div at bounding box center [25, 177] width 8 height 8
click at [22, 155] on div at bounding box center [25, 155] width 8 height 8
click at [31, 241] on div at bounding box center [25, 244] width 17 height 17
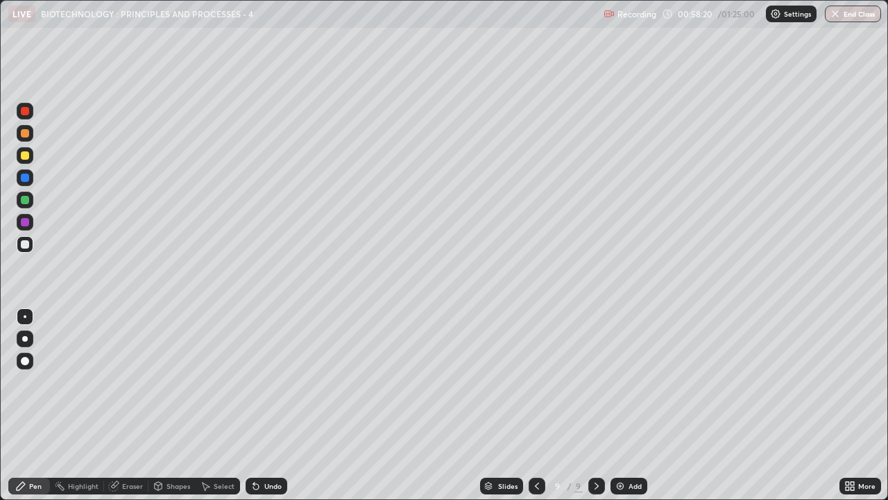
click at [22, 176] on div at bounding box center [25, 177] width 8 height 8
click at [25, 243] on div at bounding box center [25, 244] width 8 height 8
click at [618, 382] on img at bounding box center [620, 485] width 11 height 11
click at [20, 154] on div at bounding box center [25, 155] width 17 height 17
click at [26, 245] on div at bounding box center [25, 244] width 8 height 8
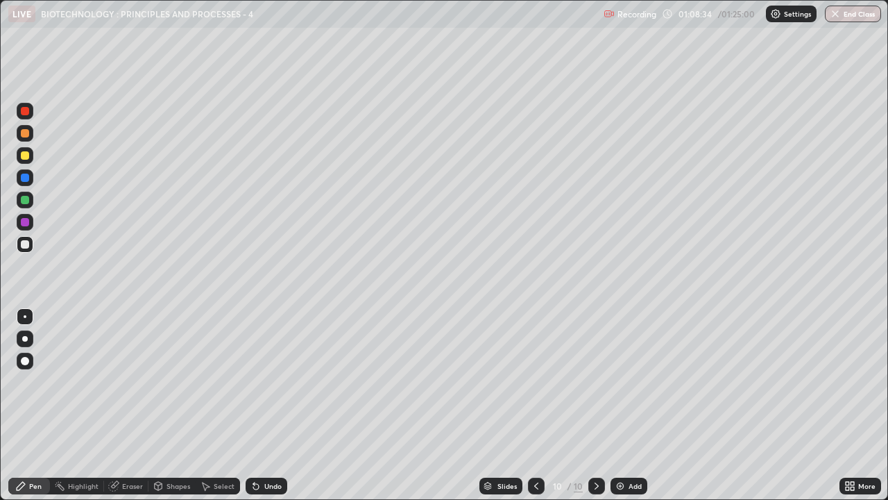
click at [261, 382] on div "Undo" at bounding box center [267, 485] width 42 height 17
click at [255, 382] on icon at bounding box center [256, 485] width 11 height 11
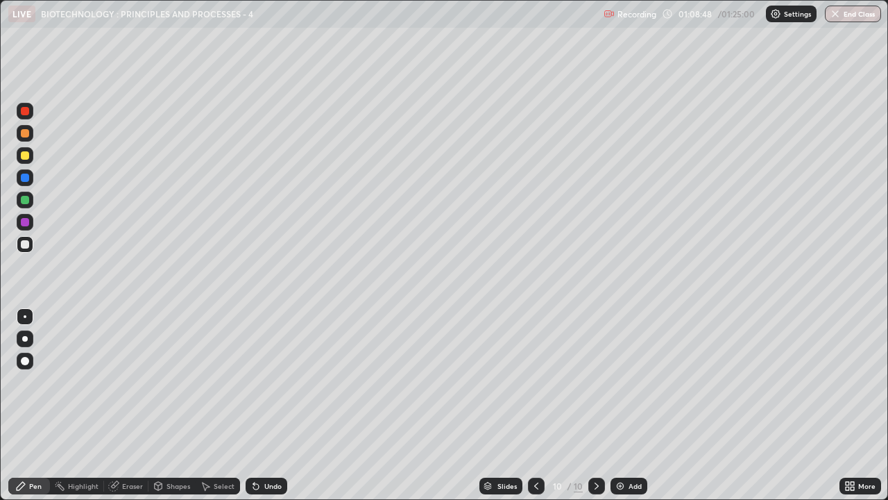
click at [254, 382] on icon at bounding box center [256, 487] width 6 height 6
click at [257, 382] on icon at bounding box center [256, 485] width 11 height 11
click at [258, 382] on icon at bounding box center [256, 485] width 11 height 11
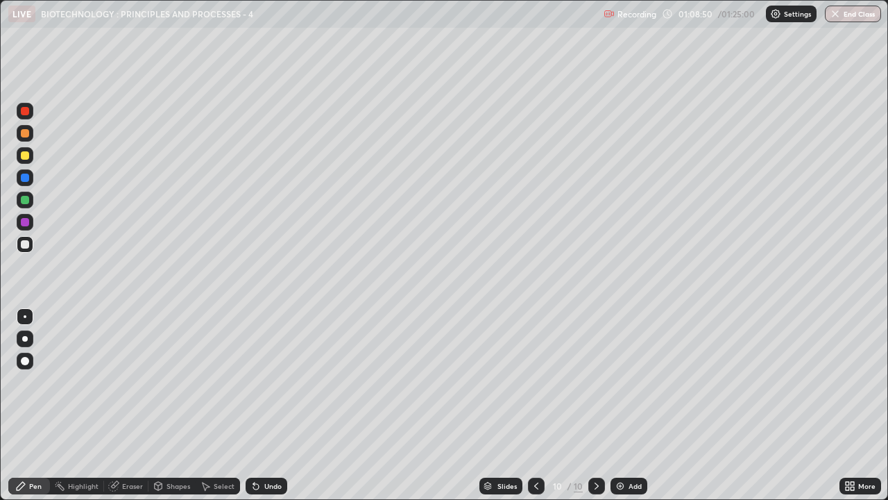
click at [254, 382] on icon at bounding box center [256, 487] width 6 height 6
click at [19, 158] on div at bounding box center [25, 155] width 17 height 17
click at [631, 382] on div "Add" at bounding box center [629, 485] width 37 height 17
click at [23, 244] on div at bounding box center [25, 244] width 8 height 8
click at [24, 176] on div at bounding box center [25, 177] width 8 height 8
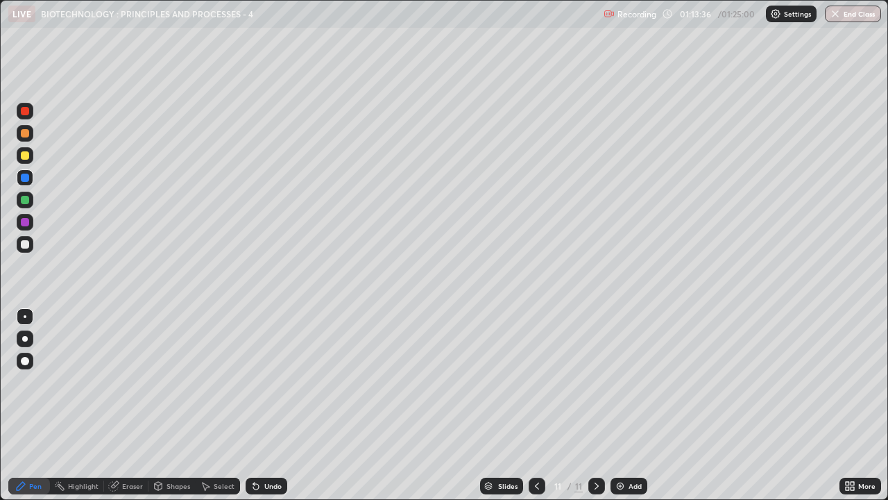
click at [264, 382] on div "Undo" at bounding box center [272, 485] width 17 height 7
click at [269, 382] on div "Undo" at bounding box center [272, 485] width 17 height 7
click at [271, 382] on div "Undo" at bounding box center [272, 485] width 17 height 7
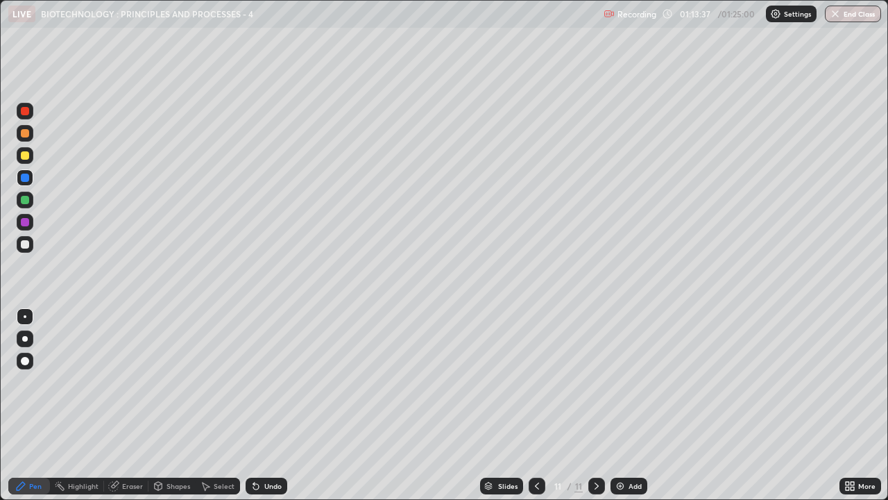
click at [271, 382] on div "Undo" at bounding box center [272, 485] width 17 height 7
click at [270, 382] on div "Undo" at bounding box center [272, 485] width 17 height 7
click at [269, 382] on div "Undo" at bounding box center [272, 485] width 17 height 7
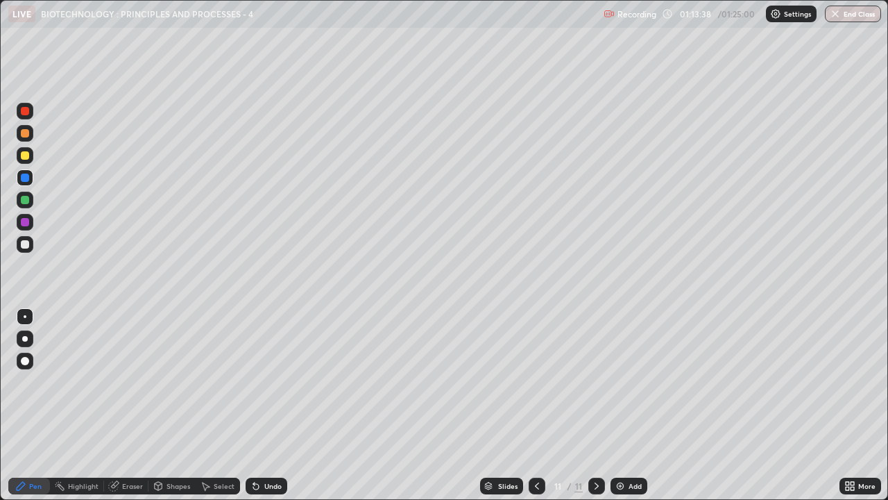
click at [269, 382] on div "Undo" at bounding box center [272, 485] width 17 height 7
click at [20, 201] on div at bounding box center [25, 200] width 17 height 17
click at [22, 108] on div at bounding box center [25, 111] width 8 height 8
click at [24, 247] on div at bounding box center [25, 244] width 8 height 8
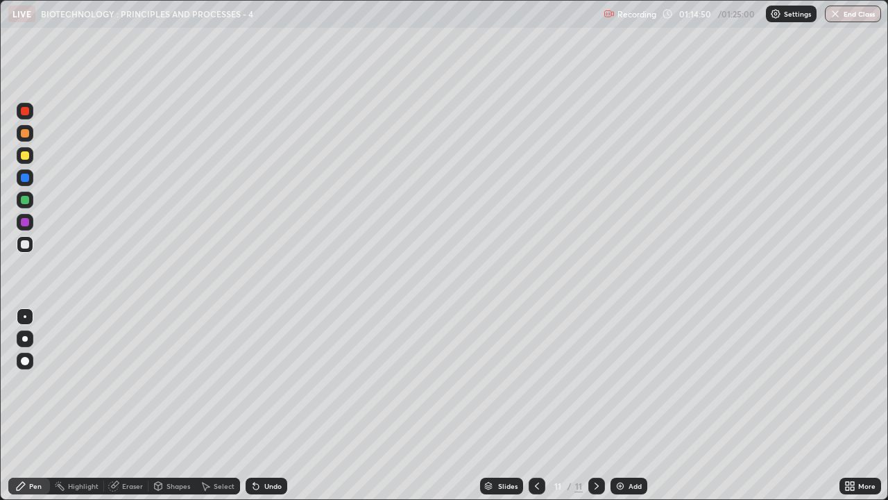
click at [21, 154] on div at bounding box center [25, 155] width 8 height 8
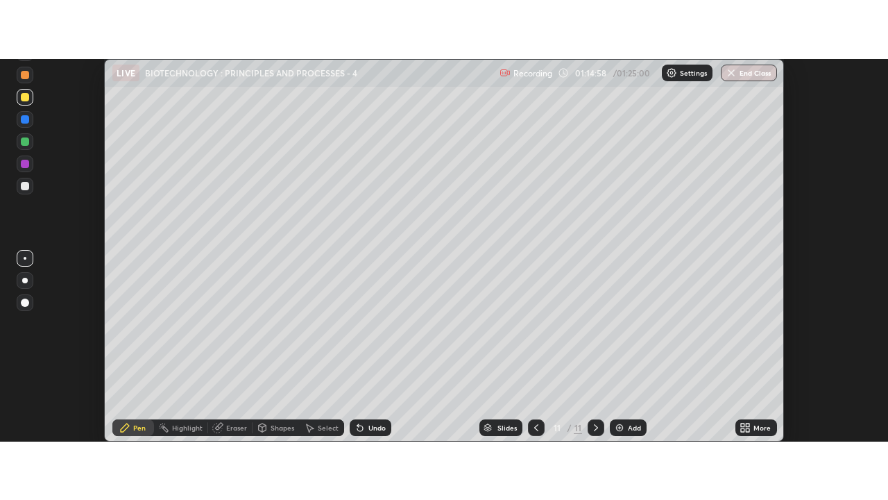
scroll to position [69009, 68503]
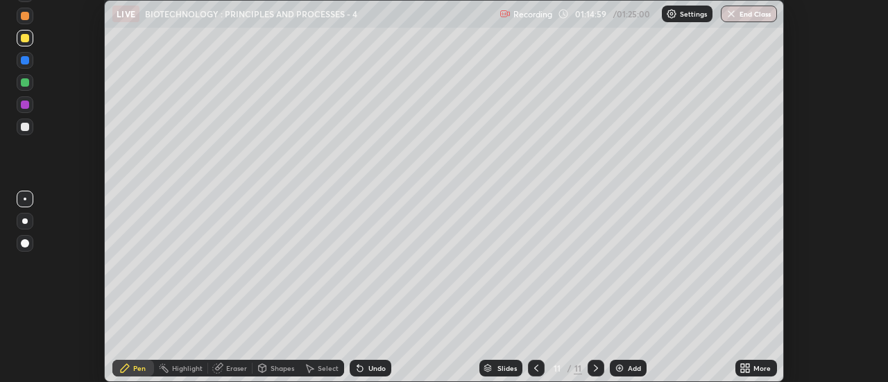
click at [754, 369] on div "More" at bounding box center [757, 368] width 42 height 17
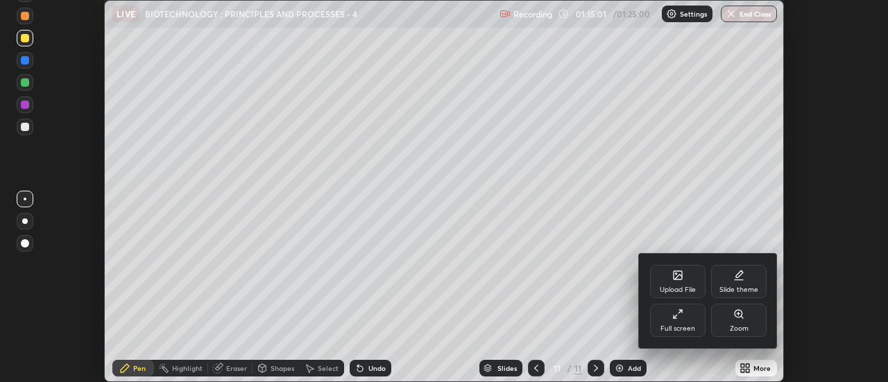
click at [667, 323] on div "Full screen" at bounding box center [678, 320] width 56 height 33
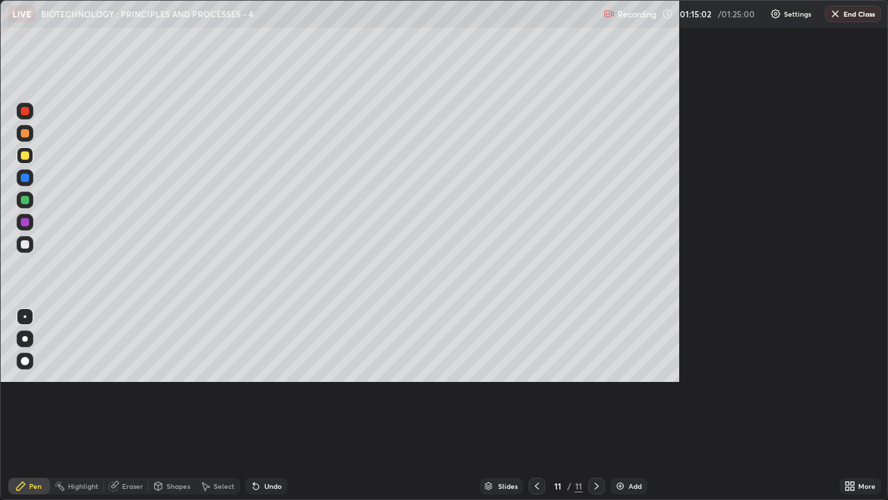
scroll to position [500, 888]
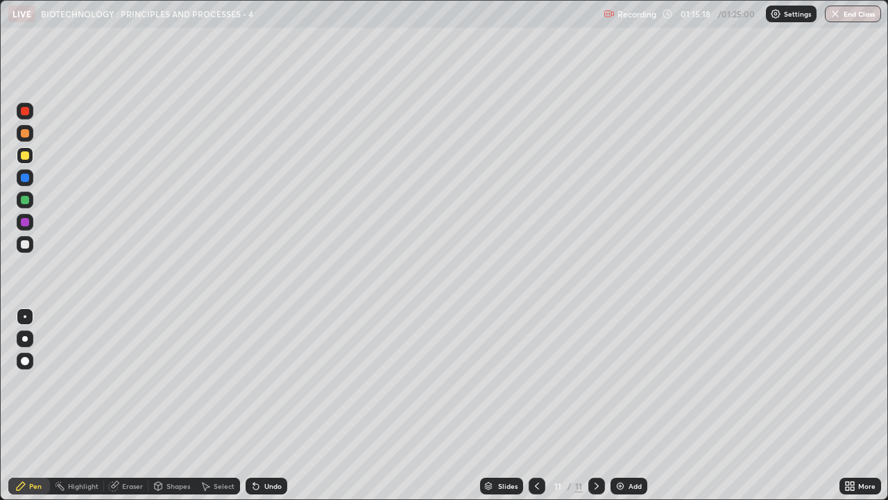
click at [22, 244] on div at bounding box center [25, 244] width 8 height 8
click at [24, 156] on div at bounding box center [25, 155] width 8 height 8
click at [23, 153] on div at bounding box center [25, 155] width 8 height 8
click at [22, 110] on div at bounding box center [25, 111] width 8 height 8
click at [21, 158] on div at bounding box center [25, 155] width 8 height 8
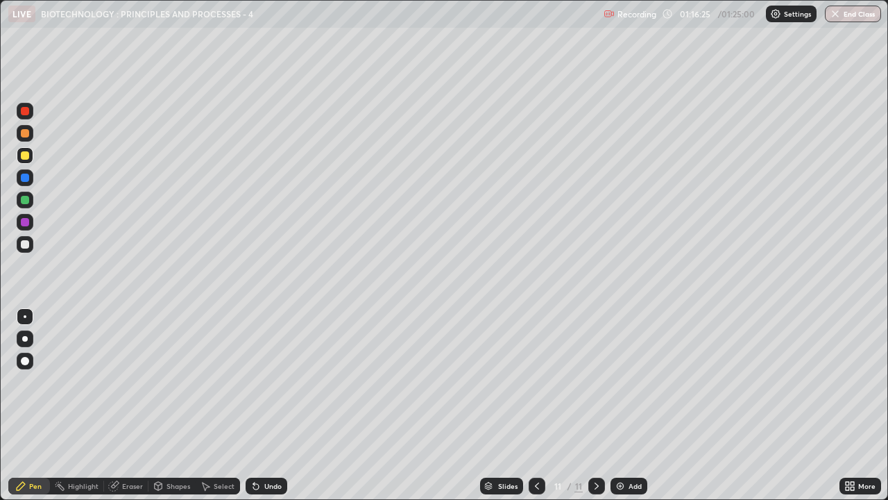
click at [24, 243] on div at bounding box center [25, 244] width 8 height 8
click at [169, 382] on div "Shapes" at bounding box center [179, 485] width 24 height 7
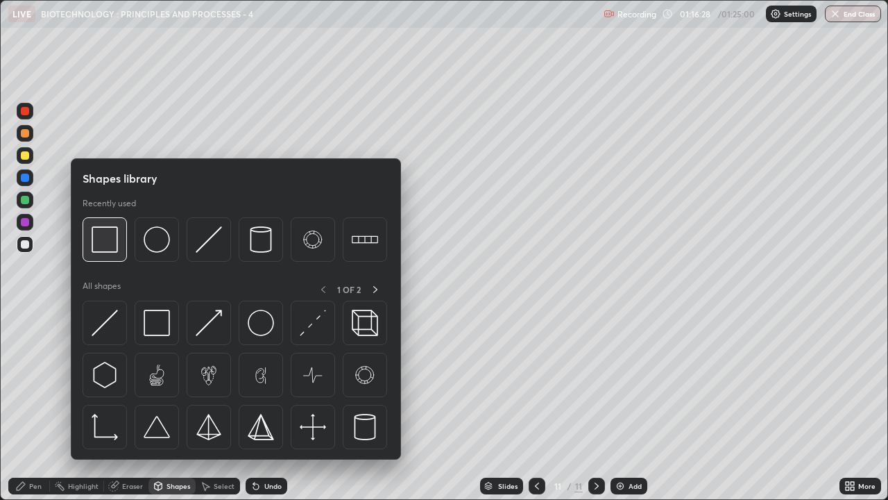
click at [121, 250] on div at bounding box center [105, 239] width 44 height 44
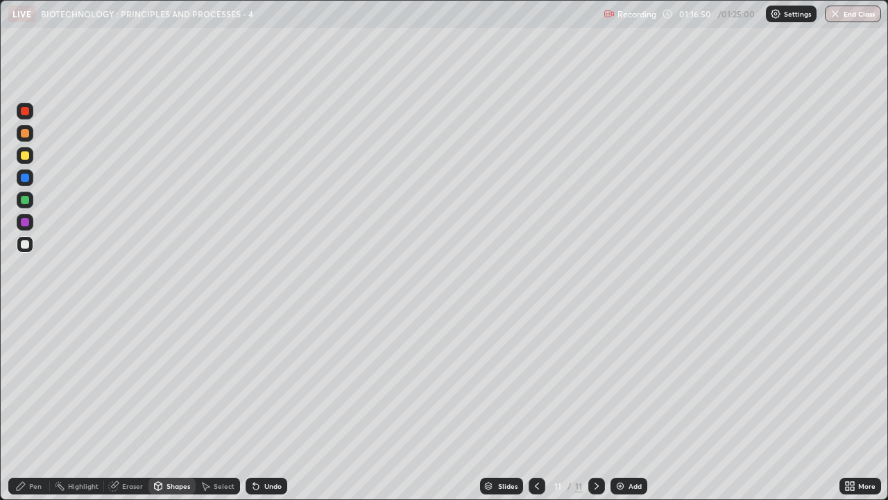
click at [35, 382] on div "Pen" at bounding box center [35, 485] width 12 height 7
click at [24, 155] on div at bounding box center [25, 155] width 8 height 8
click at [24, 109] on div at bounding box center [25, 111] width 8 height 8
click at [135, 382] on div "Eraser" at bounding box center [132, 485] width 21 height 7
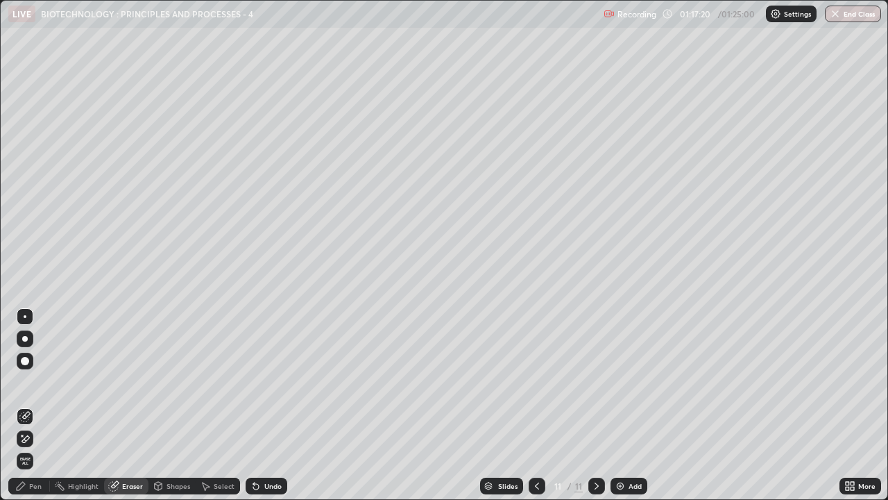
click at [33, 382] on div "Pen" at bounding box center [35, 485] width 12 height 7
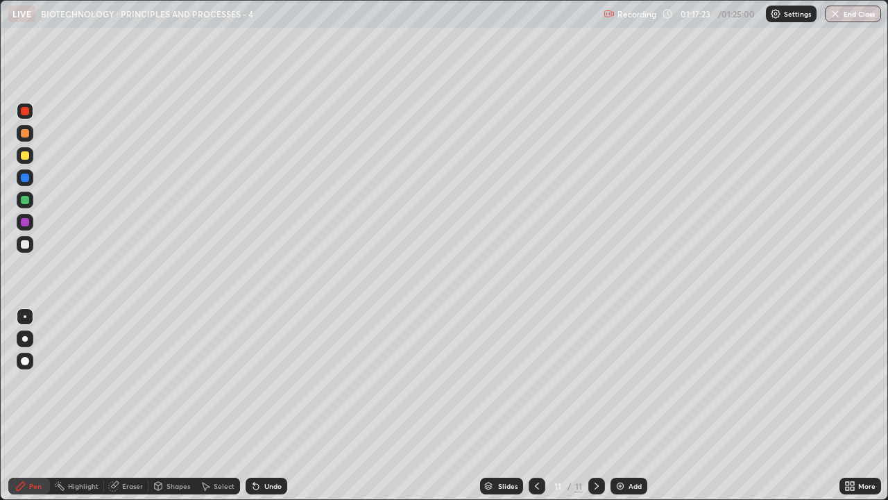
click at [27, 154] on div at bounding box center [25, 155] width 8 height 8
click at [28, 108] on div at bounding box center [25, 111] width 17 height 17
click at [24, 155] on div at bounding box center [25, 155] width 8 height 8
click at [25, 112] on div at bounding box center [25, 111] width 8 height 8
click at [851, 12] on button "End Class" at bounding box center [853, 14] width 55 height 17
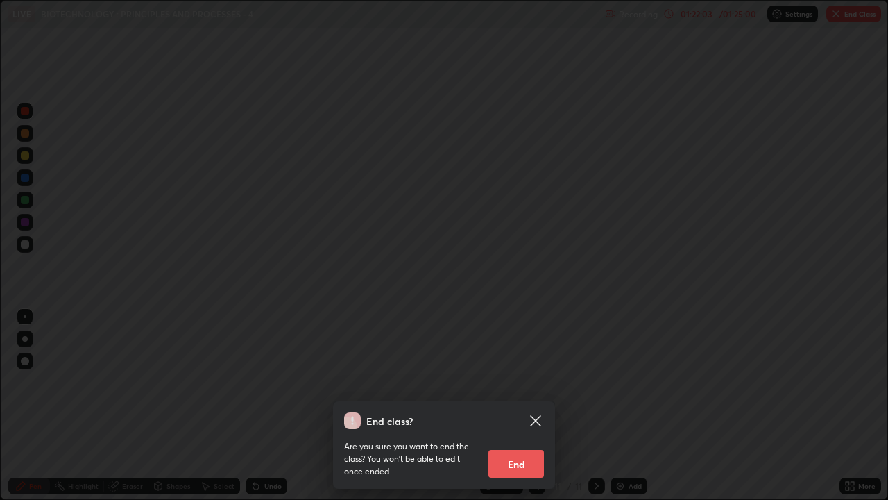
click at [516, 382] on button "End" at bounding box center [517, 464] width 56 height 28
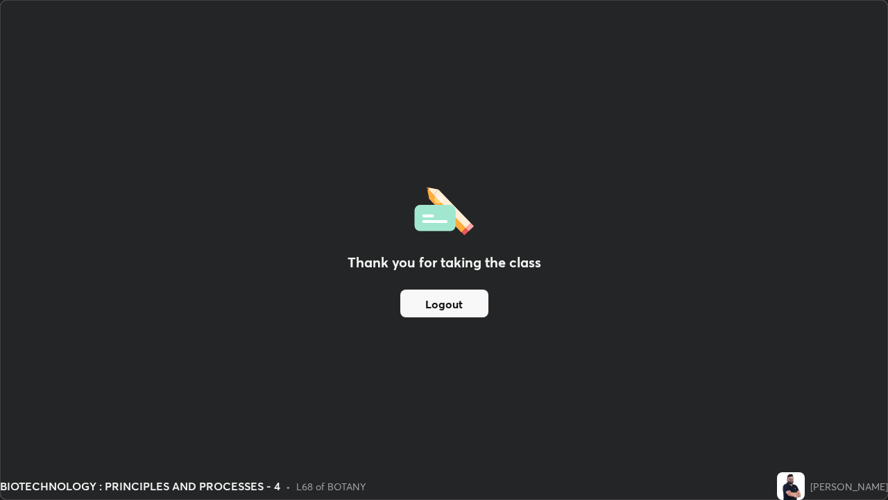
click at [475, 300] on button "Logout" at bounding box center [444, 303] width 88 height 28
